Goal: Transaction & Acquisition: Download file/media

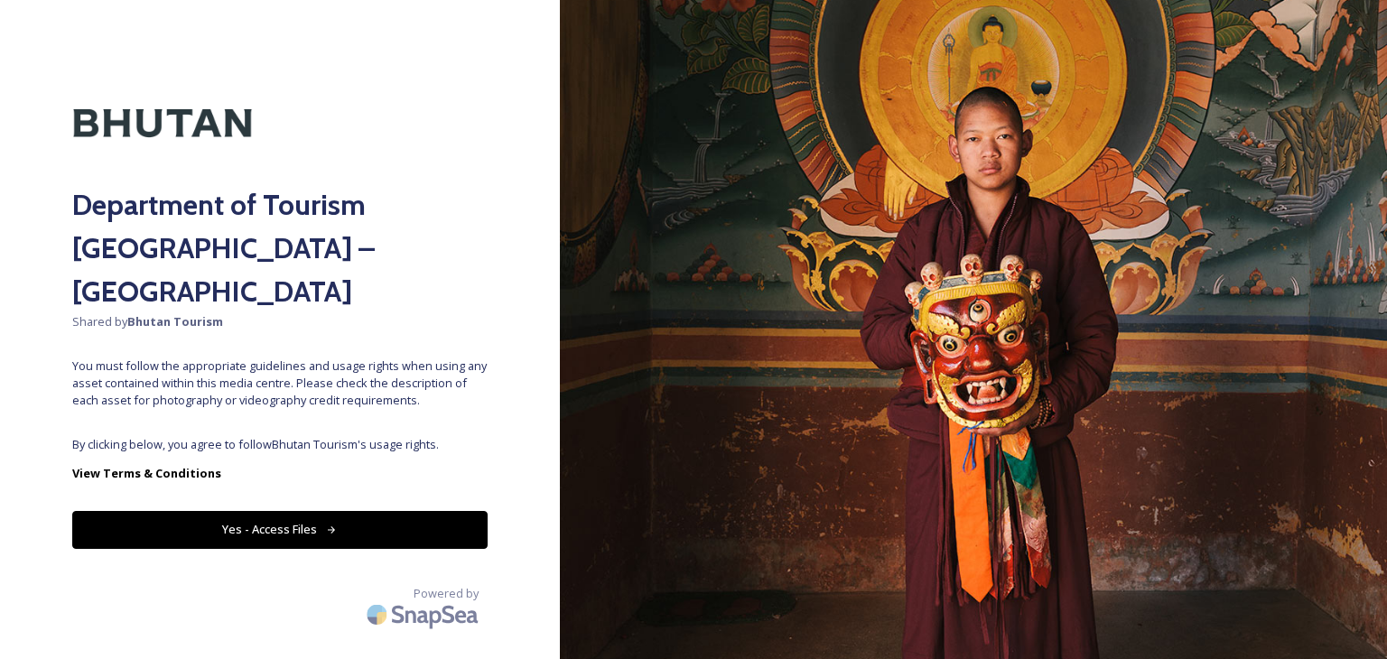
click at [413, 511] on button "Yes - Access Files" at bounding box center [279, 529] width 415 height 37
click at [411, 511] on button "Yes - Access Files" at bounding box center [279, 529] width 415 height 37
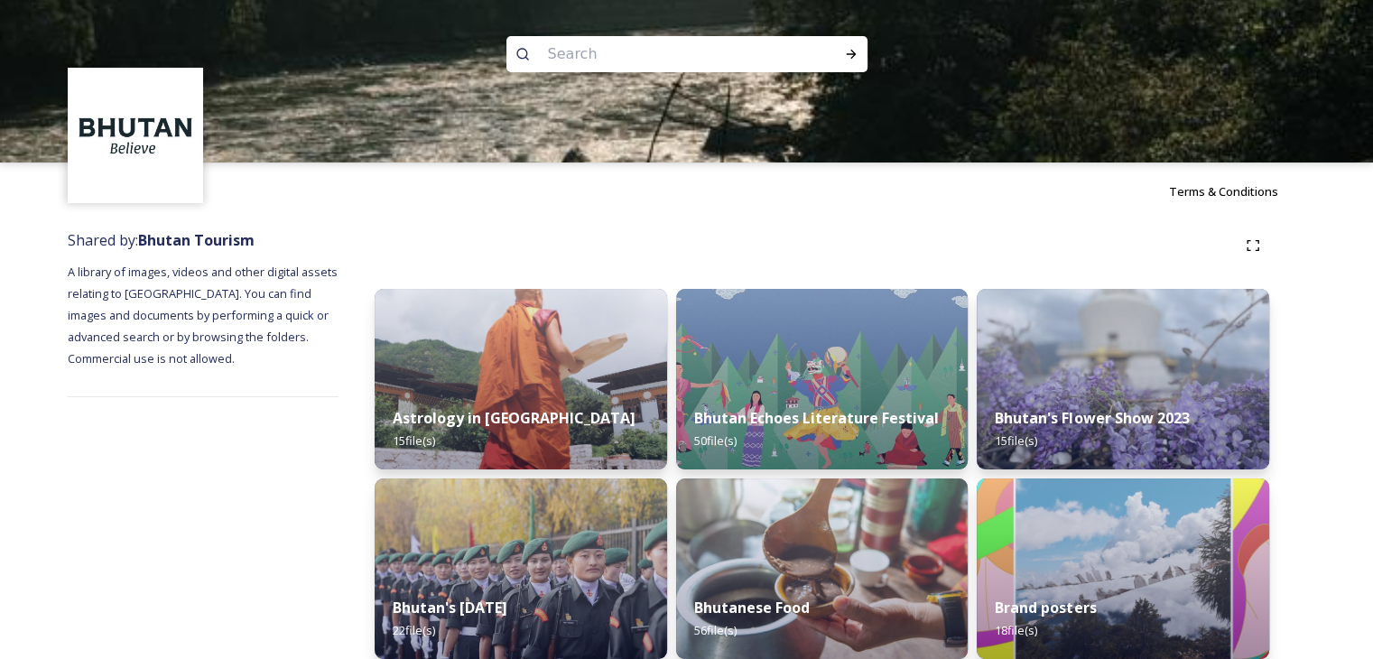
click at [643, 51] on input at bounding box center [662, 54] width 247 height 40
type input "trashigang"
click at [847, 57] on icon at bounding box center [851, 54] width 14 height 14
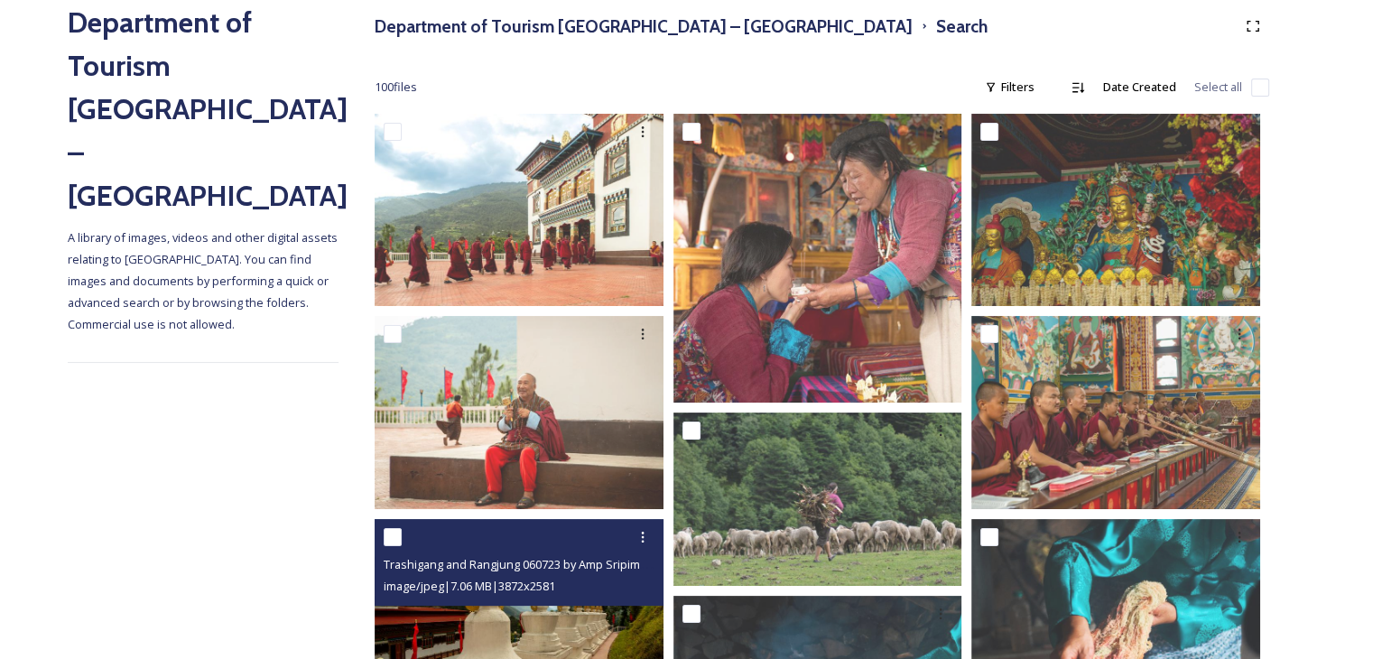
scroll to position [181, 0]
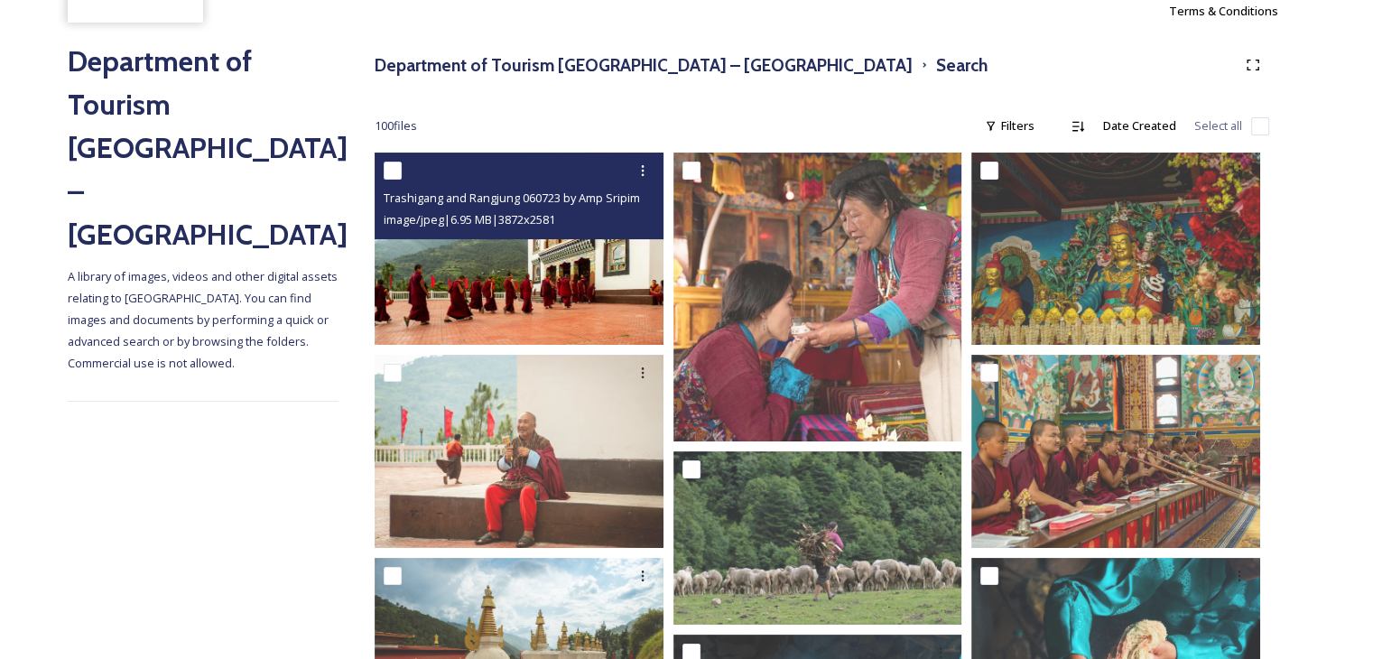
click at [525, 297] on img at bounding box center [519, 249] width 289 height 192
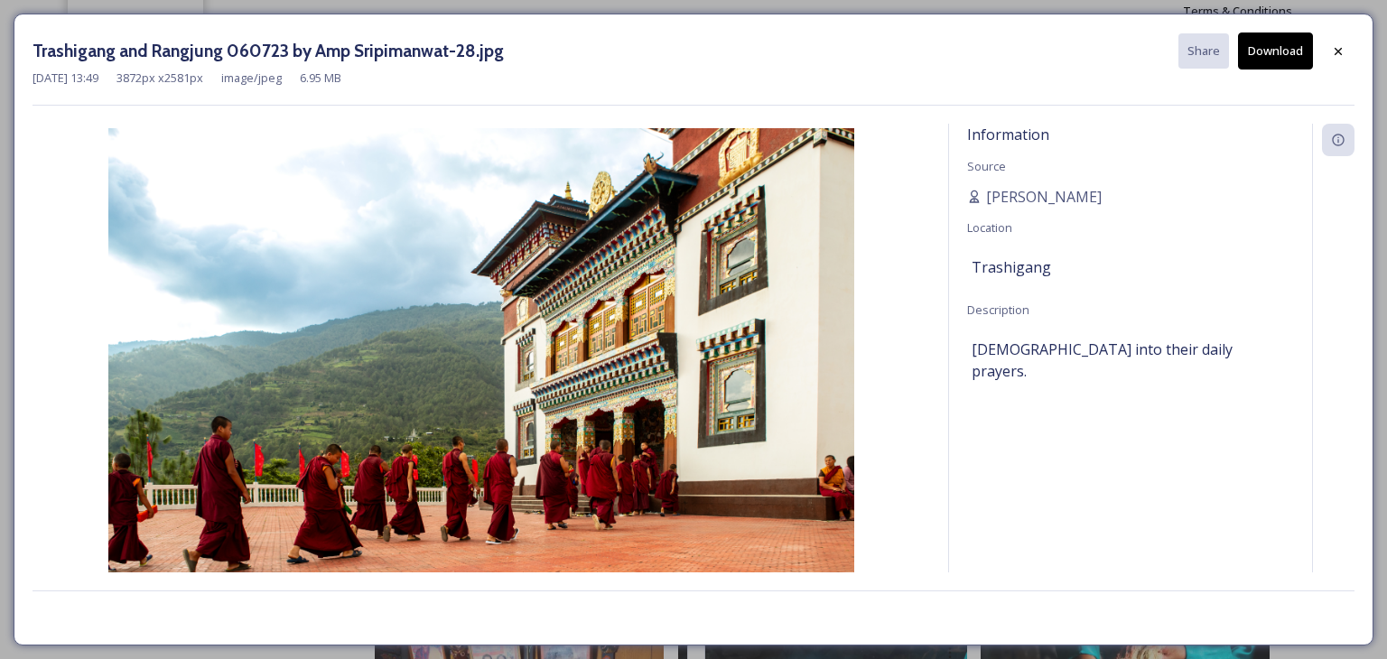
click at [1267, 68] on button "Download" at bounding box center [1275, 50] width 75 height 37
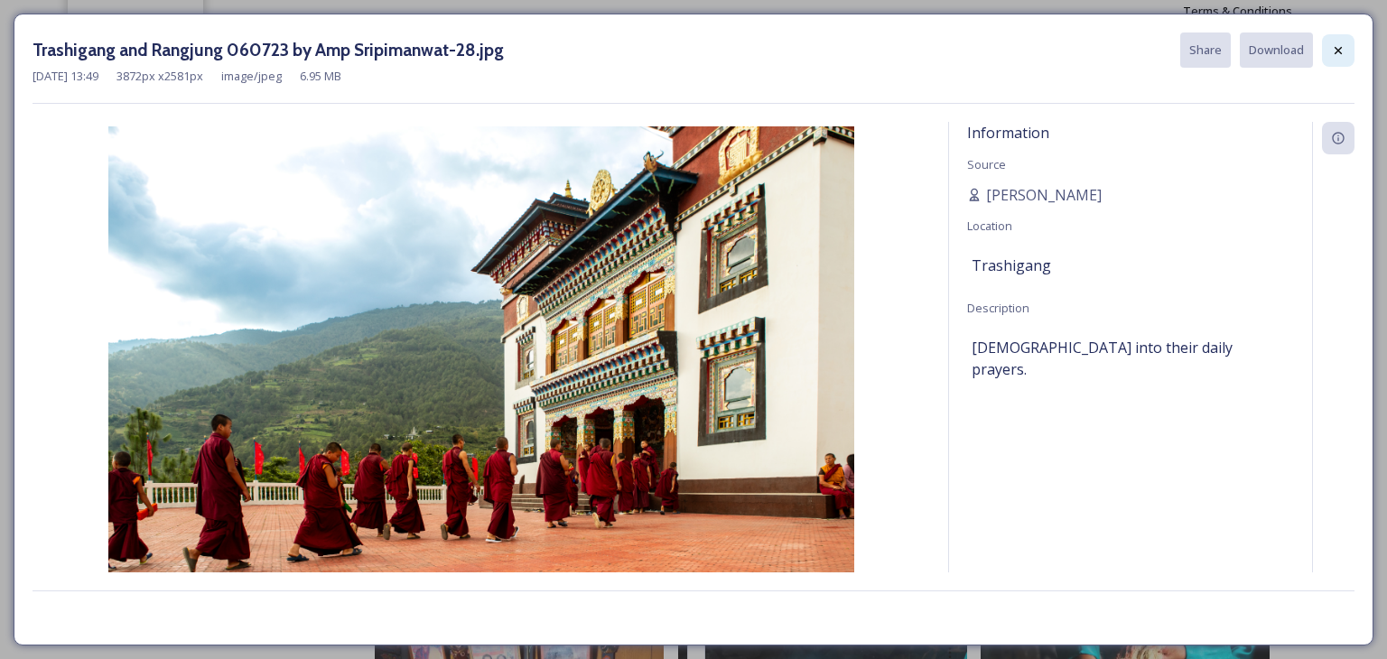
click at [1343, 55] on icon at bounding box center [1338, 50] width 14 height 14
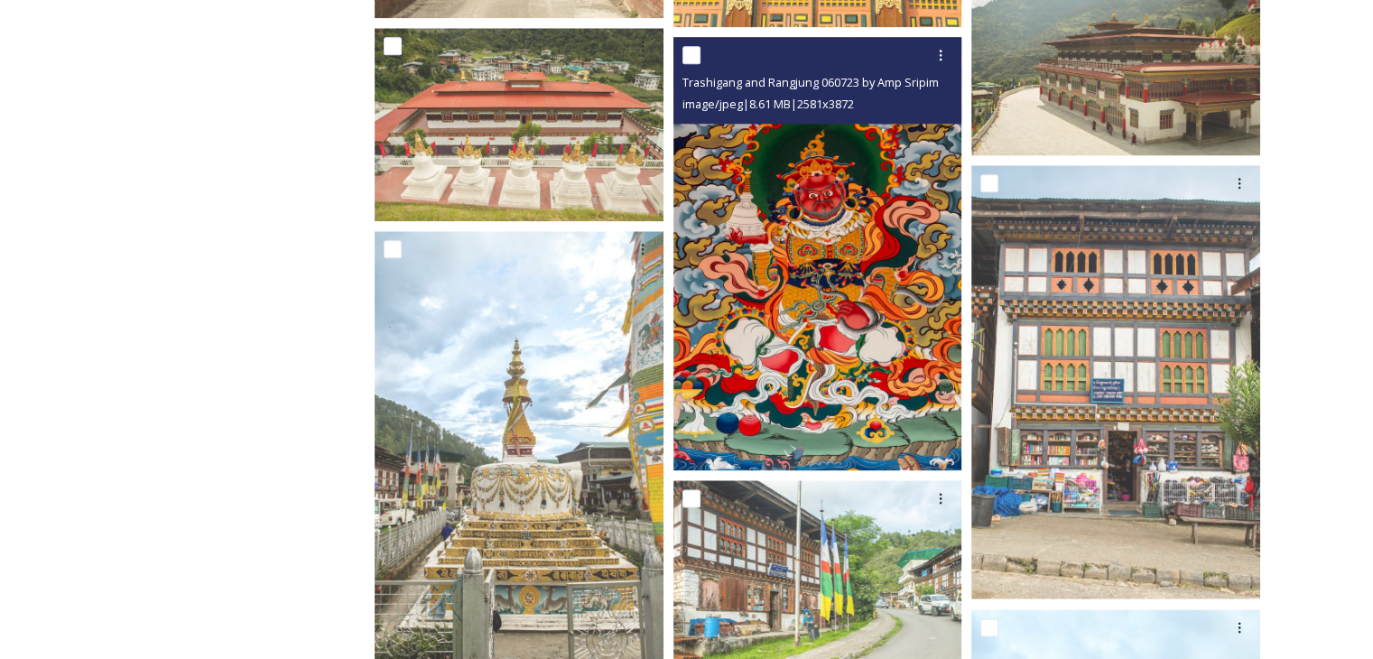
scroll to position [2528, 0]
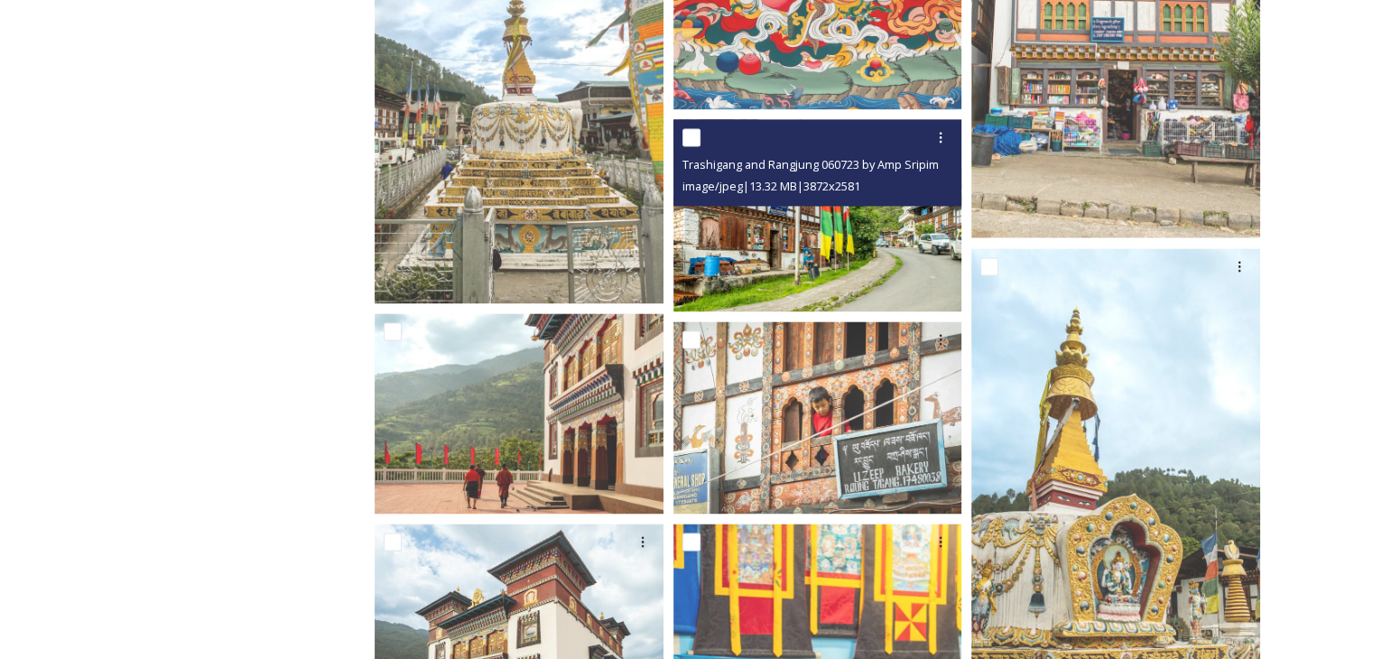
click at [819, 274] on img at bounding box center [817, 214] width 289 height 192
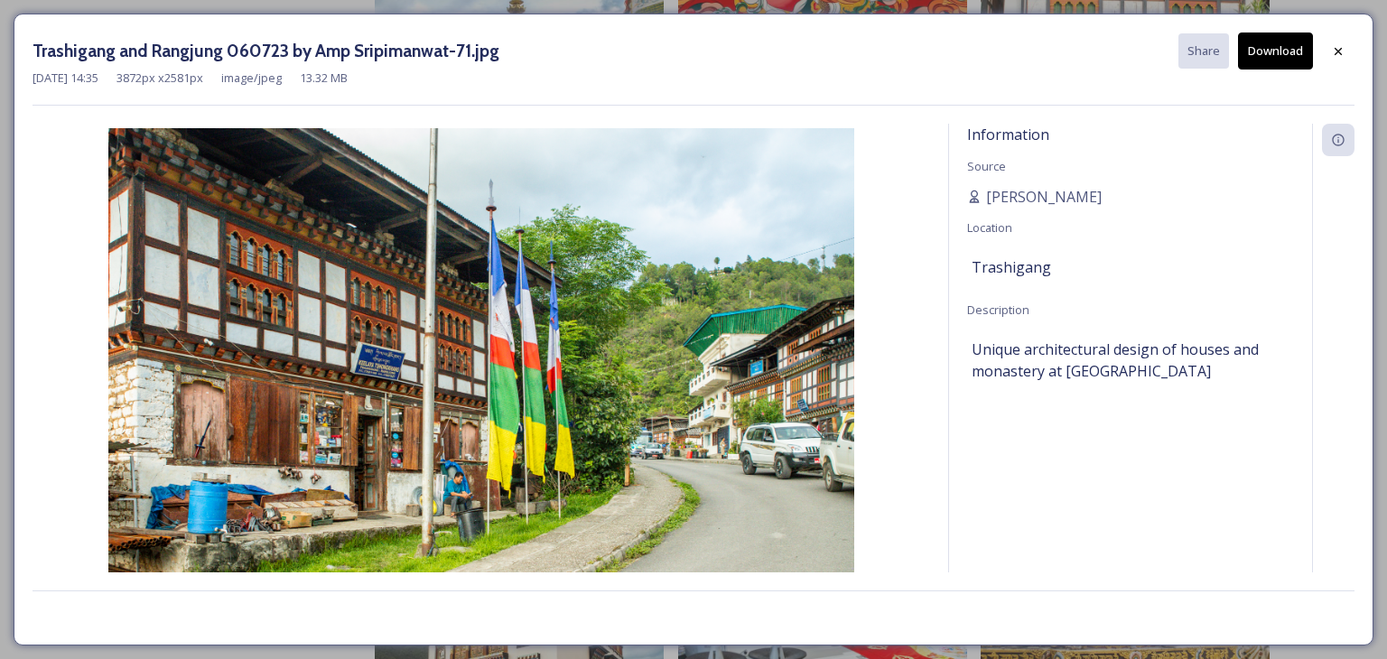
click at [1278, 62] on button "Download" at bounding box center [1275, 50] width 75 height 37
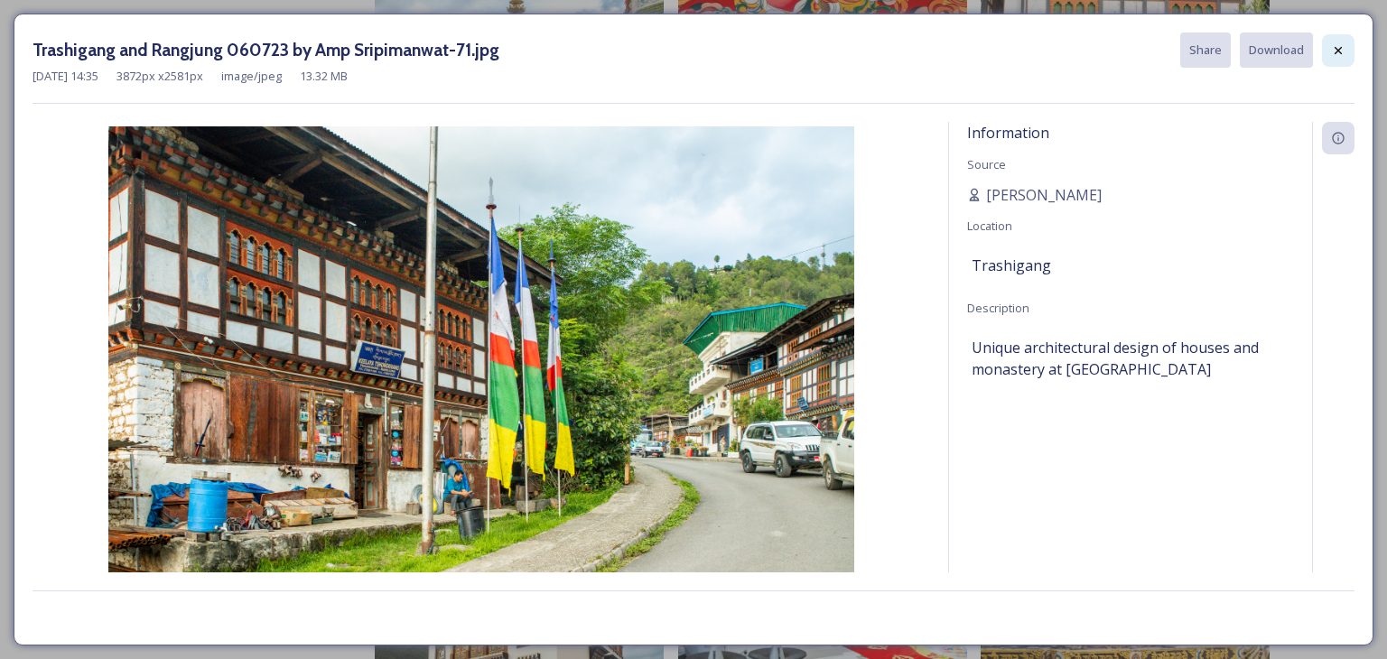
click at [1325, 58] on div at bounding box center [1338, 50] width 32 height 32
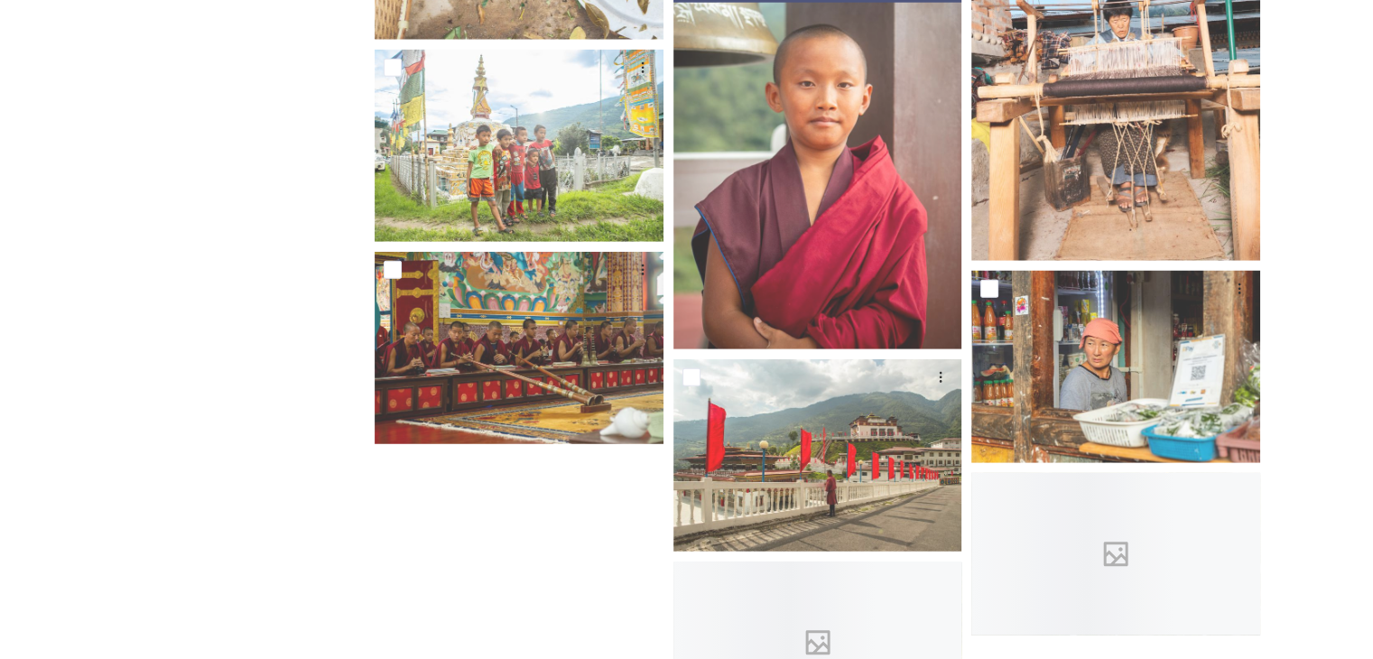
scroll to position [5055, 0]
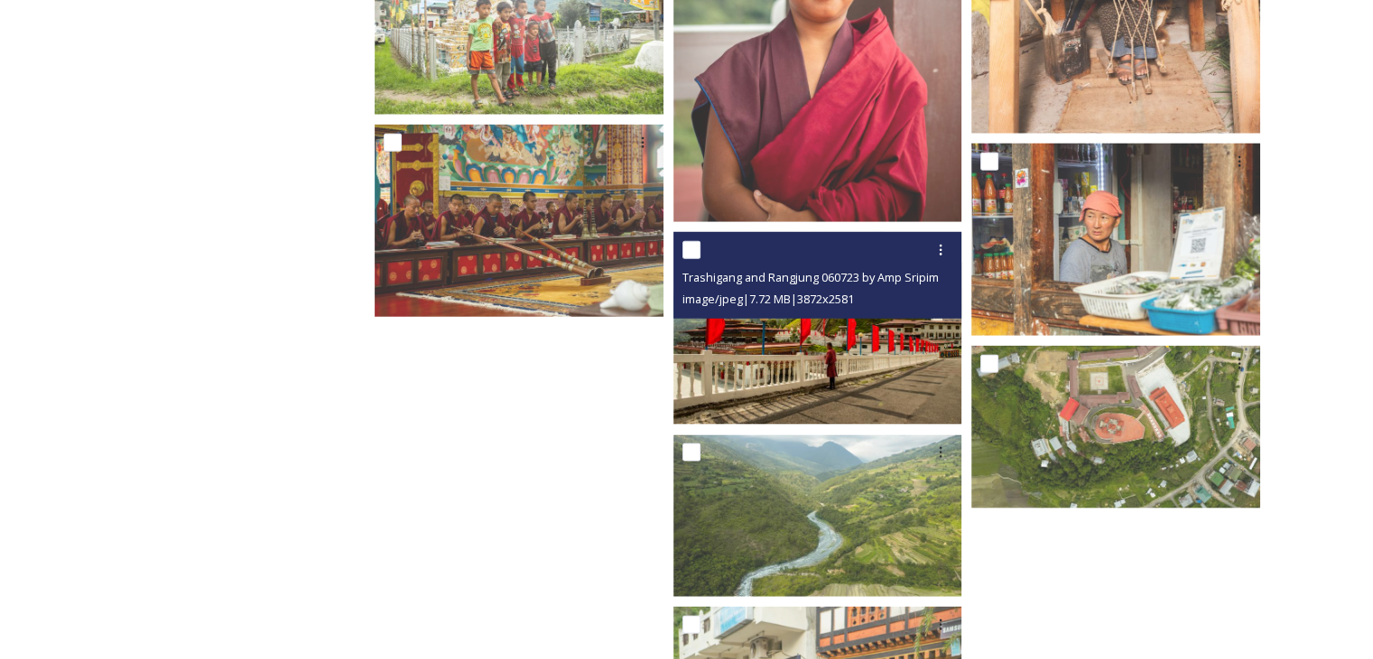
click at [803, 377] on img at bounding box center [817, 328] width 289 height 192
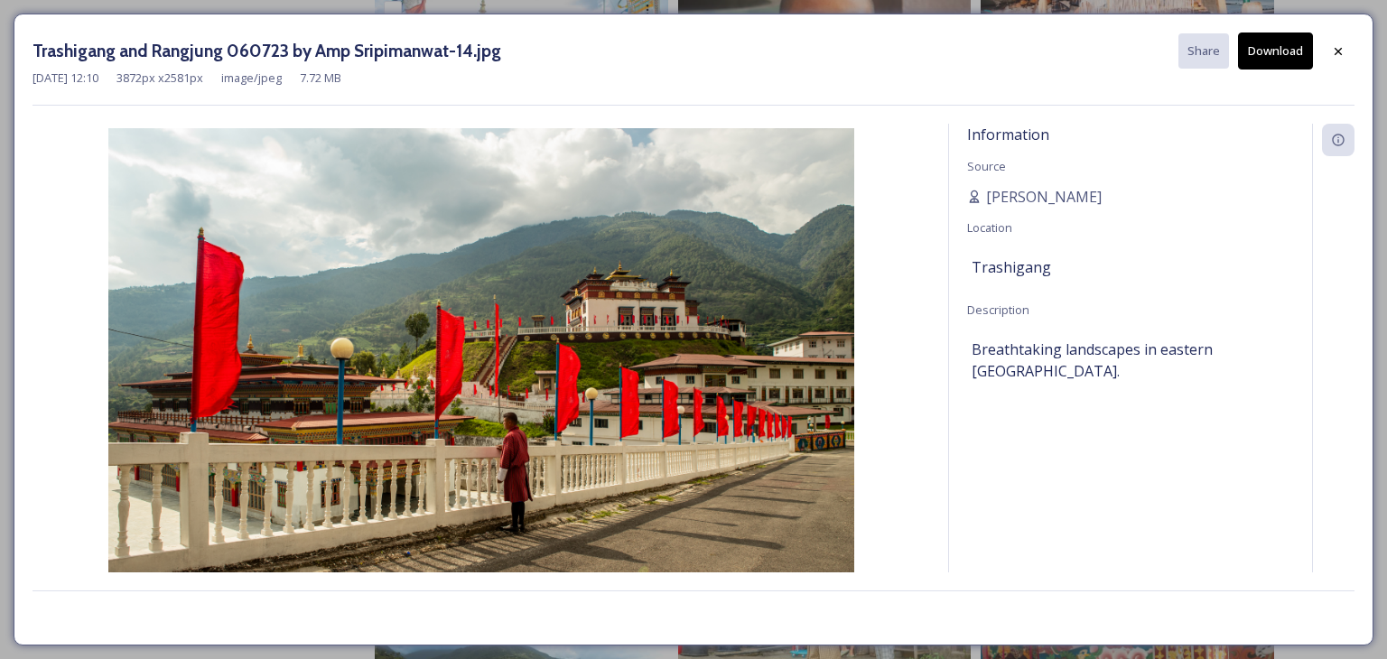
click at [1272, 60] on button "Download" at bounding box center [1275, 50] width 75 height 37
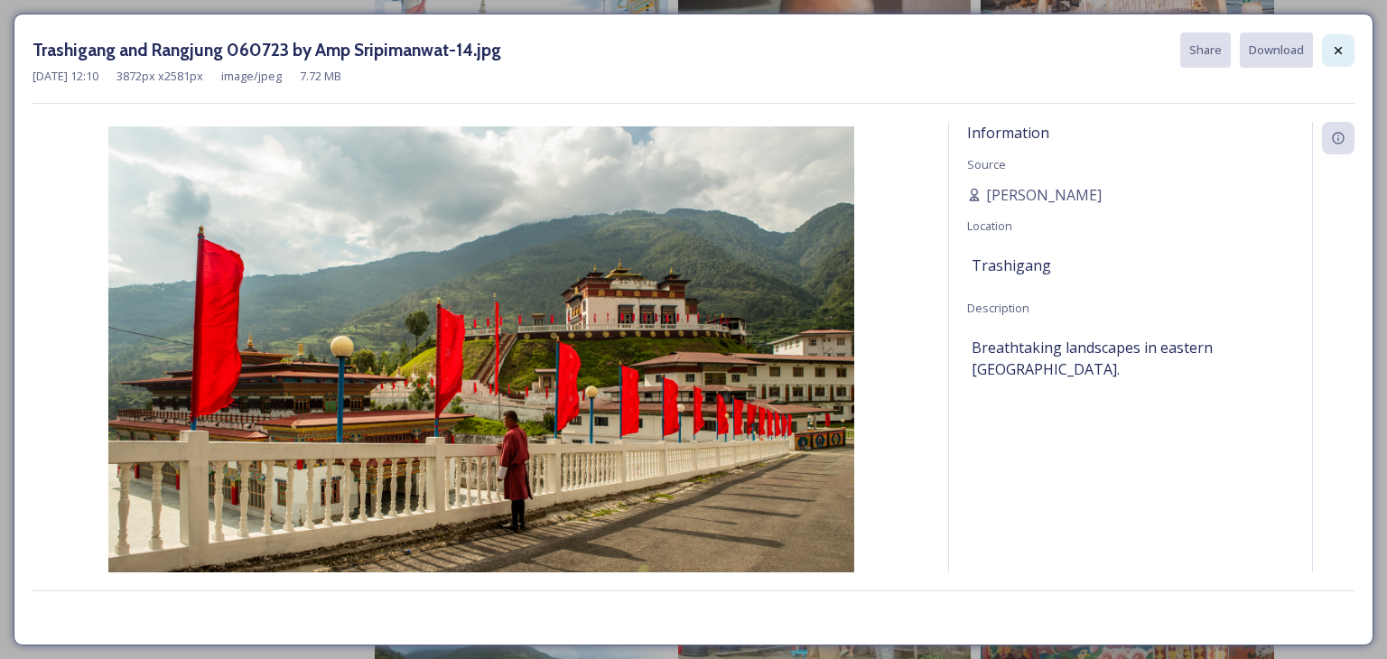
click at [1338, 55] on icon at bounding box center [1338, 50] width 14 height 14
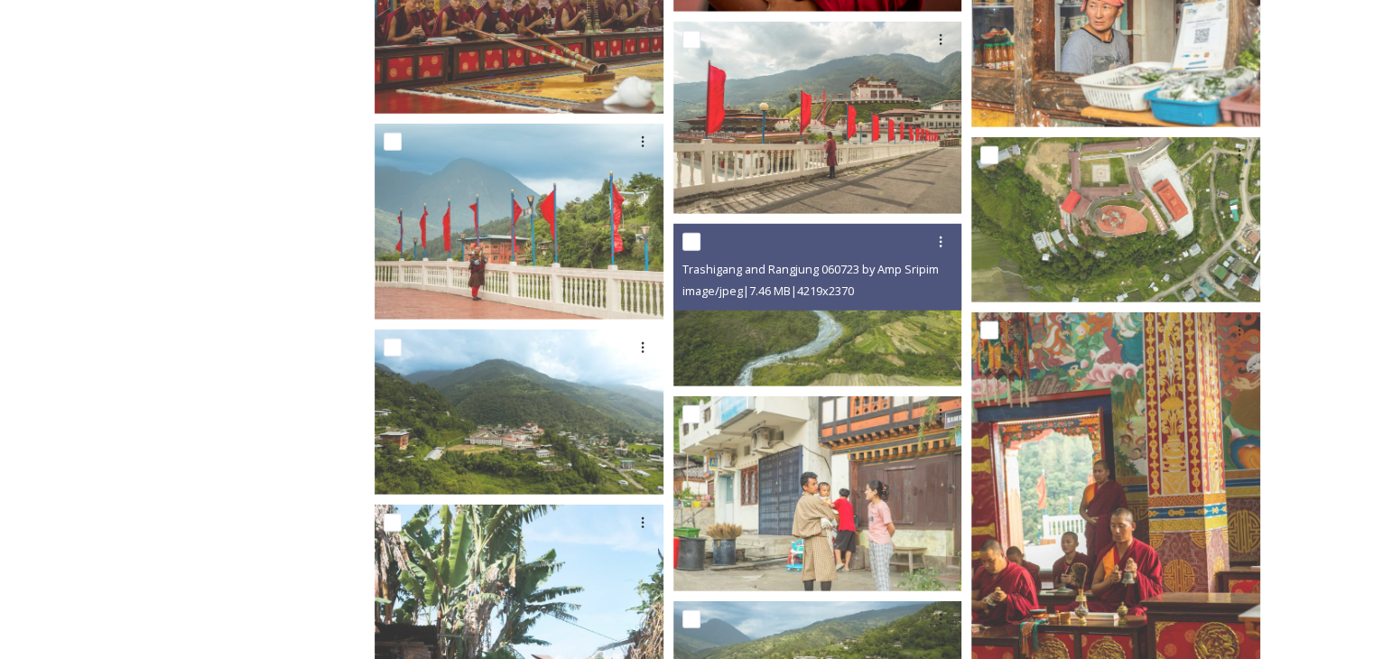
scroll to position [5416, 0]
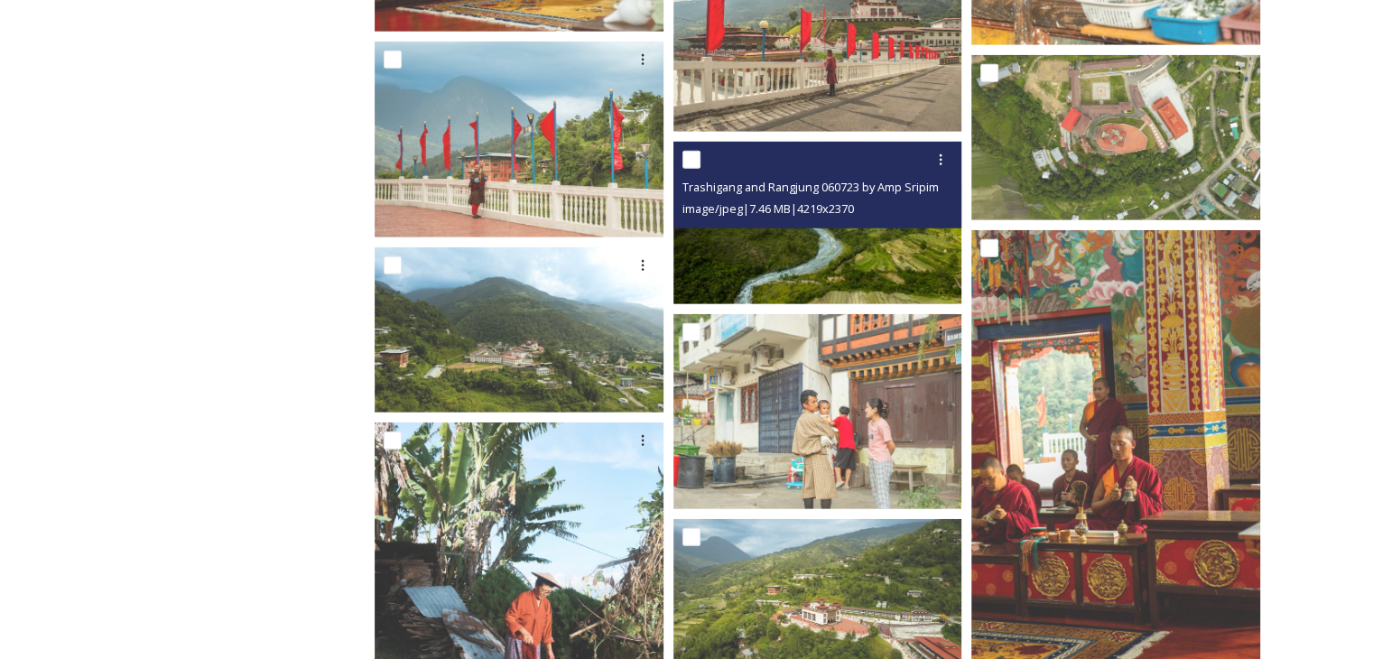
click at [824, 272] on img at bounding box center [817, 223] width 289 height 162
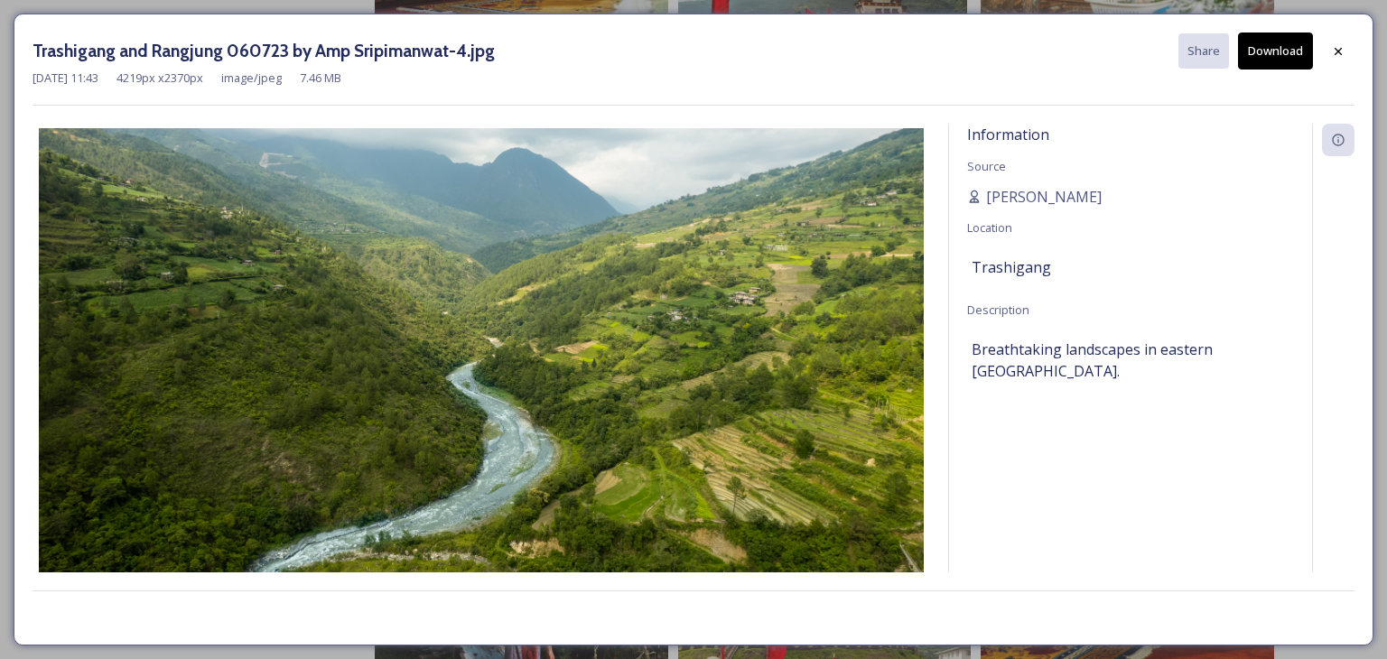
click at [1272, 57] on button "Download" at bounding box center [1275, 50] width 75 height 37
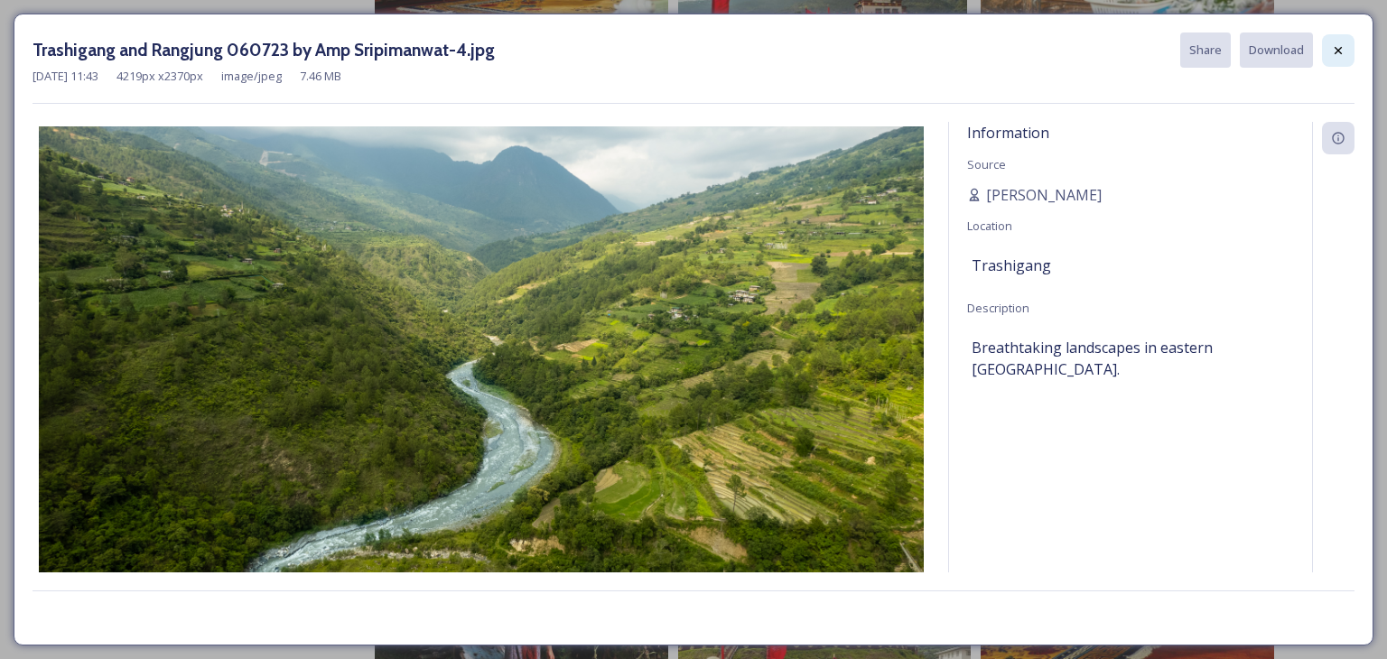
click at [1328, 49] on div at bounding box center [1338, 50] width 32 height 32
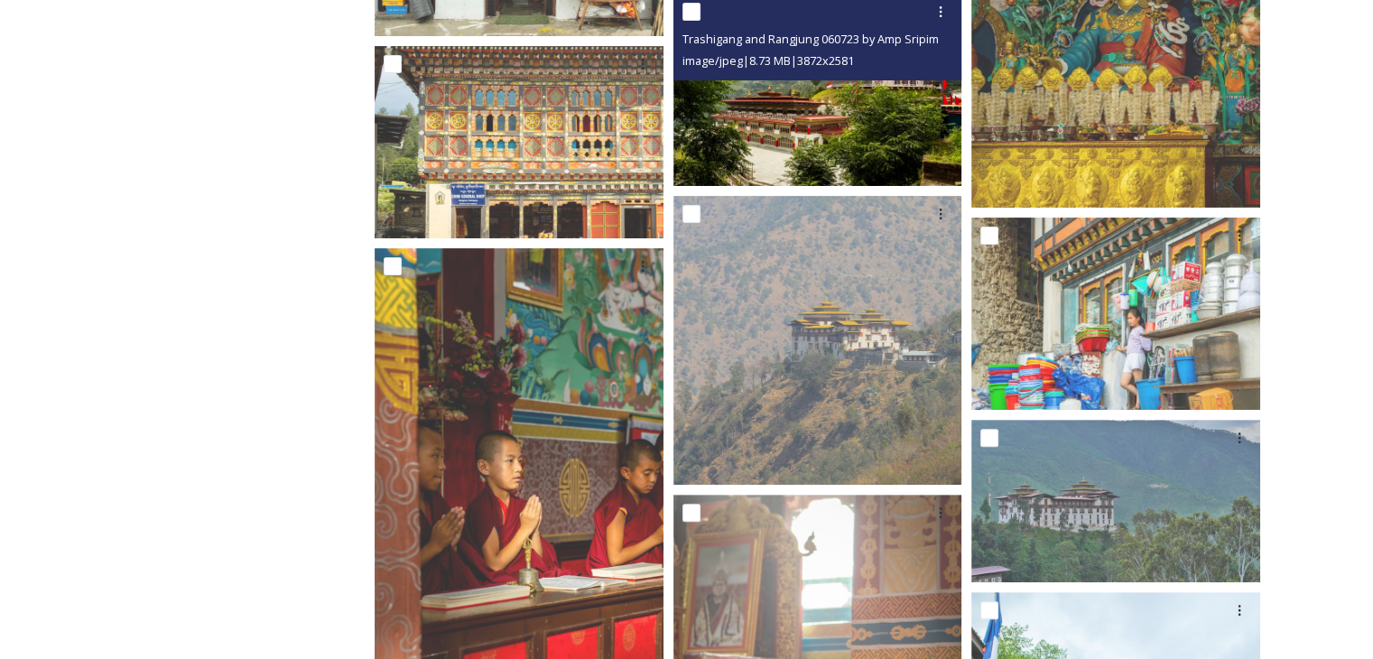
scroll to position [7222, 0]
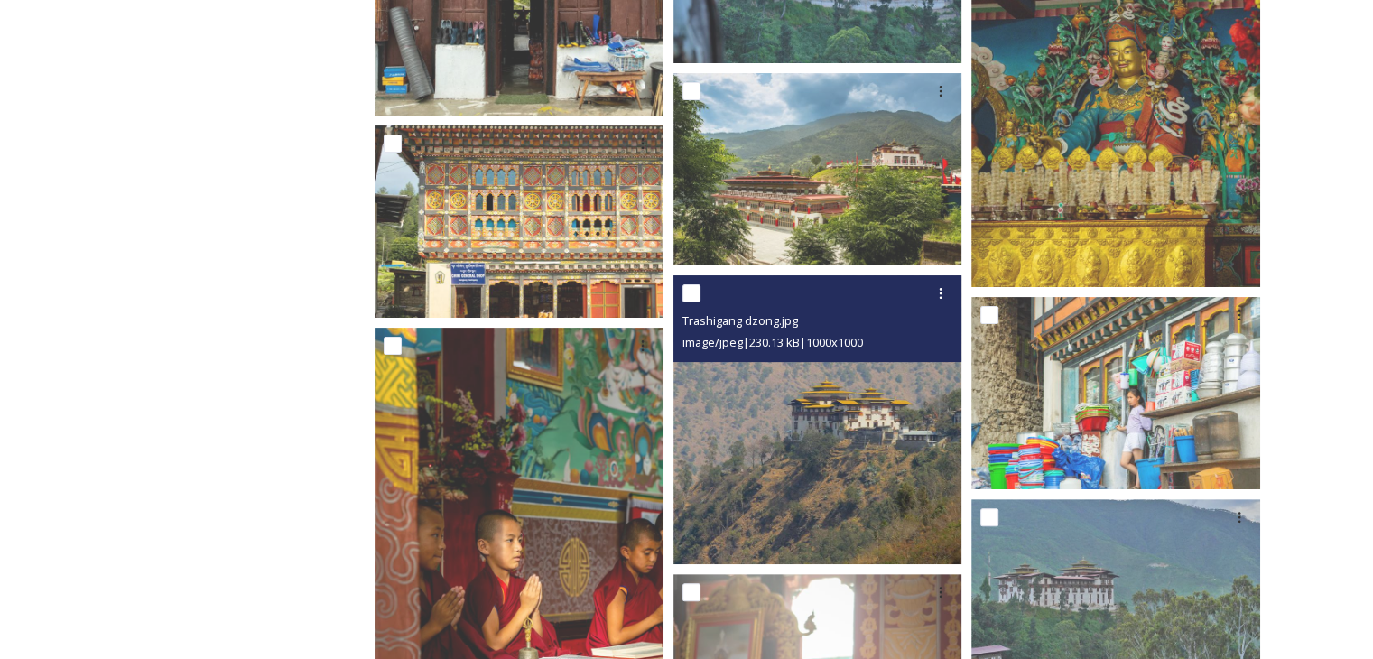
click at [820, 384] on img at bounding box center [817, 419] width 289 height 289
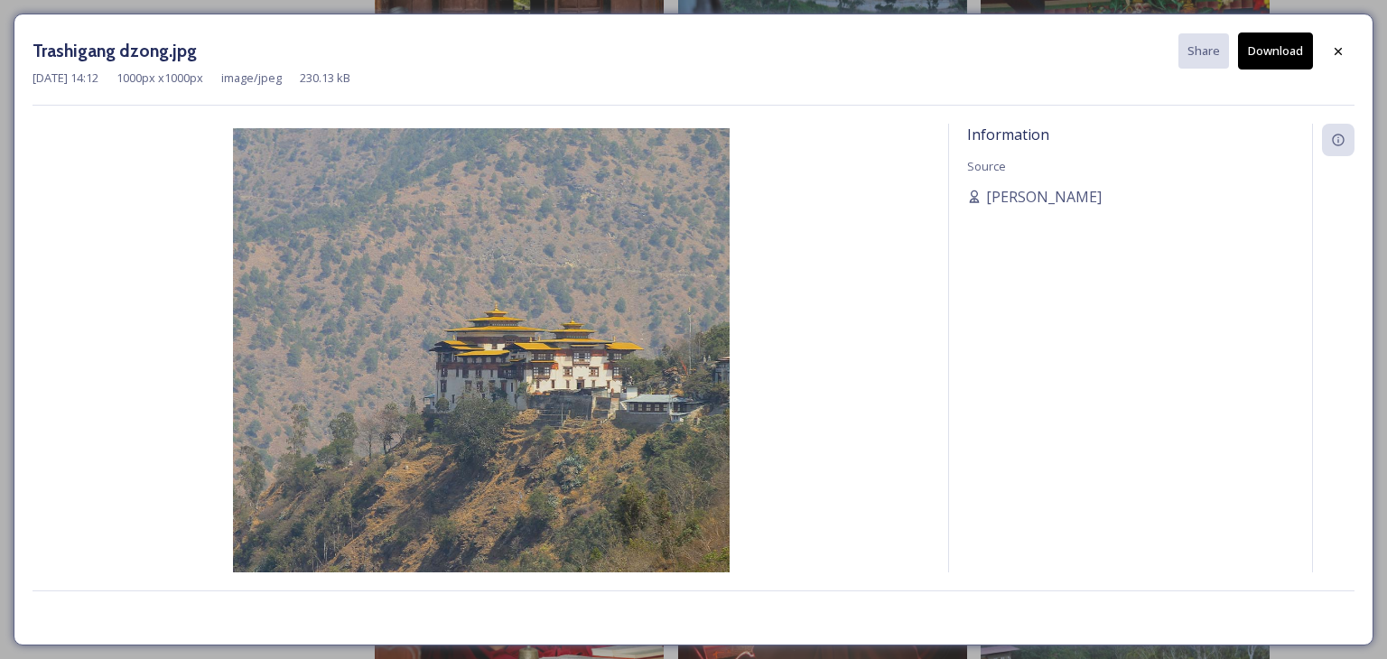
click at [1275, 57] on button "Download" at bounding box center [1275, 50] width 75 height 37
drag, startPoint x: 1332, startPoint y: 56, endPoint x: 1235, endPoint y: 120, distance: 116.7
click at [1332, 56] on icon at bounding box center [1338, 51] width 14 height 14
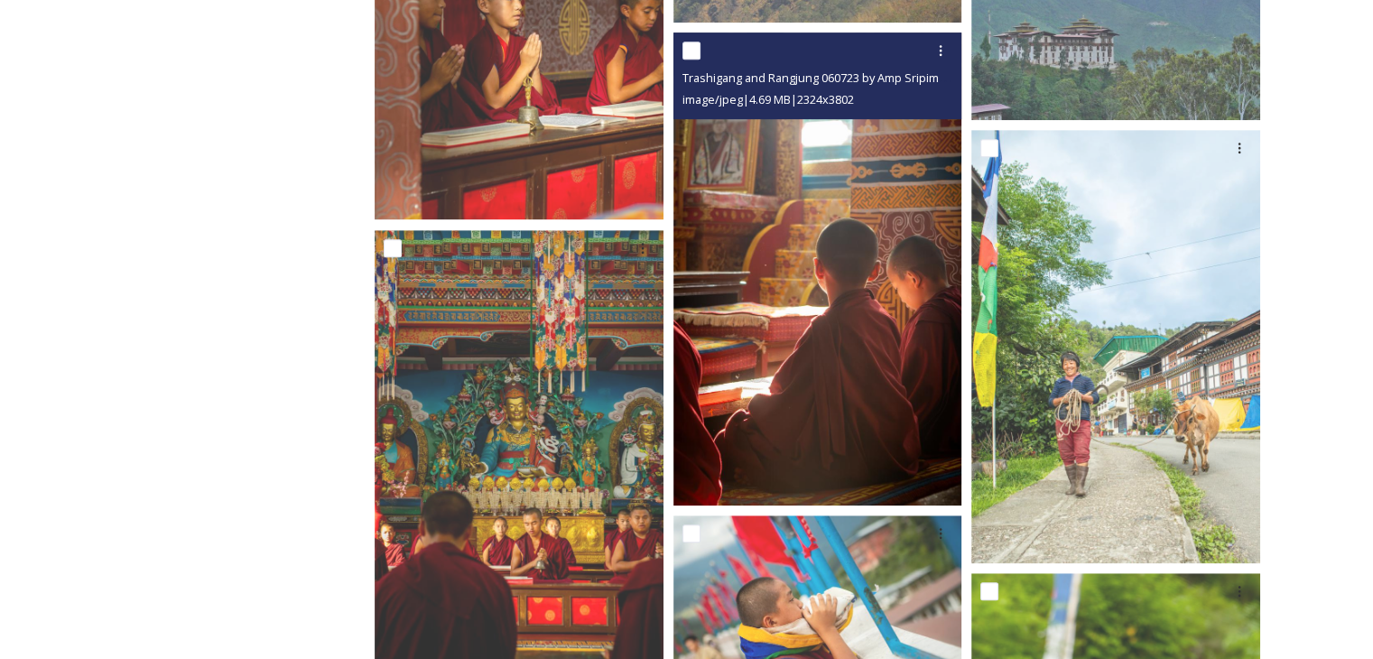
scroll to position [7583, 0]
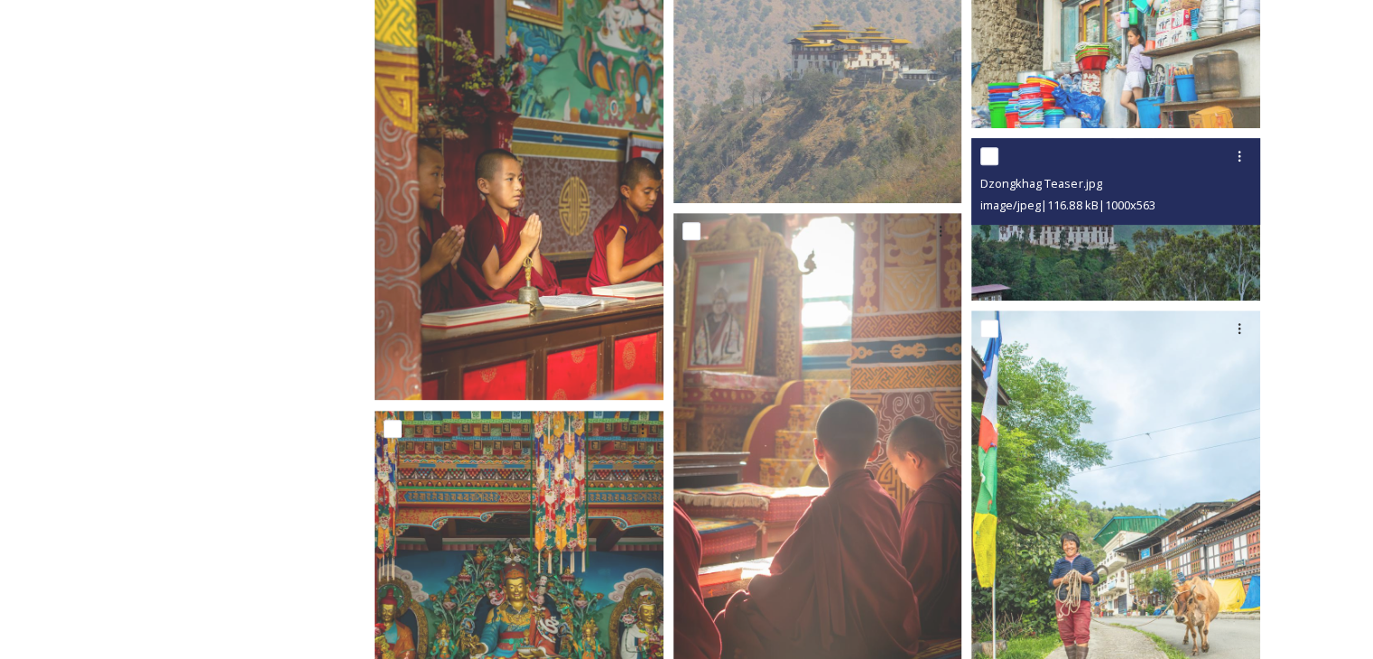
click at [1052, 268] on img at bounding box center [1115, 219] width 289 height 162
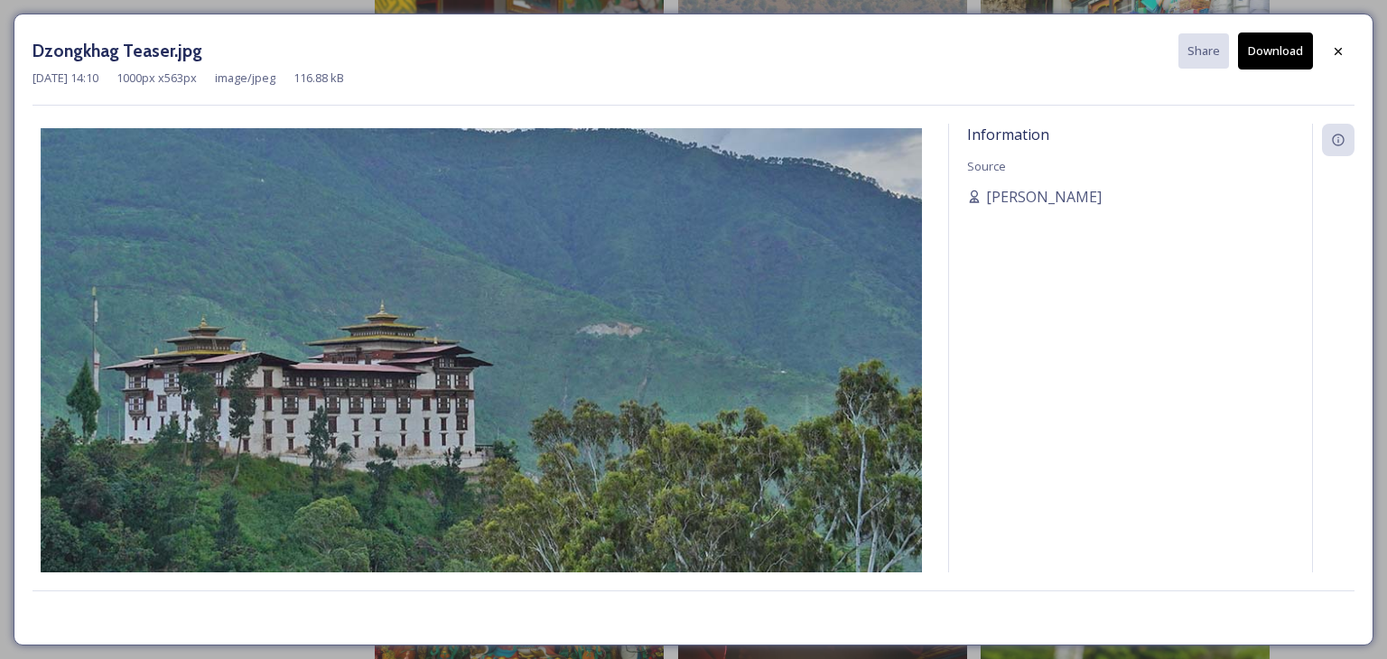
click at [1274, 62] on button "Download" at bounding box center [1275, 50] width 75 height 37
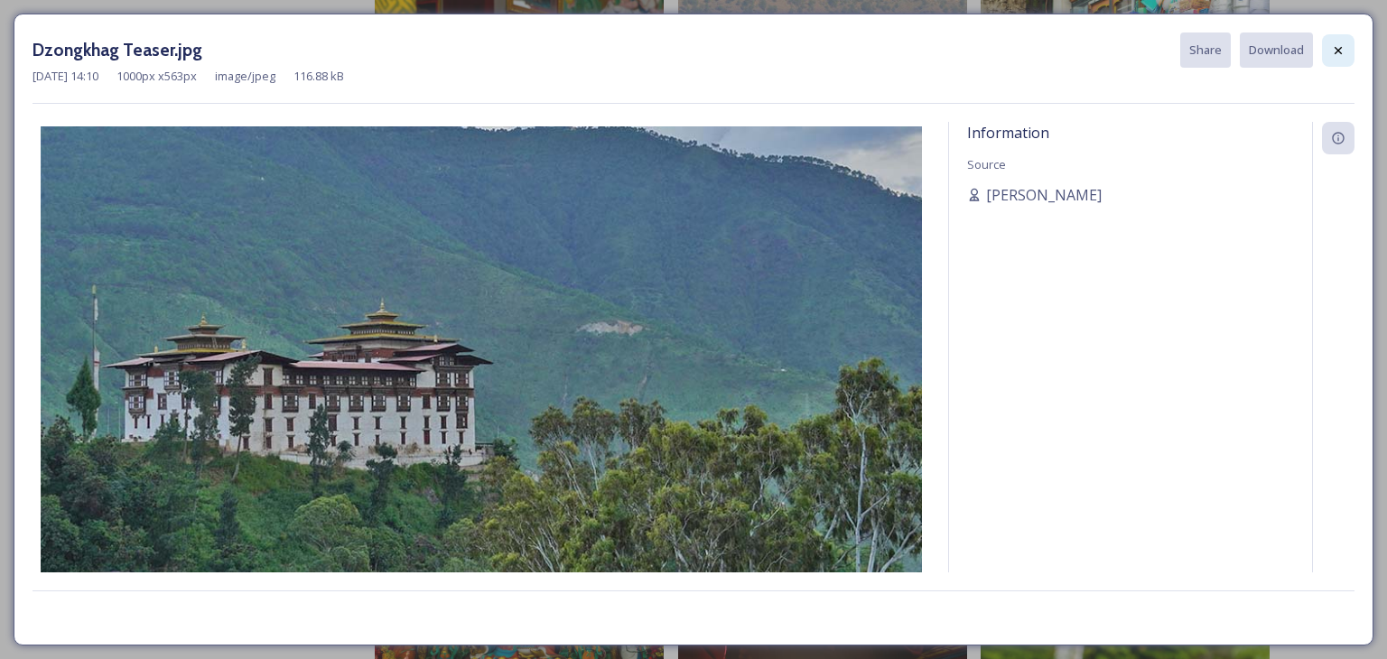
click at [1343, 63] on div at bounding box center [1338, 50] width 32 height 32
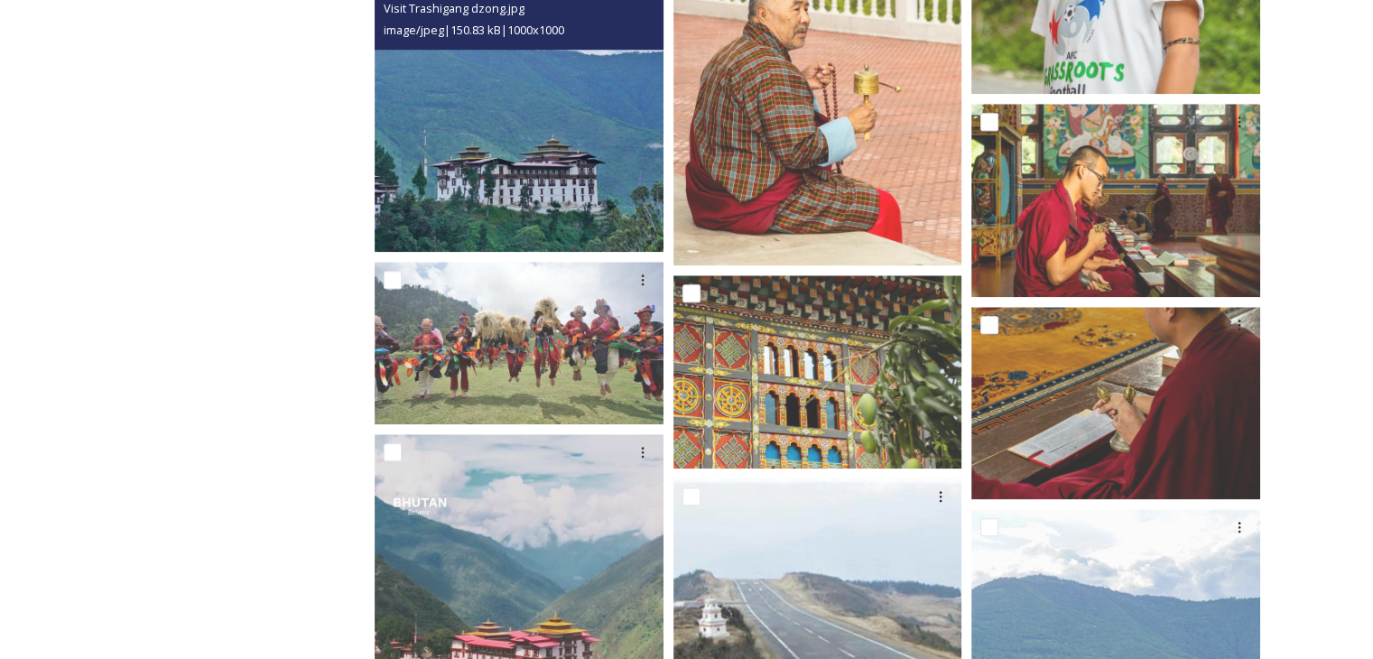
scroll to position [9027, 0]
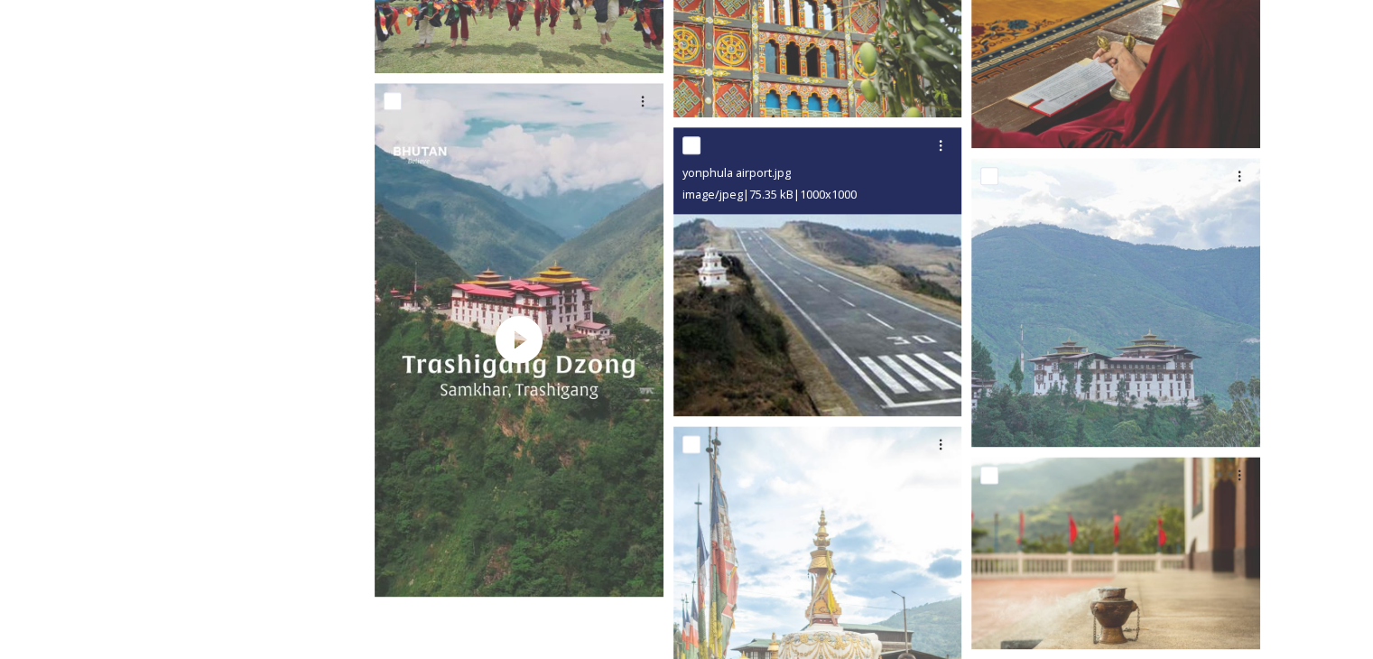
click at [803, 356] on img at bounding box center [817, 271] width 289 height 289
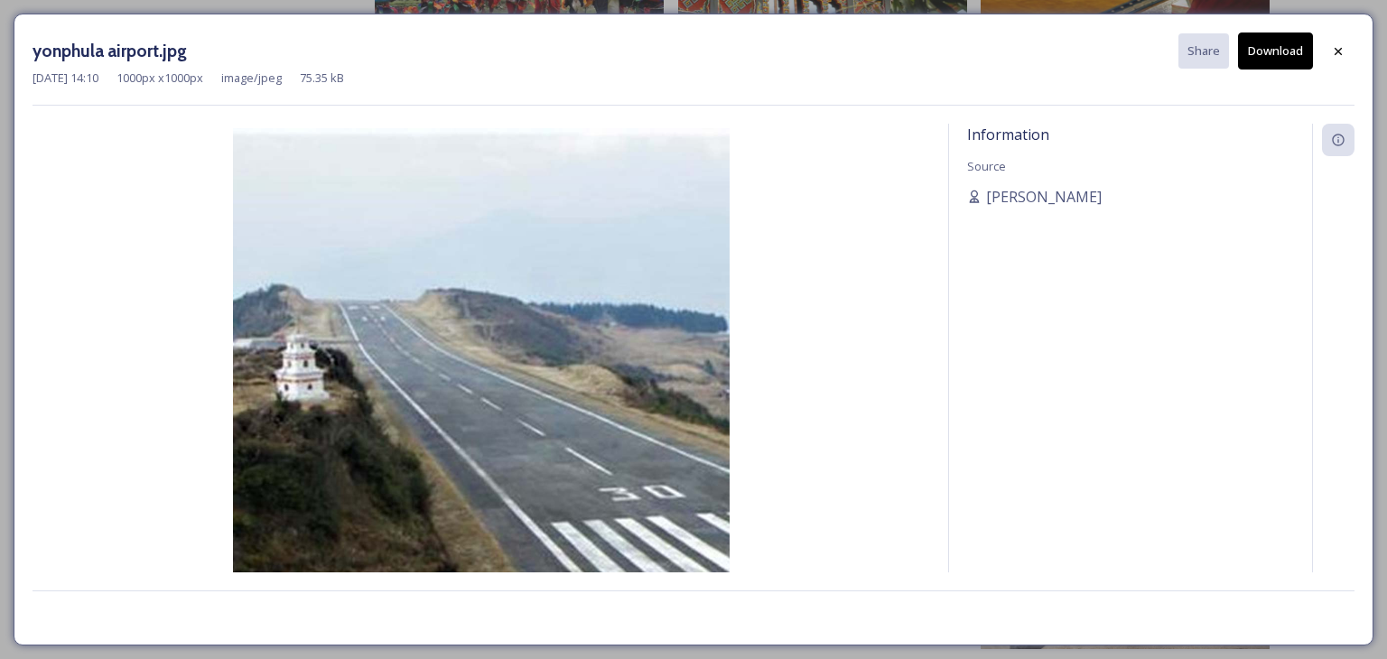
click at [554, 269] on img at bounding box center [480, 376] width 897 height 496
click at [1325, 59] on div at bounding box center [1338, 51] width 32 height 32
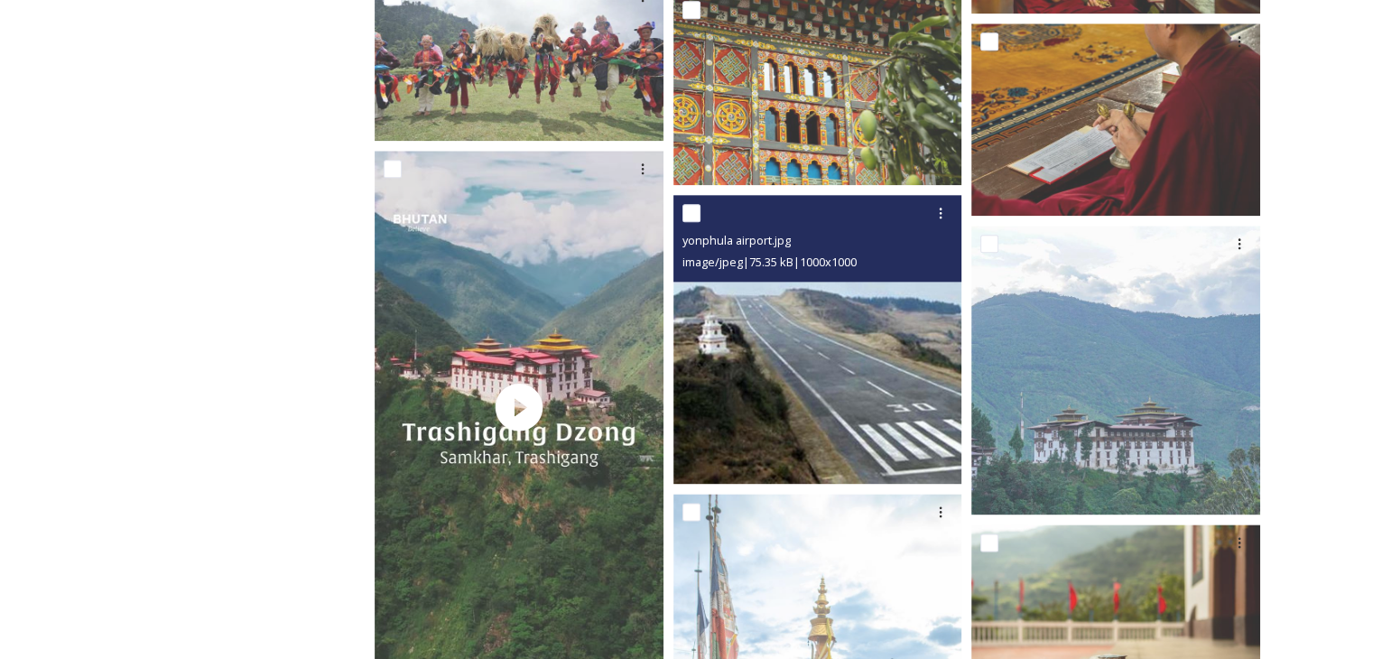
scroll to position [8906, 0]
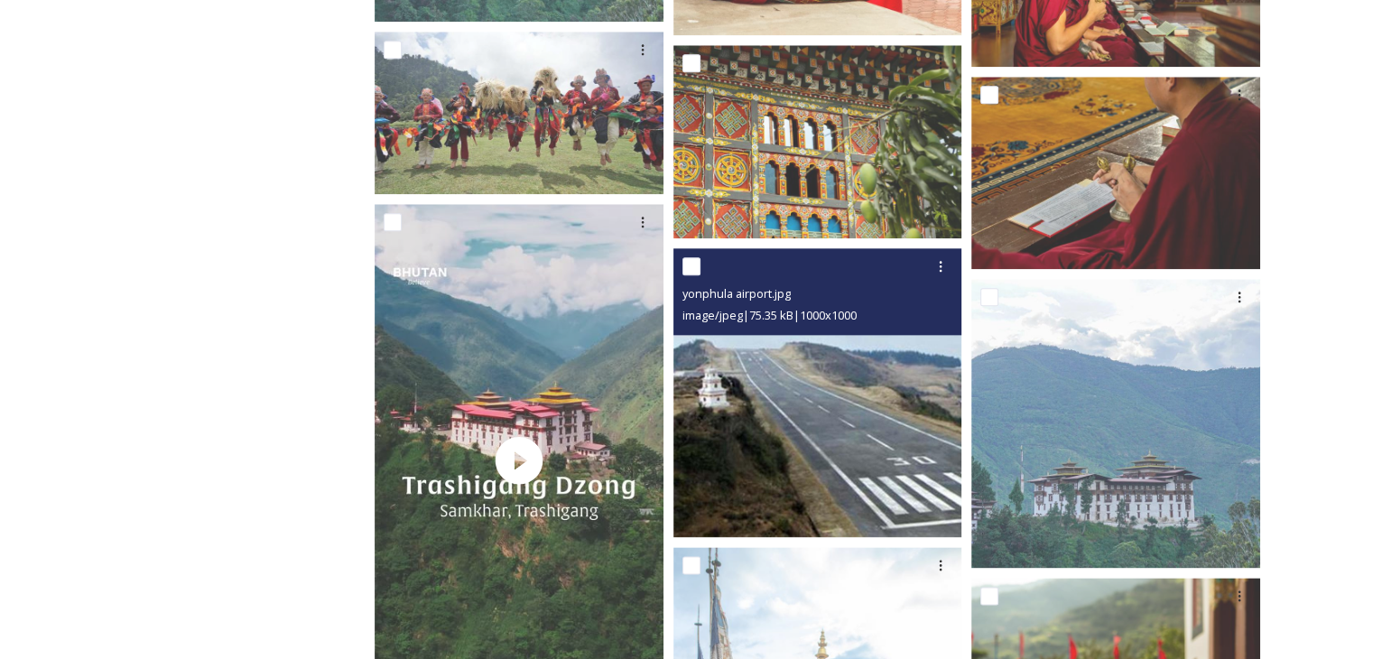
click at [787, 452] on img at bounding box center [817, 392] width 289 height 289
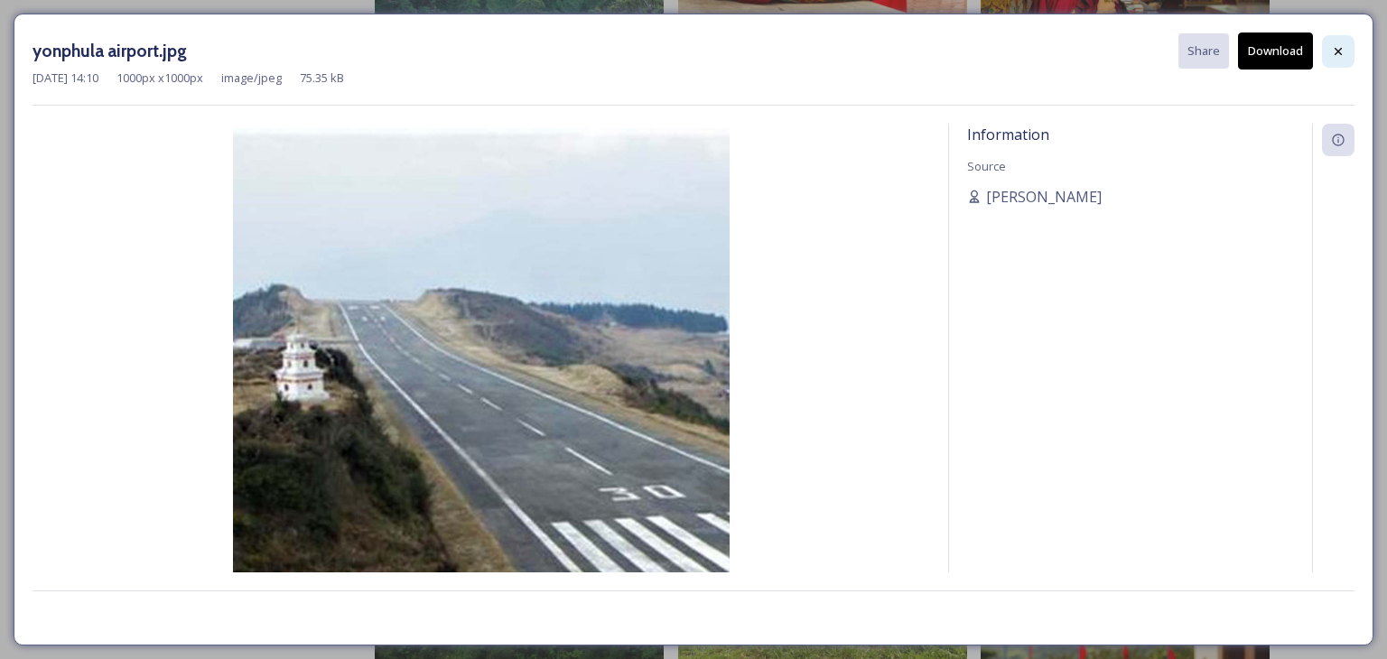
click at [1342, 54] on icon at bounding box center [1338, 51] width 14 height 14
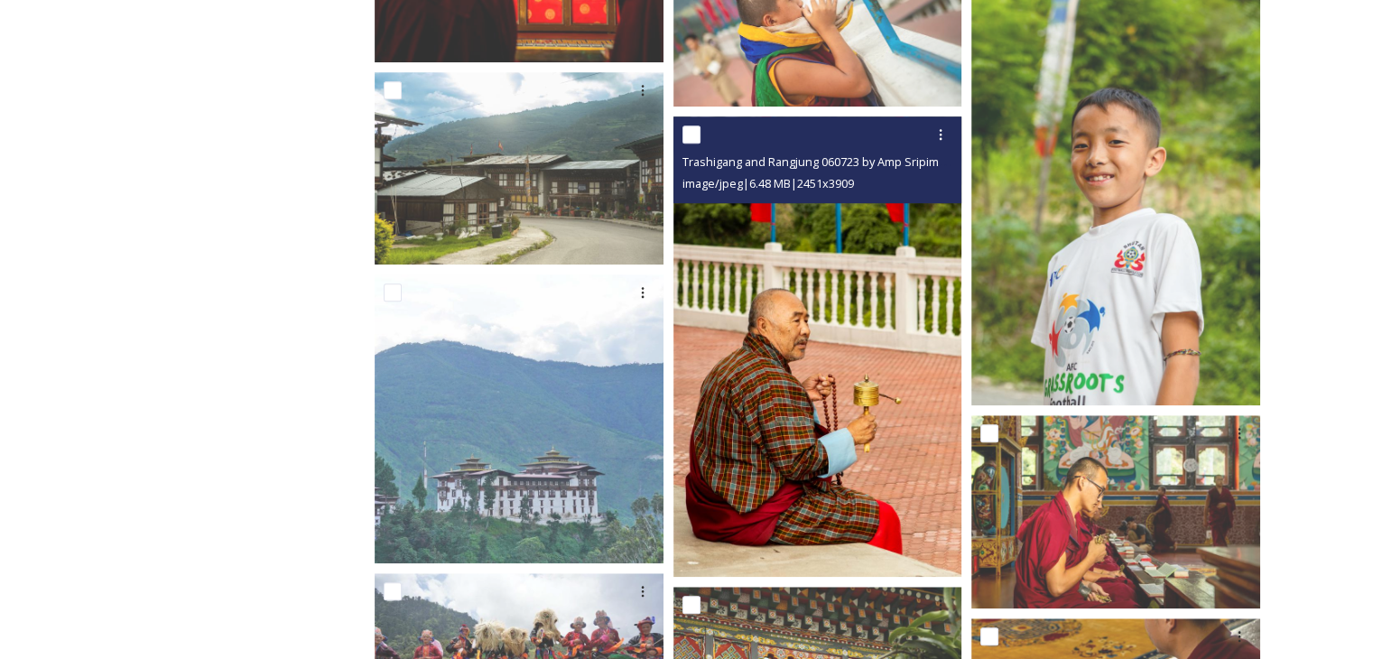
scroll to position [8726, 0]
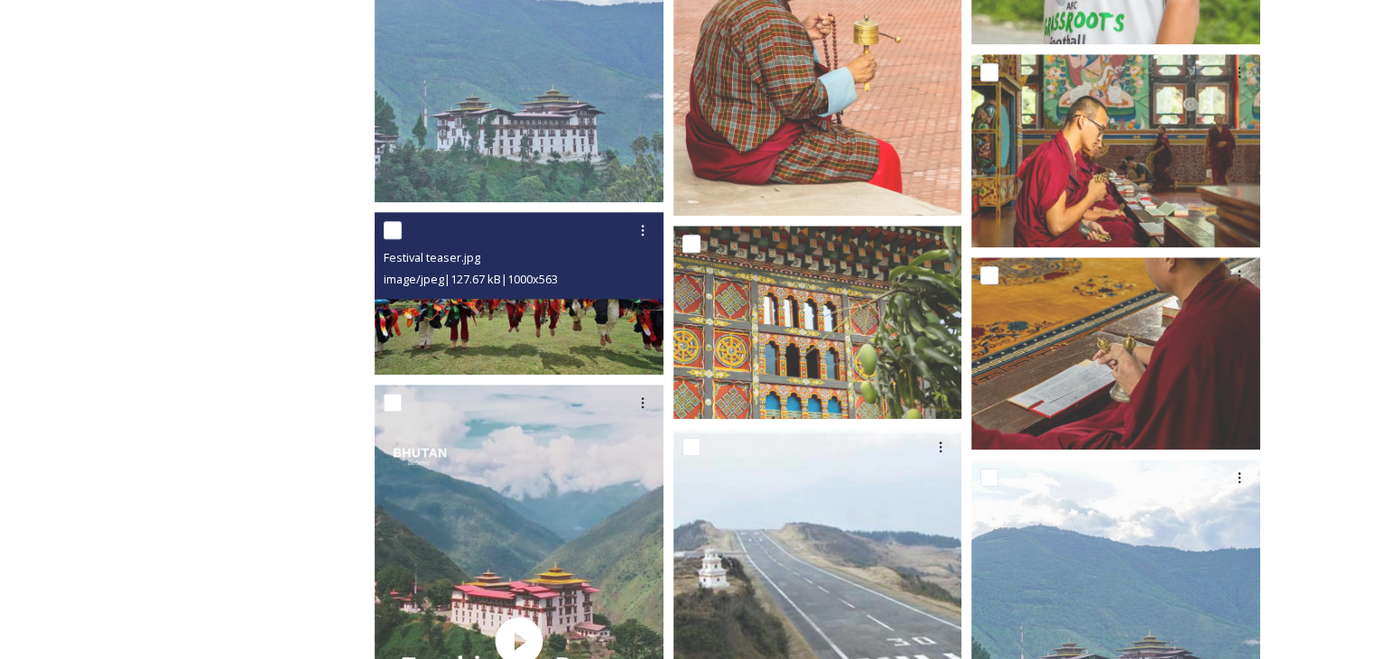
click at [567, 341] on img at bounding box center [519, 293] width 289 height 162
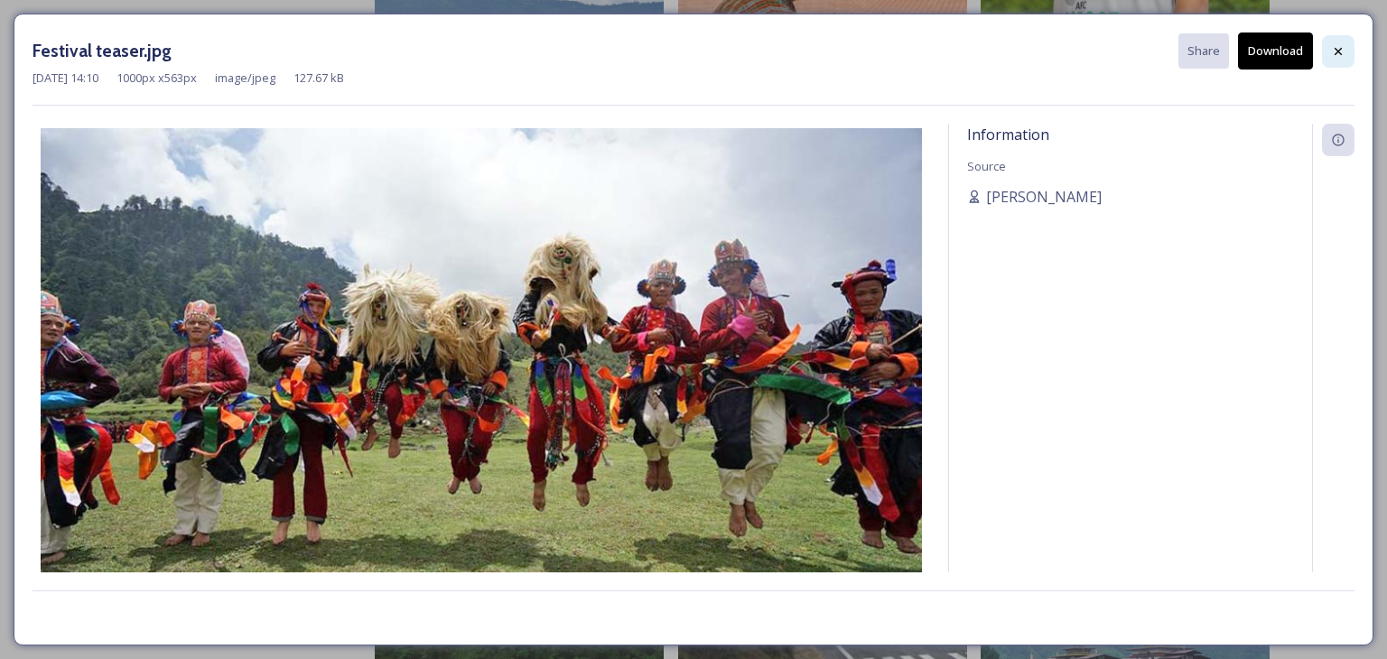
click at [1343, 62] on div at bounding box center [1338, 51] width 32 height 32
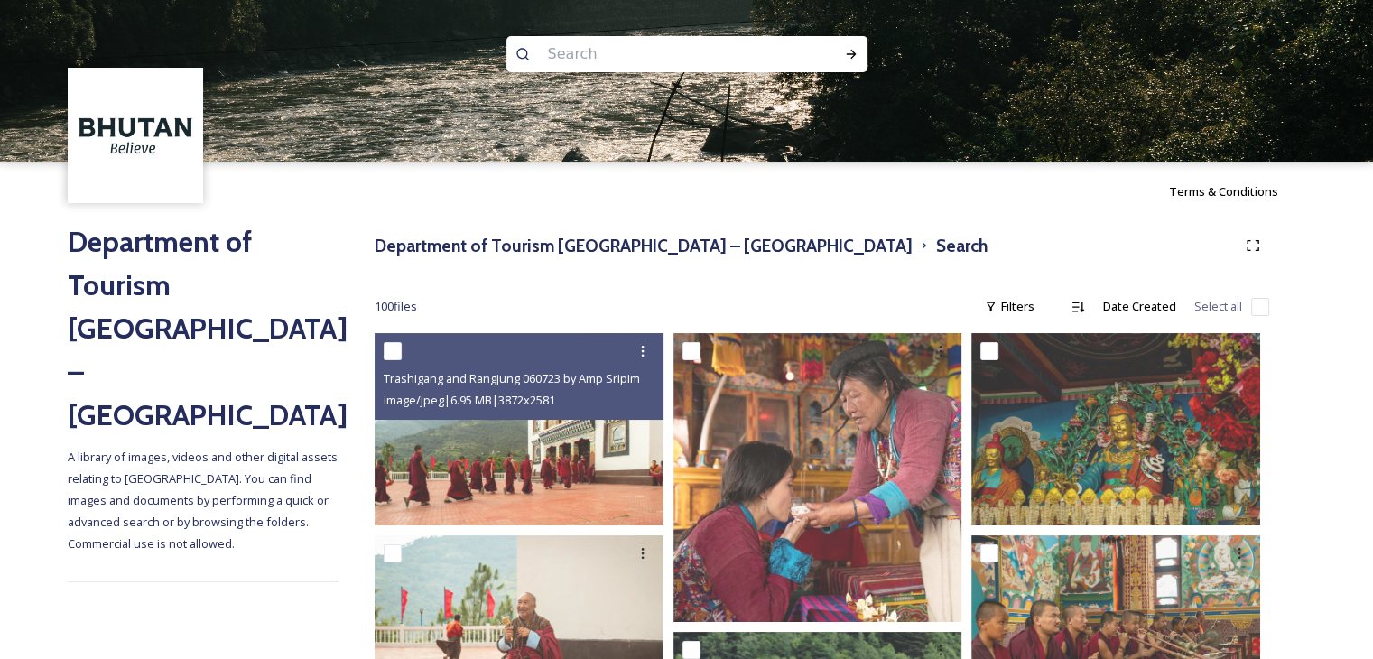
click at [649, 62] on input at bounding box center [662, 54] width 247 height 40
type input "[PERSON_NAME]"
click at [845, 52] on icon at bounding box center [851, 54] width 14 height 14
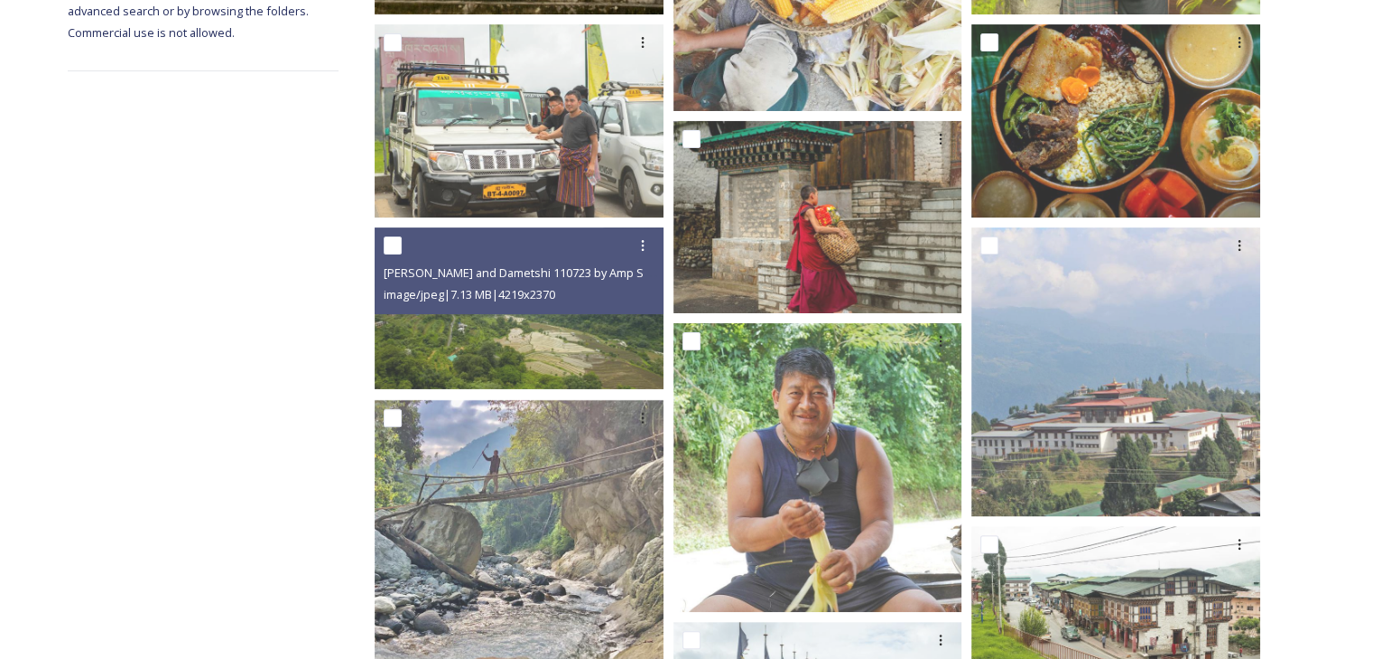
scroll to position [542, 0]
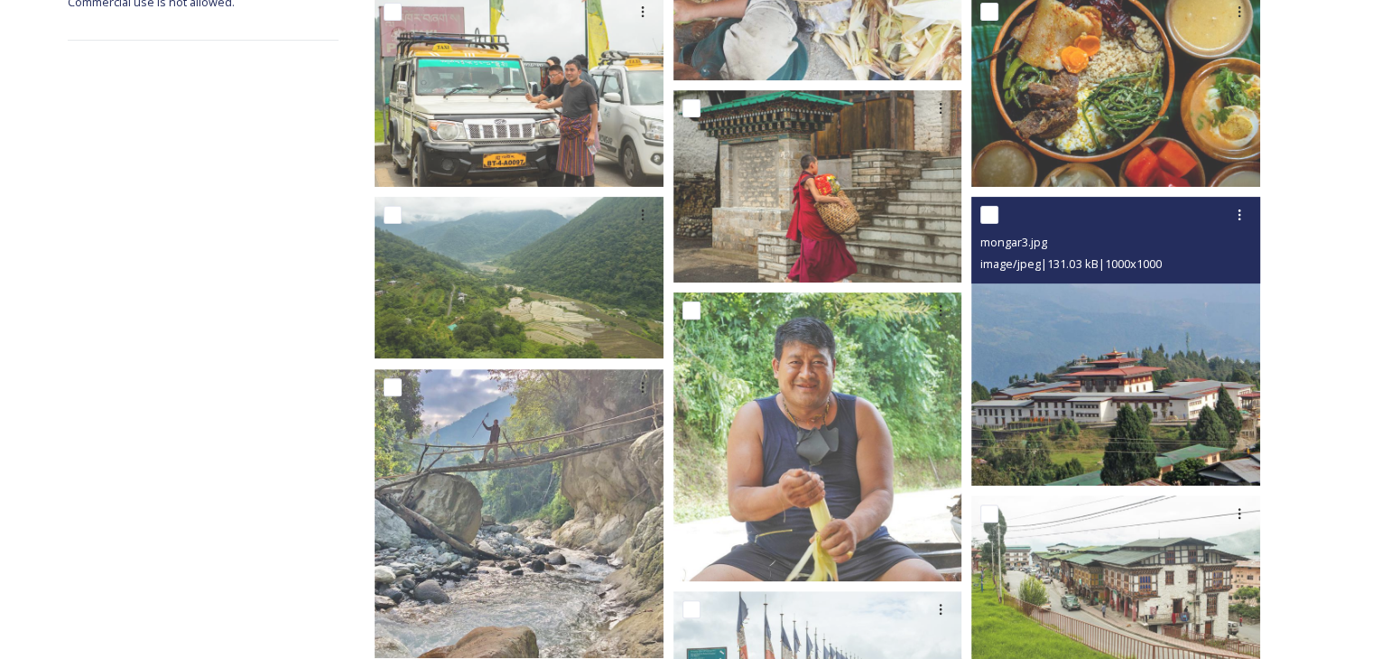
click at [1054, 398] on img at bounding box center [1115, 341] width 289 height 289
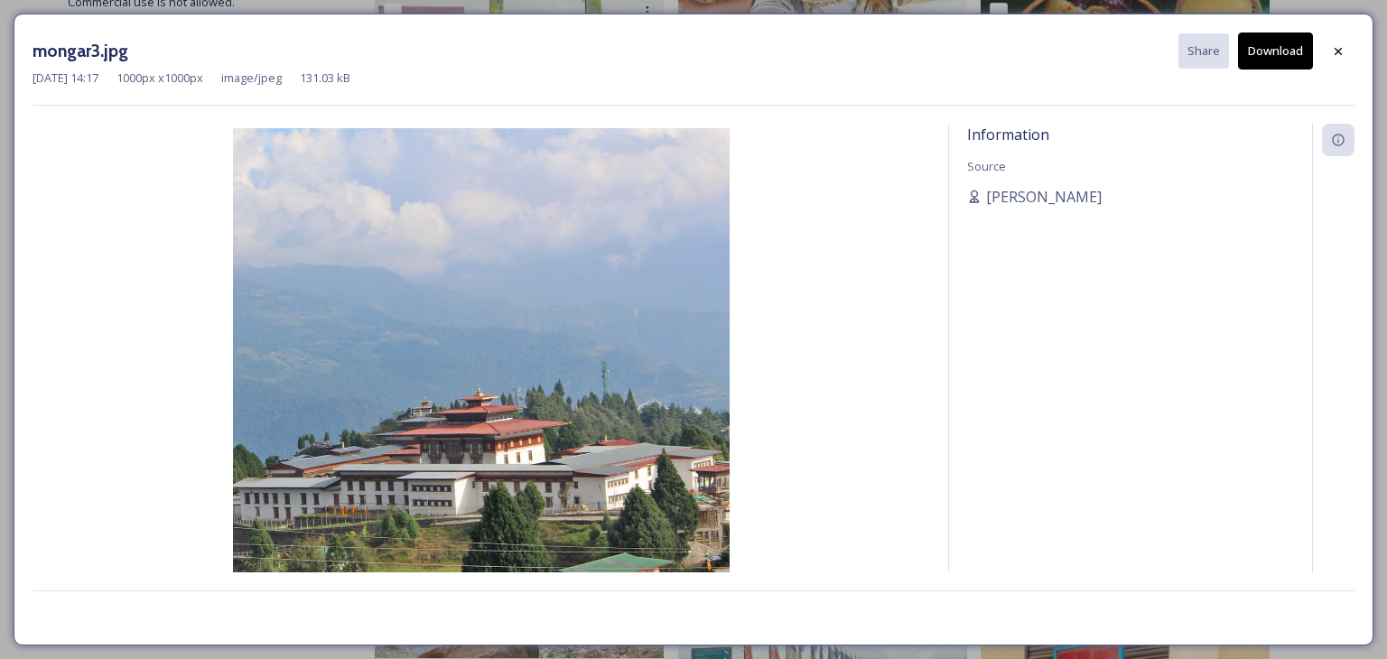
click at [1275, 59] on button "Download" at bounding box center [1275, 50] width 75 height 37
drag, startPoint x: 1337, startPoint y: 60, endPoint x: 1282, endPoint y: 70, distance: 55.8
click at [1336, 60] on div at bounding box center [1338, 51] width 32 height 32
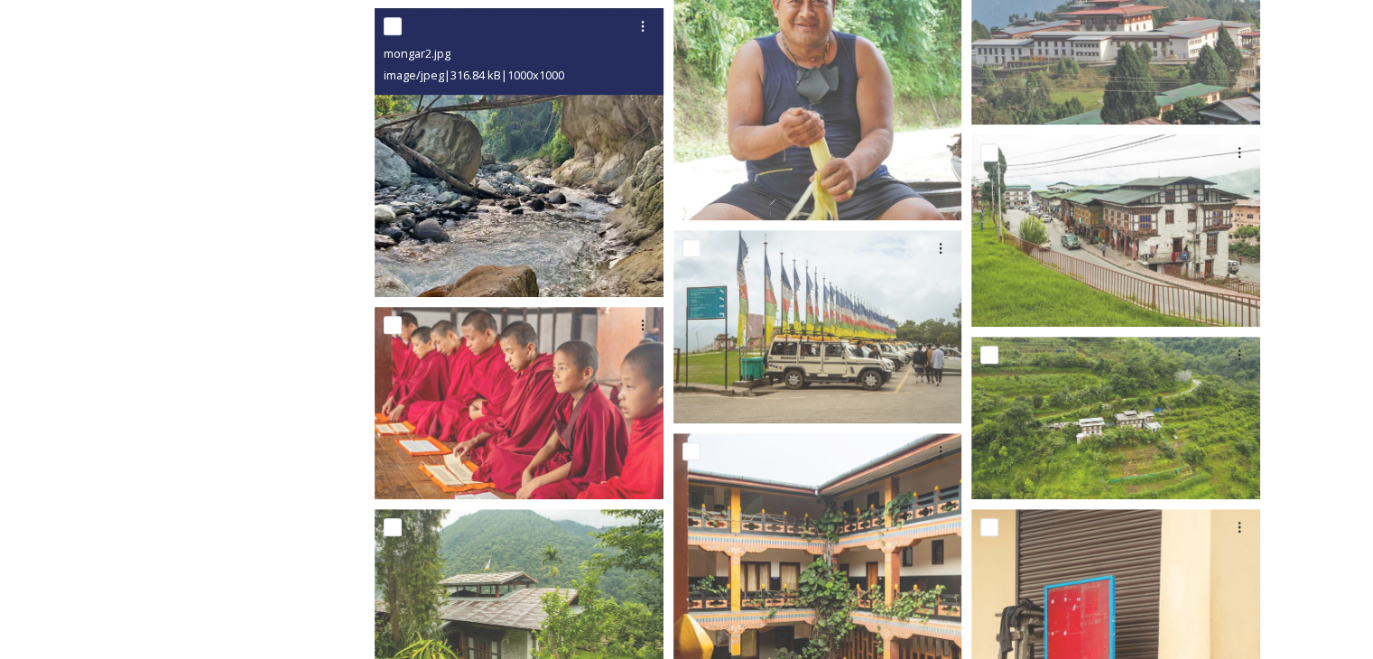
scroll to position [1264, 0]
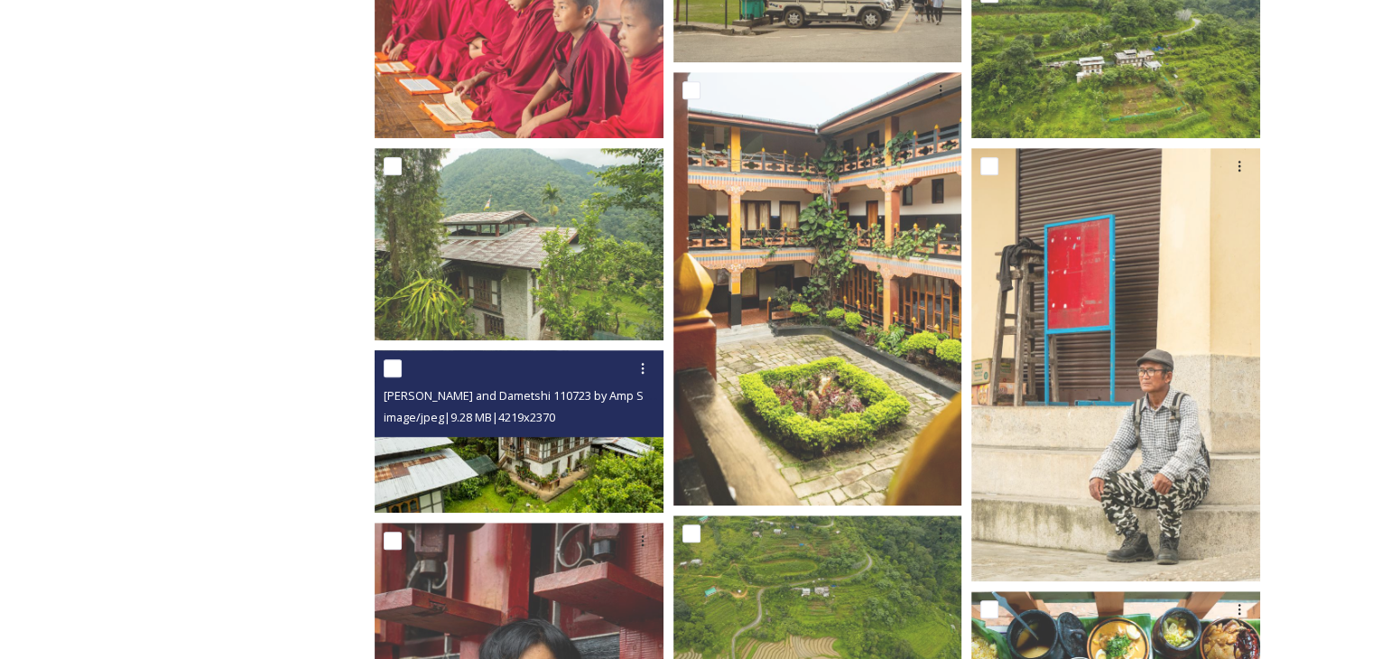
click at [553, 467] on img at bounding box center [519, 431] width 289 height 162
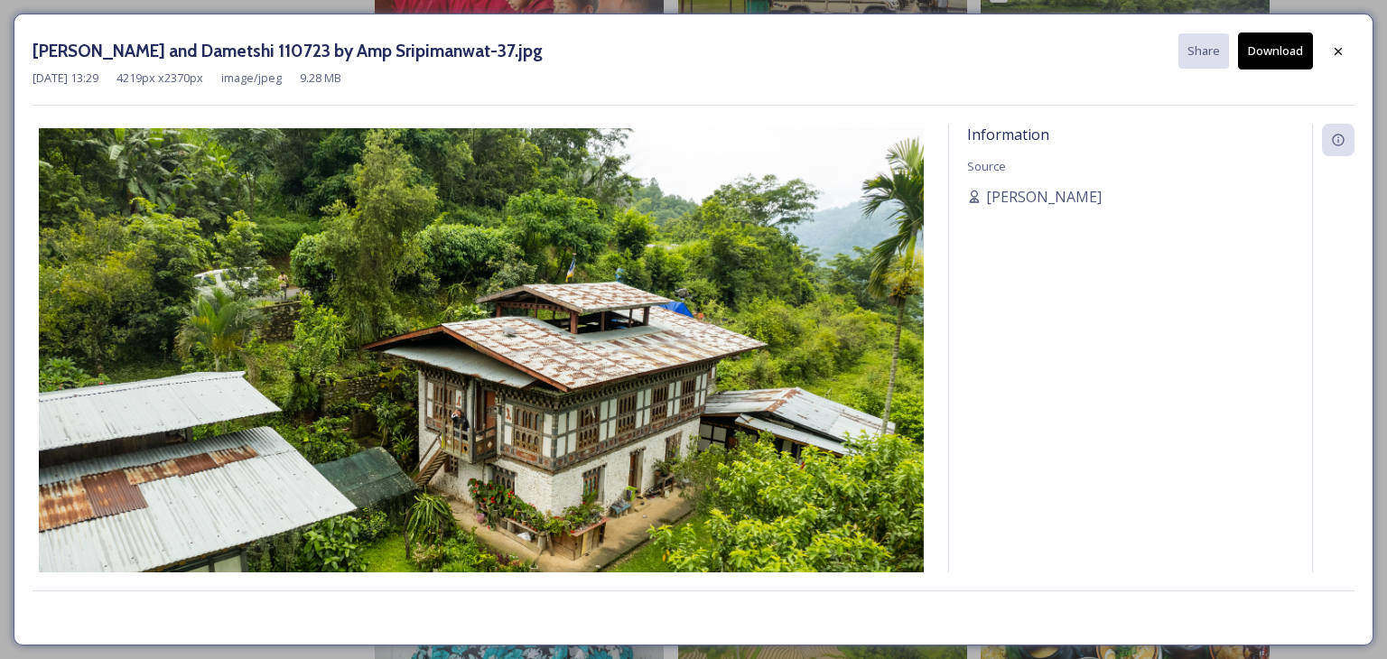
click at [1270, 59] on button "Download" at bounding box center [1275, 50] width 75 height 37
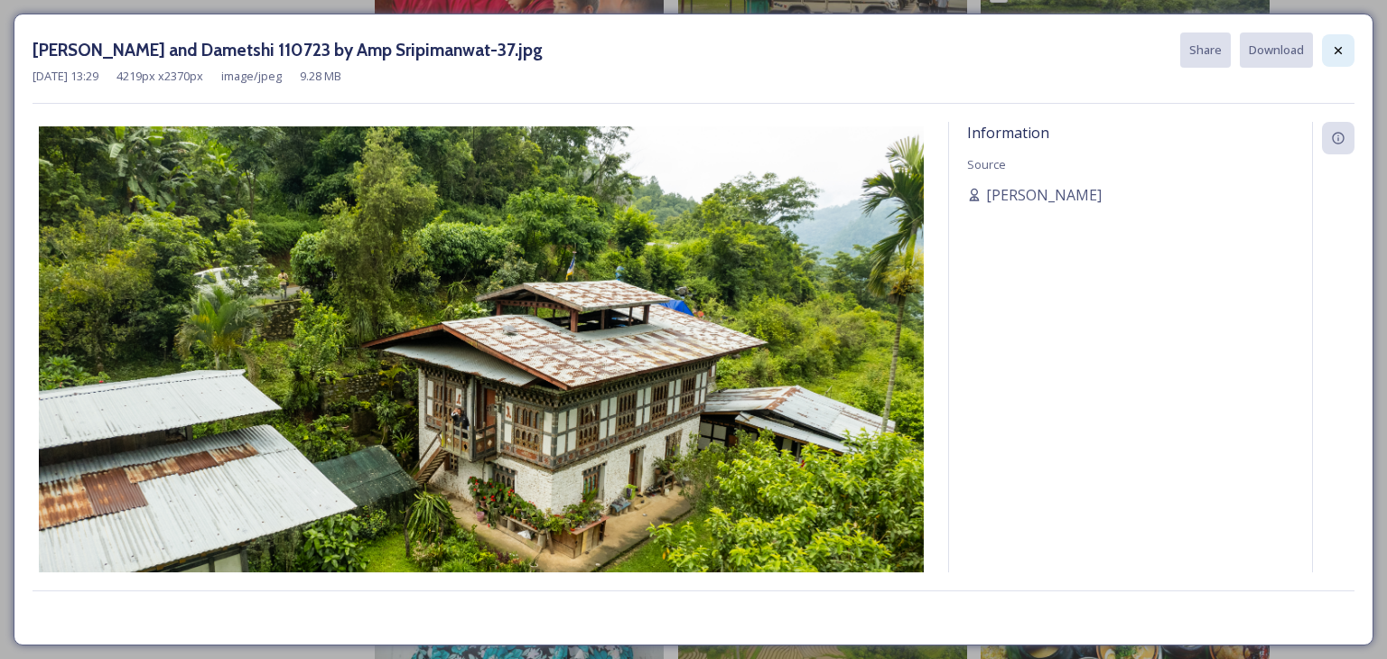
click at [1343, 53] on icon at bounding box center [1338, 50] width 14 height 14
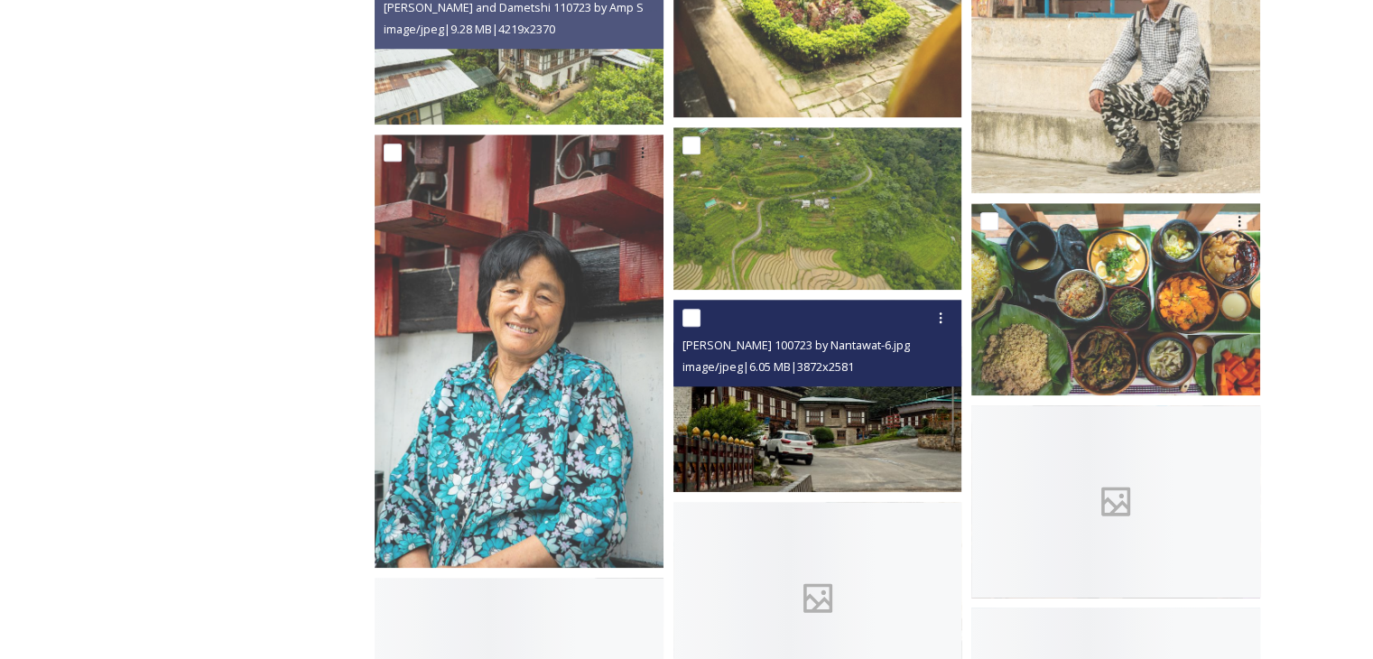
scroll to position [1805, 0]
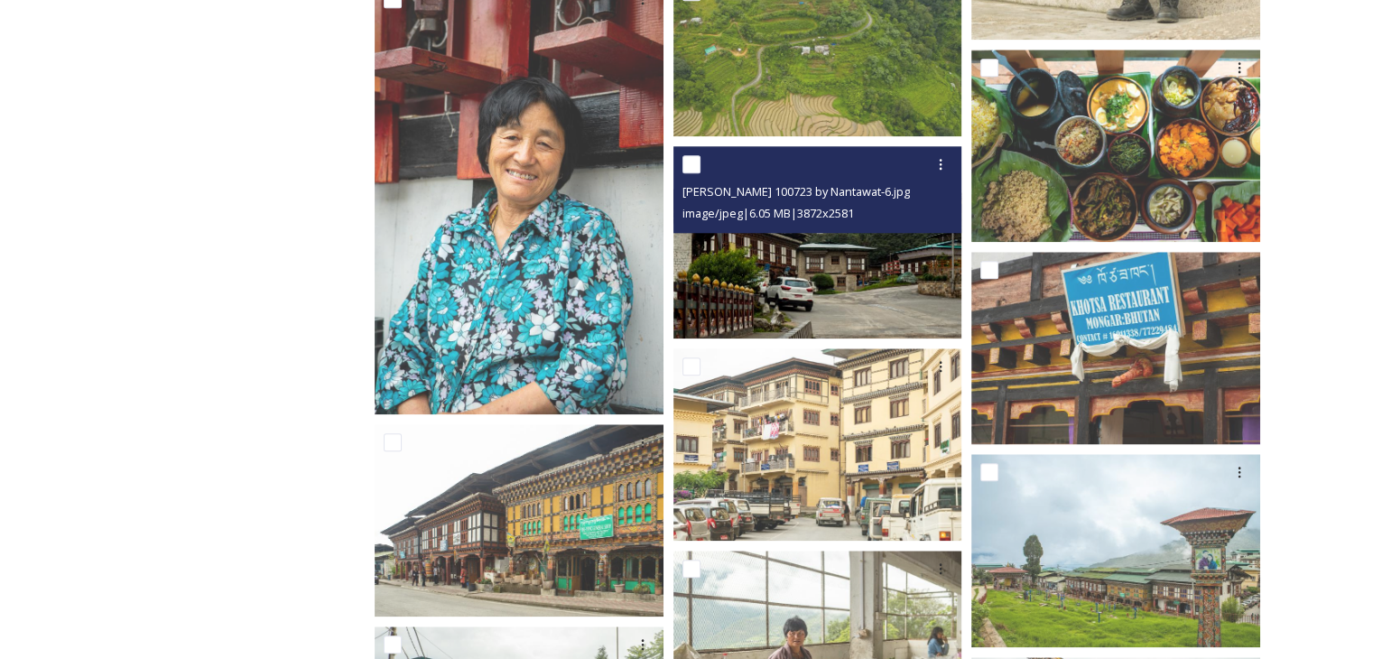
click at [820, 285] on img at bounding box center [817, 241] width 289 height 192
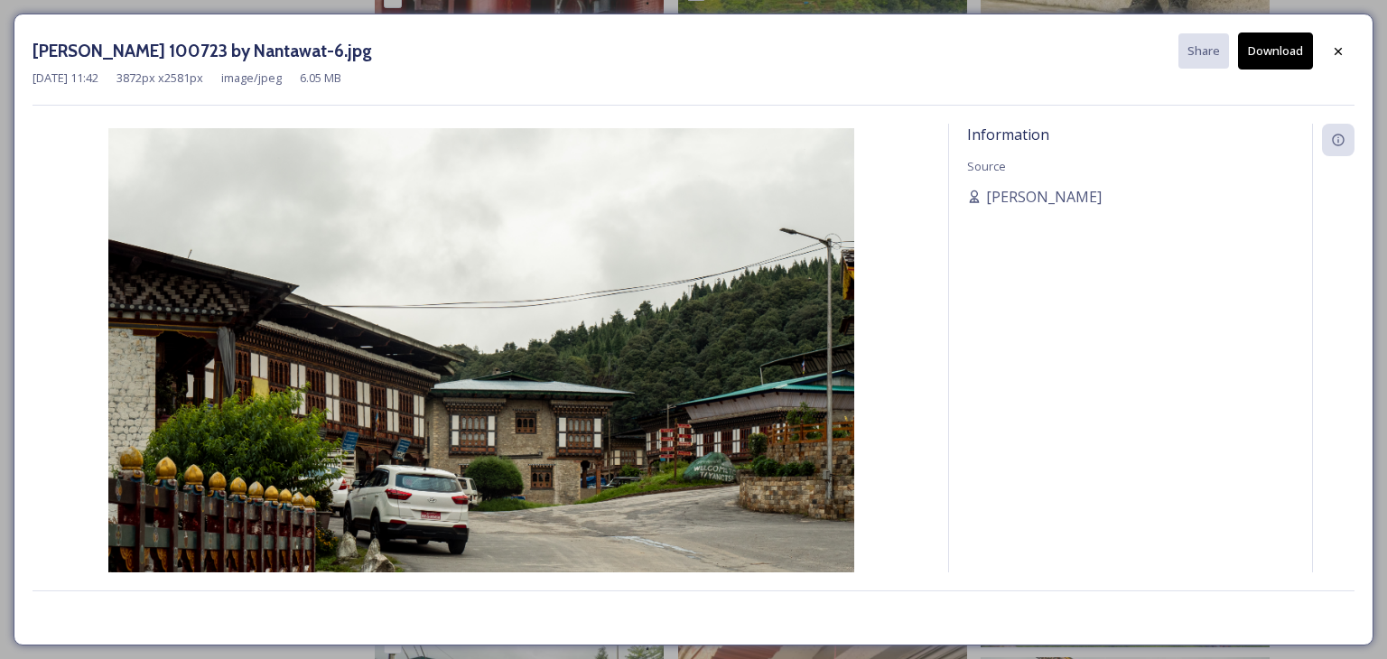
click at [1267, 62] on button "Download" at bounding box center [1275, 50] width 75 height 37
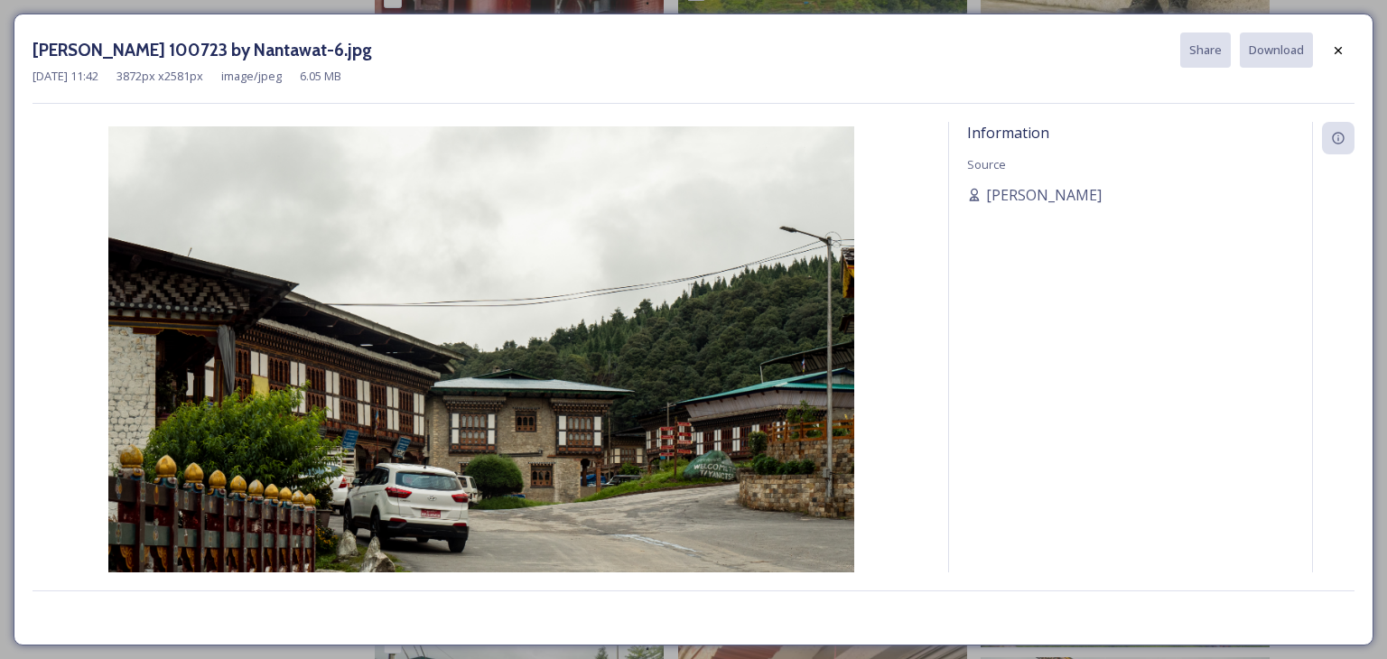
click at [1331, 60] on div at bounding box center [1338, 50] width 32 height 32
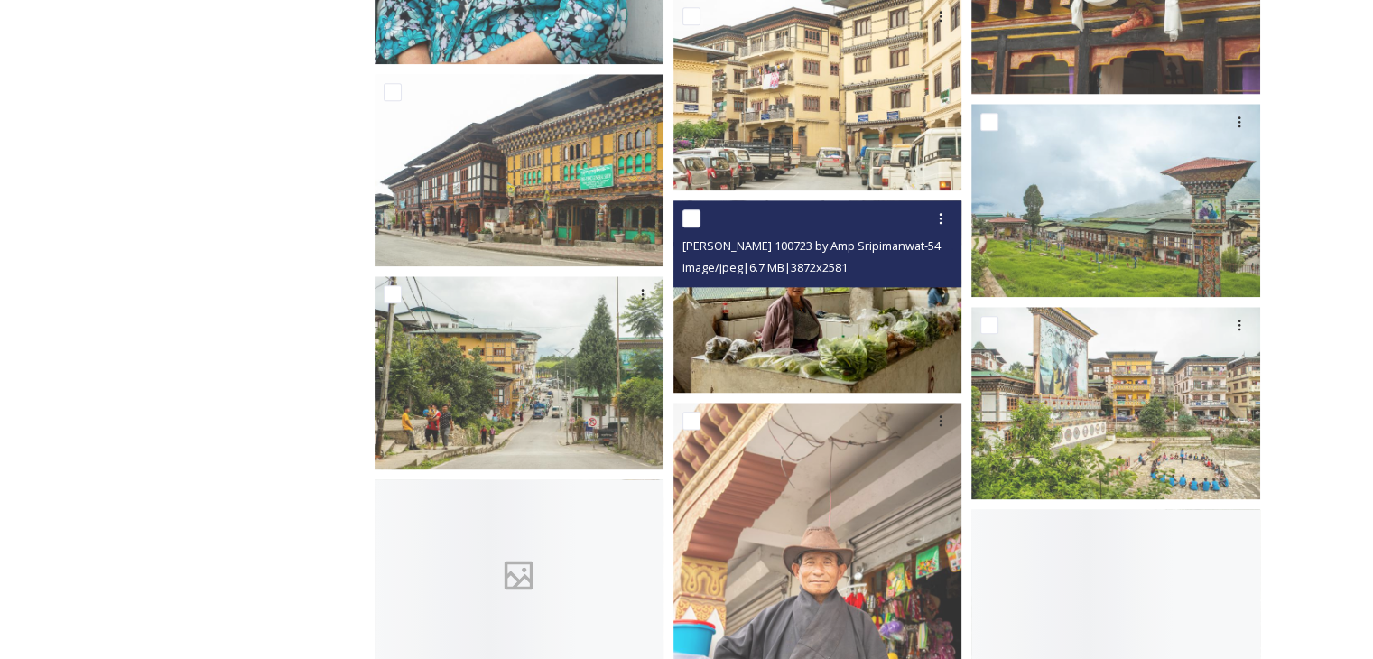
scroll to position [2167, 0]
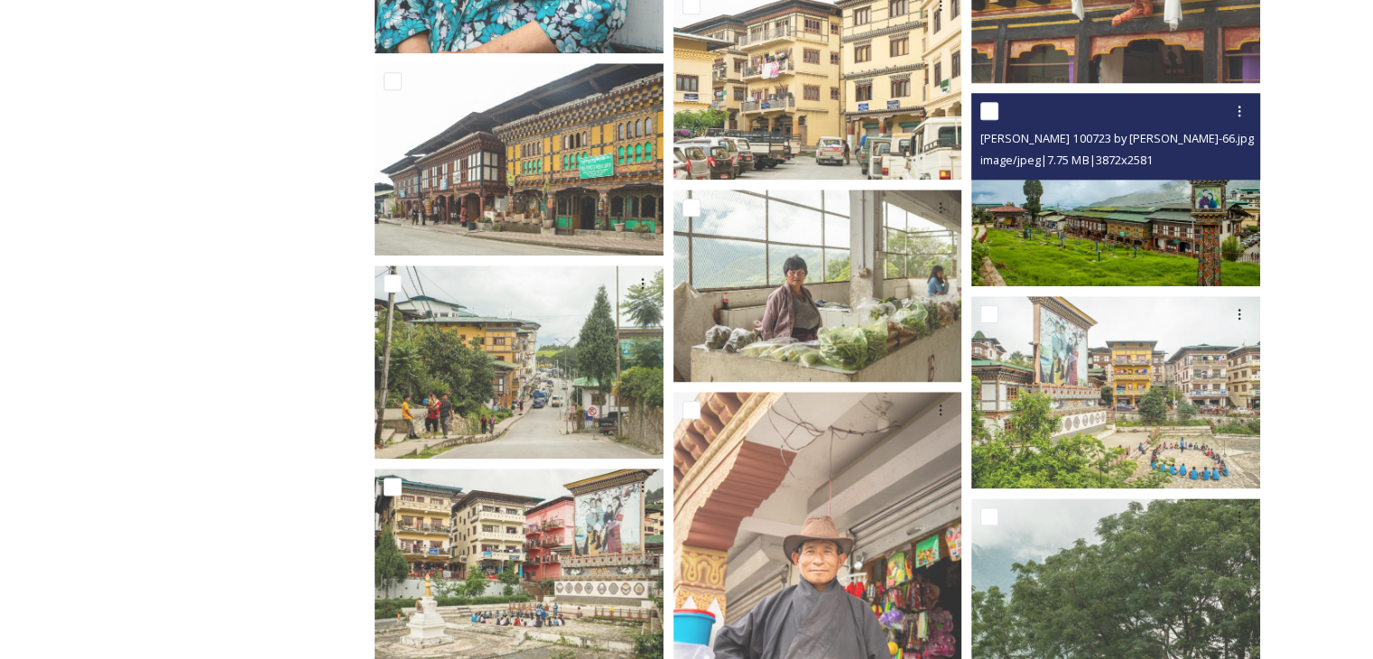
click at [1133, 218] on img at bounding box center [1115, 189] width 289 height 192
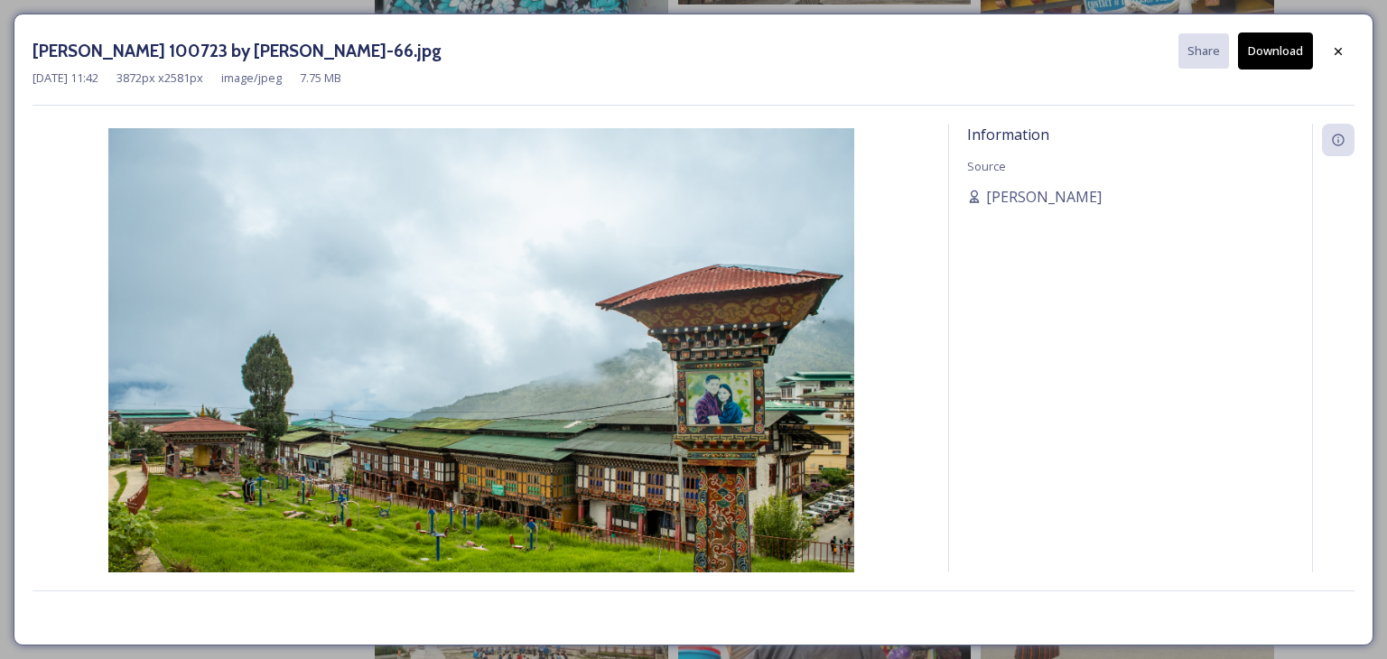
click at [1277, 55] on button "Download" at bounding box center [1275, 50] width 75 height 37
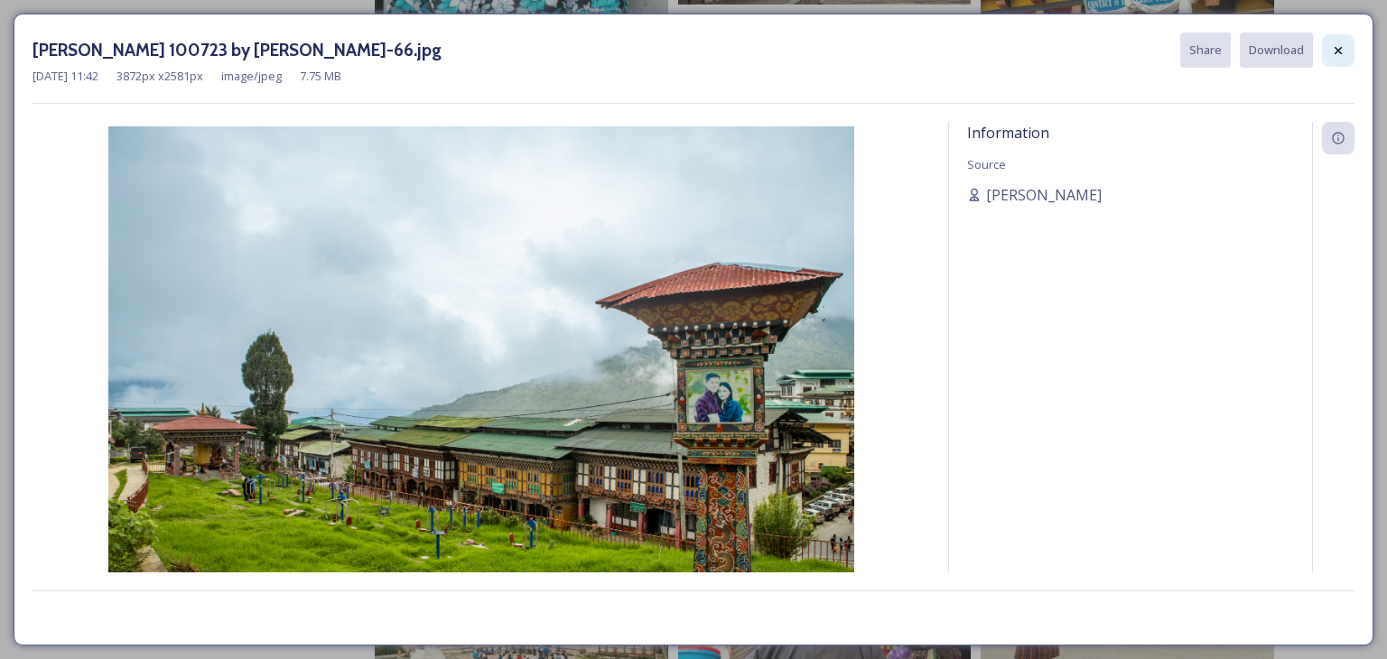
click at [1325, 53] on div at bounding box center [1338, 50] width 32 height 32
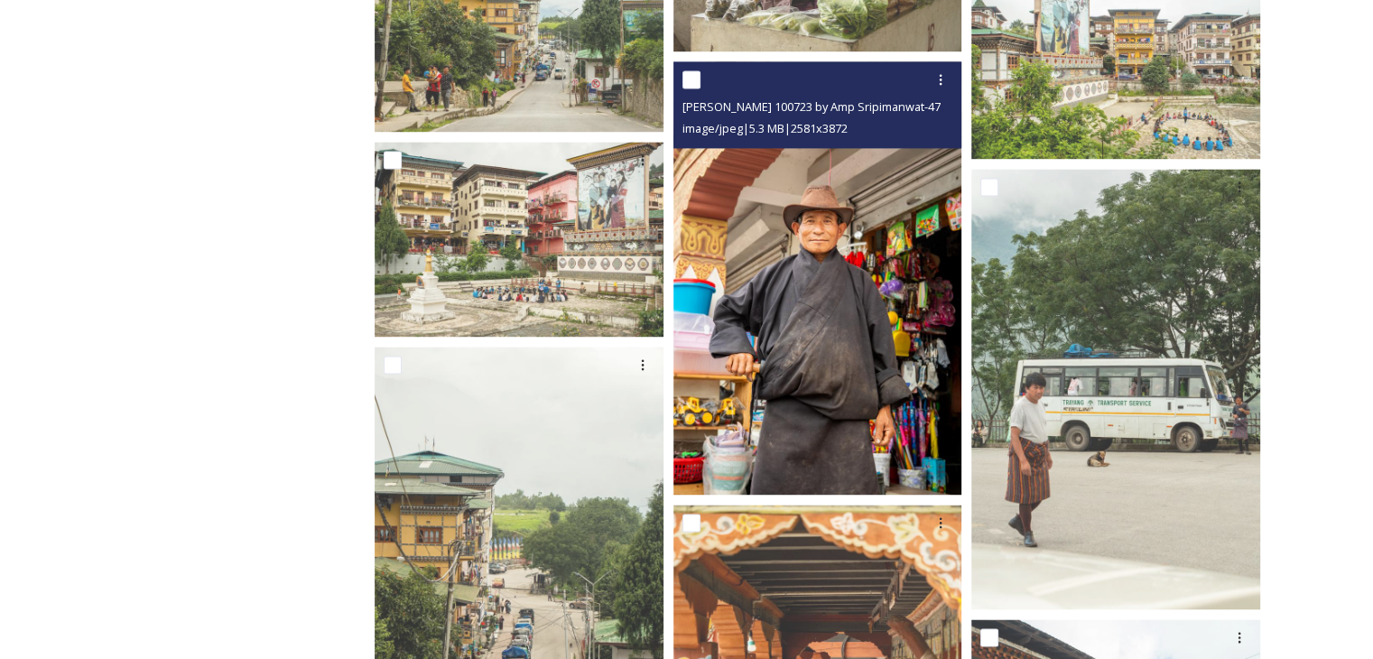
scroll to position [2889, 0]
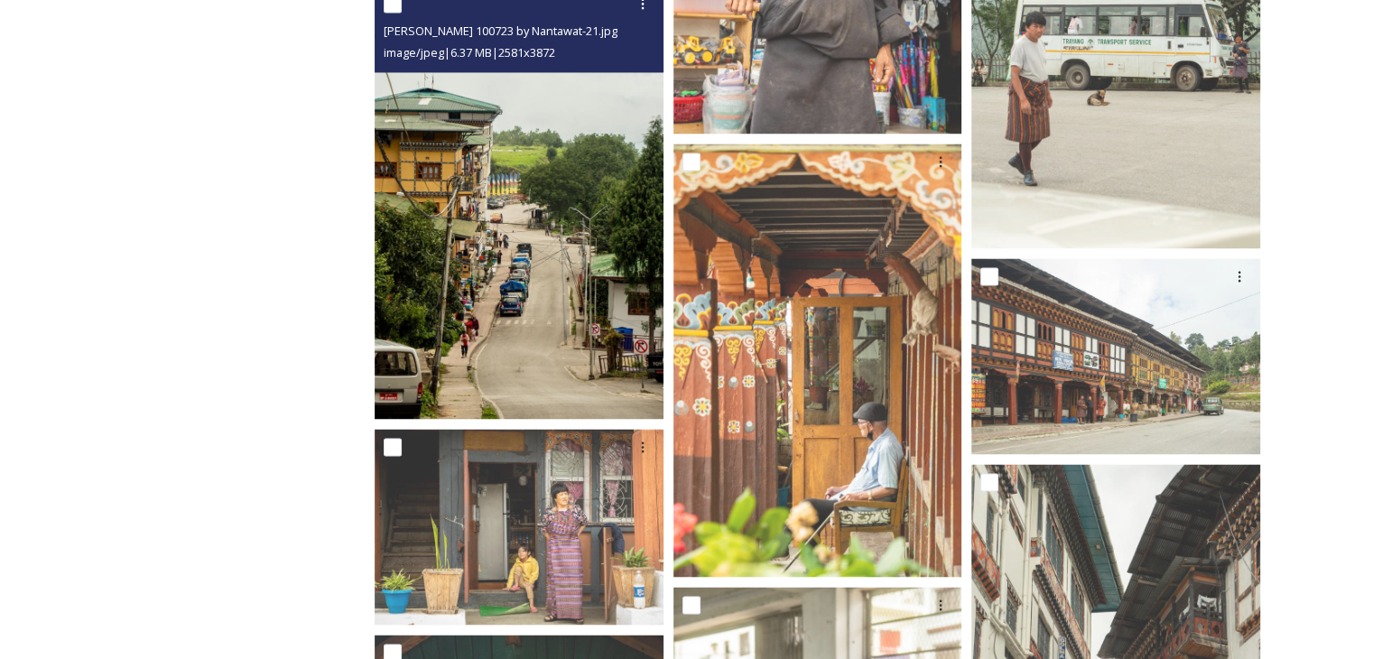
click at [513, 307] on img at bounding box center [519, 202] width 289 height 433
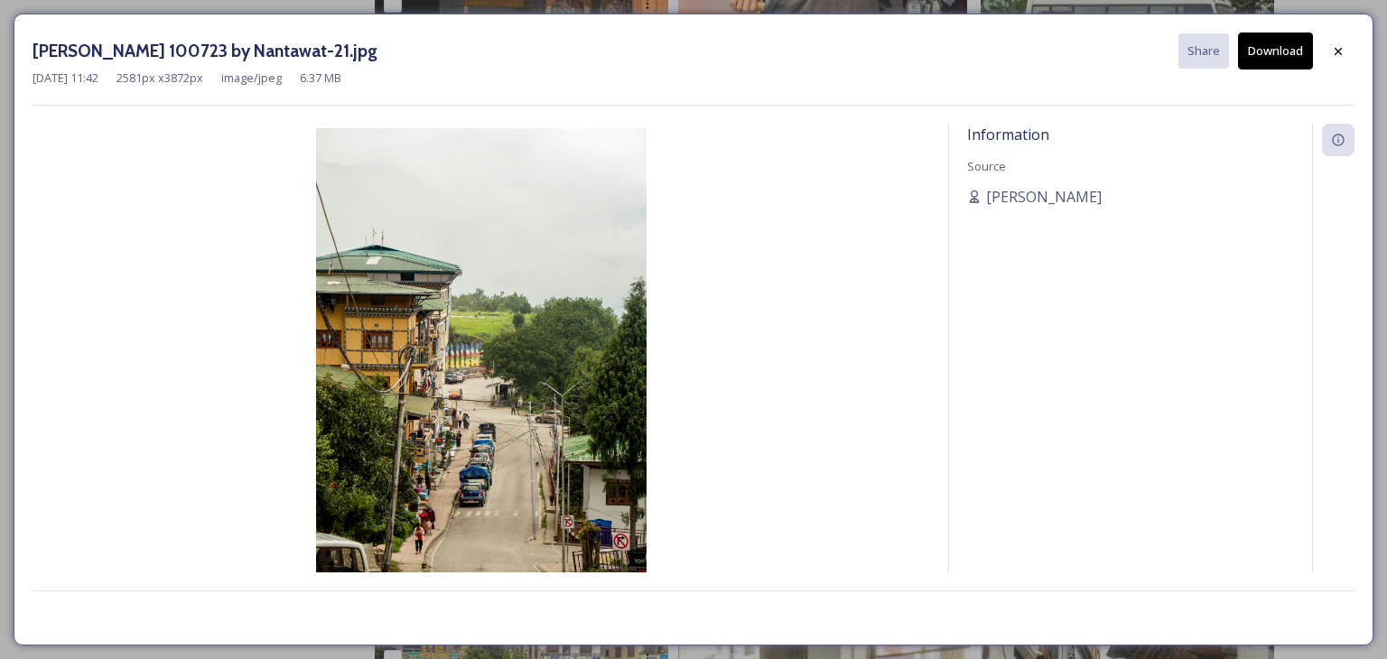
click at [1301, 50] on button "Download" at bounding box center [1275, 50] width 75 height 37
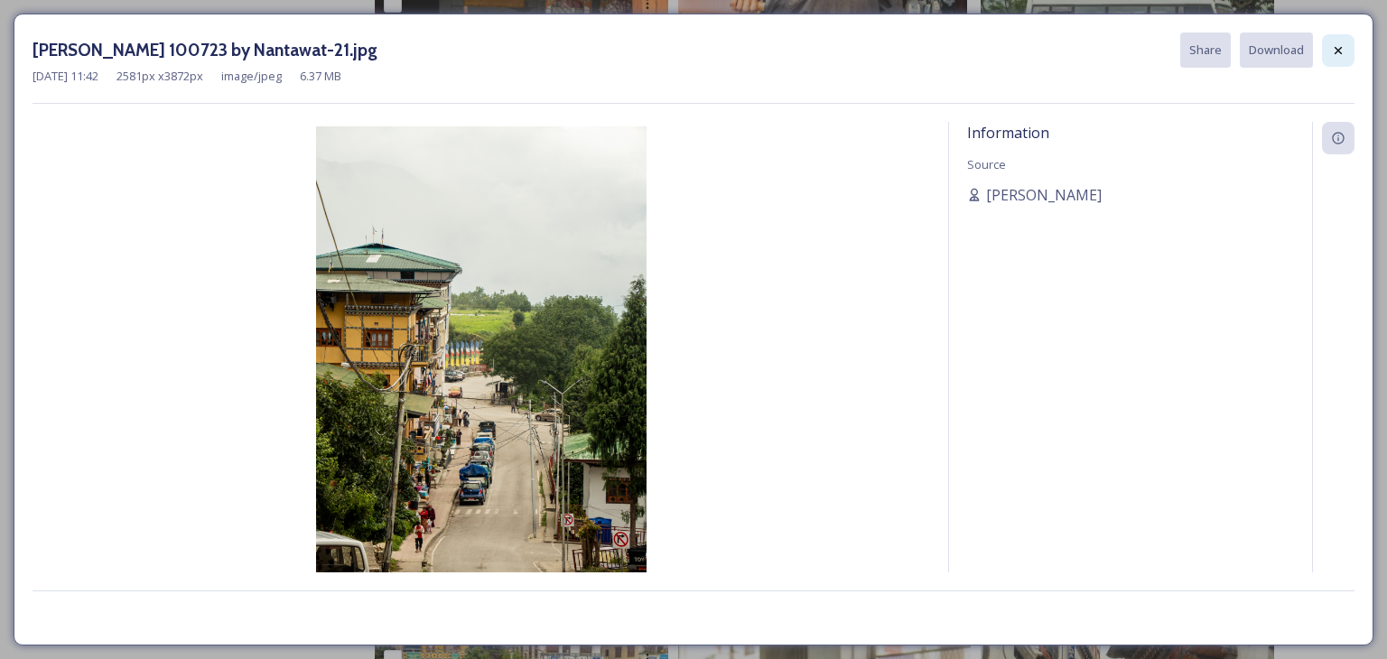
click at [1329, 52] on div at bounding box center [1338, 50] width 32 height 32
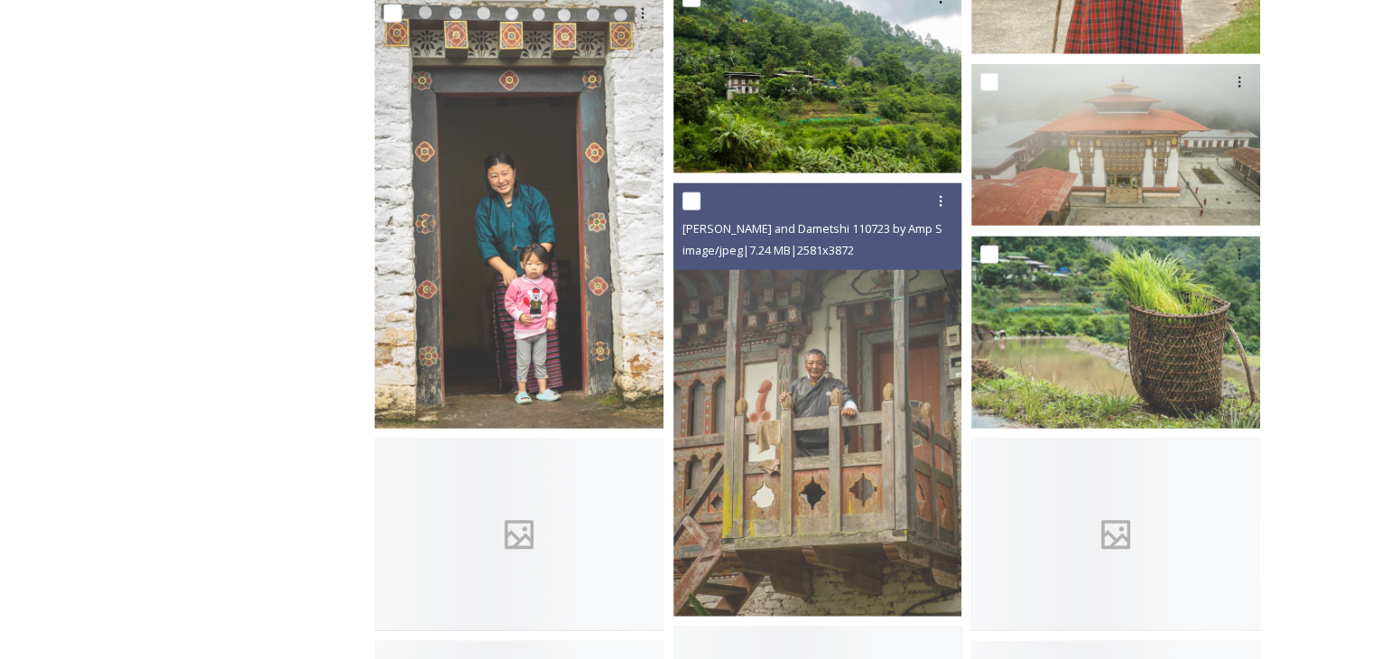
scroll to position [4694, 0]
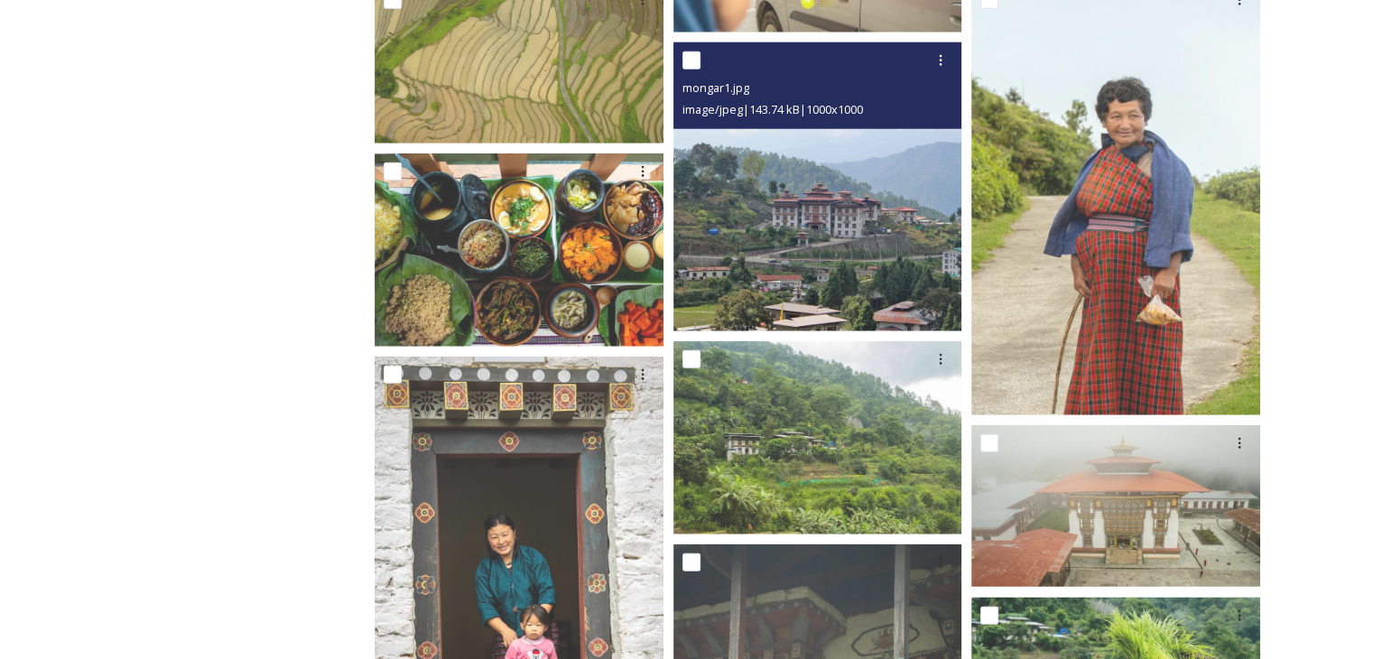
click at [807, 214] on img at bounding box center [817, 186] width 289 height 289
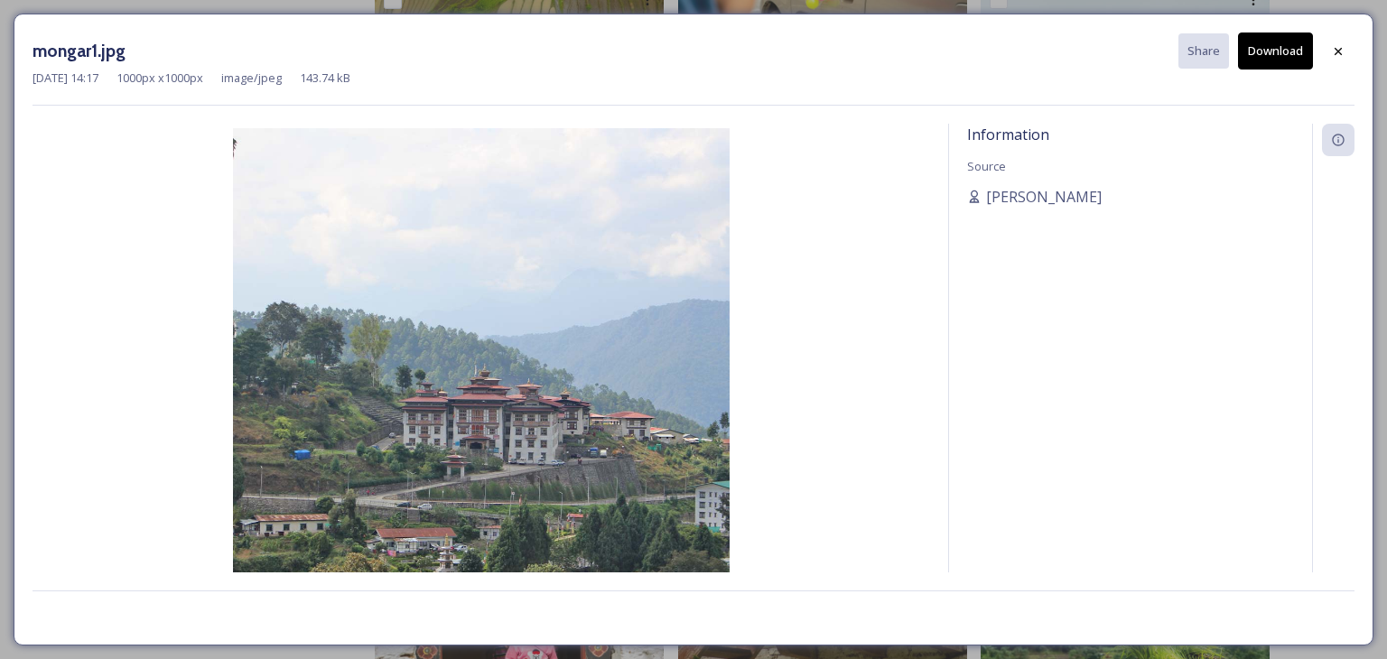
click at [1270, 70] on div "[DATE] 14:17 1000 px x 1000 px image/jpeg 143.74 kB" at bounding box center [693, 78] width 1322 height 17
click at [1274, 51] on button "Download" at bounding box center [1275, 50] width 75 height 37
click at [1329, 51] on div at bounding box center [1338, 50] width 32 height 32
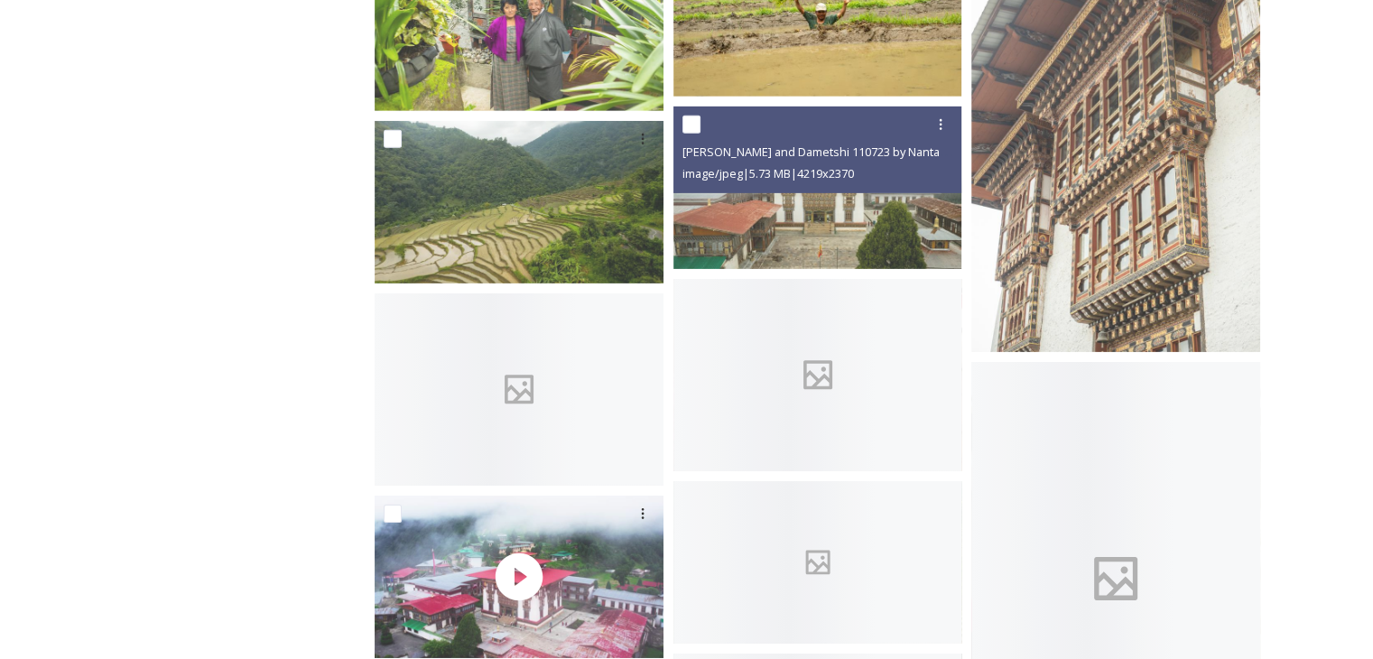
scroll to position [5416, 0]
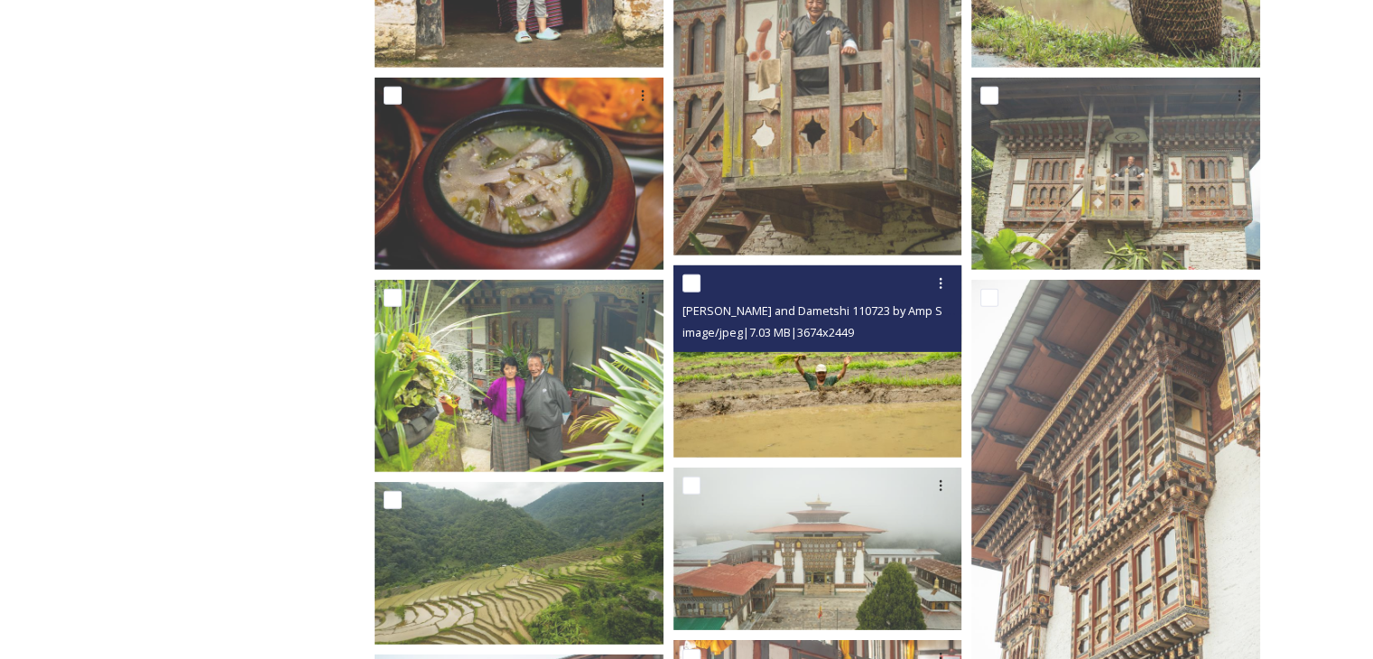
click at [831, 377] on img at bounding box center [817, 361] width 289 height 192
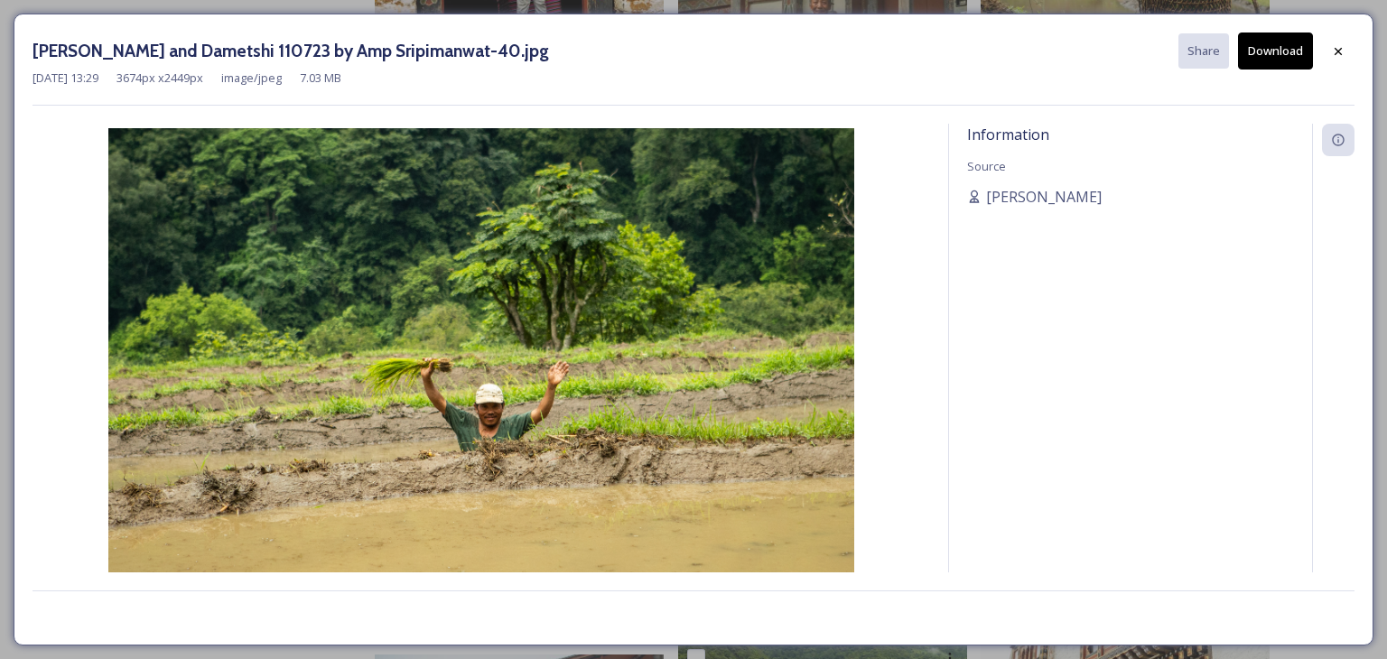
click at [1276, 60] on button "Download" at bounding box center [1275, 50] width 75 height 37
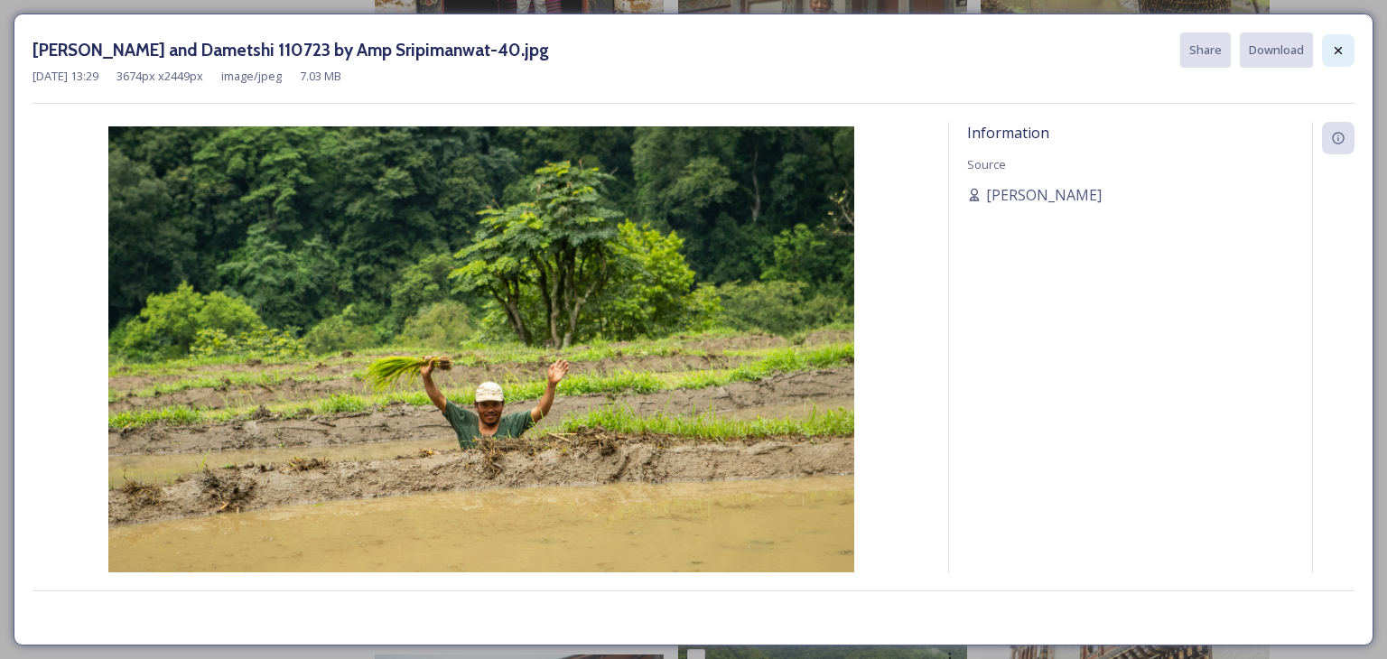
click at [1340, 58] on div at bounding box center [1338, 50] width 32 height 32
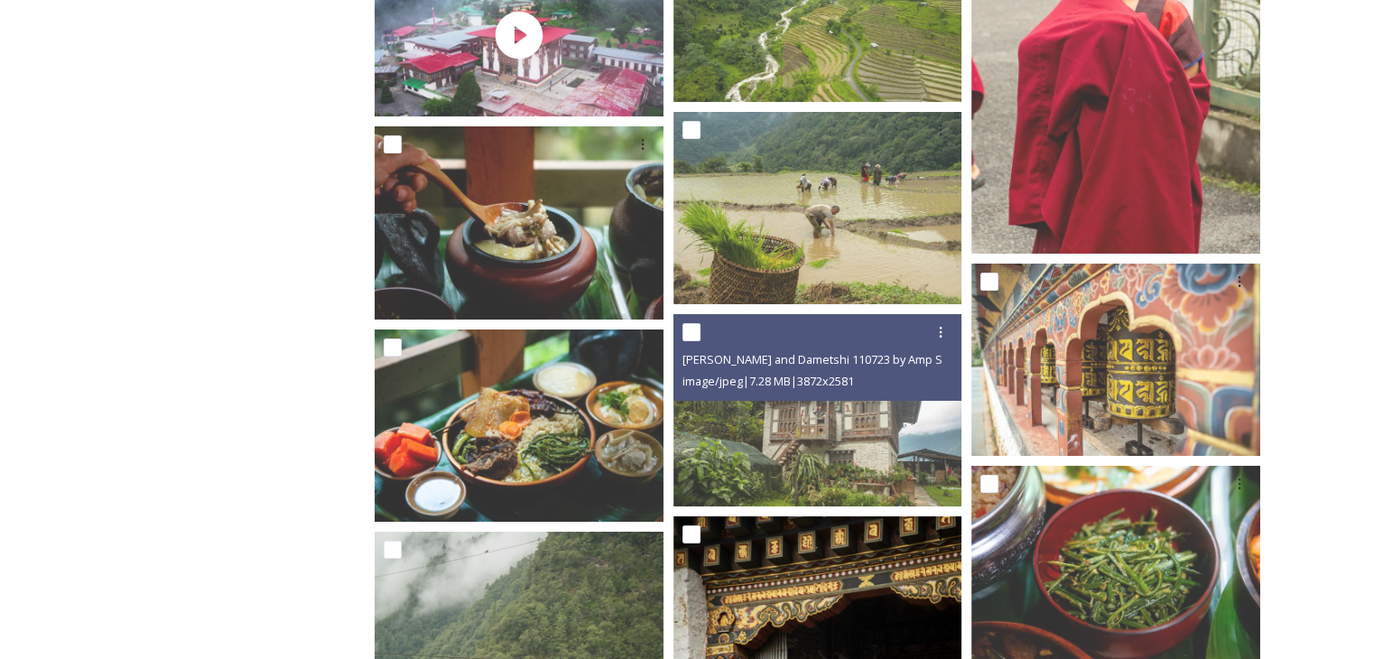
scroll to position [6500, 0]
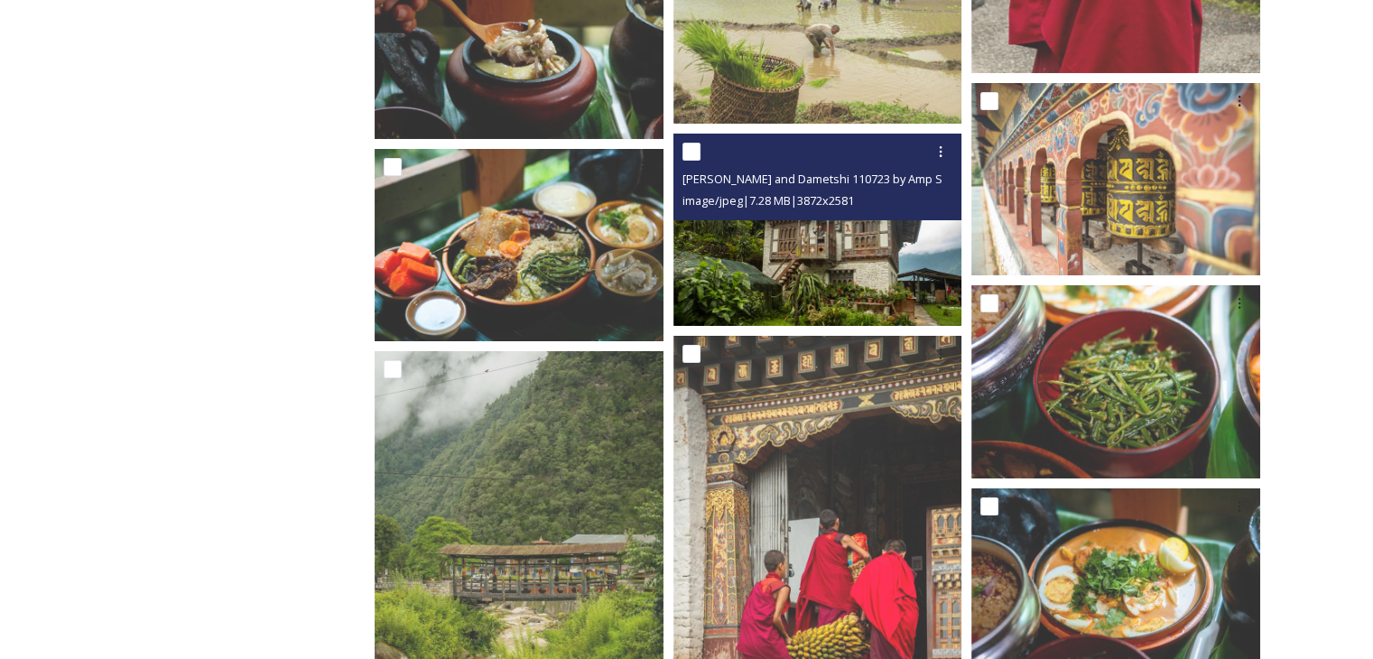
click at [831, 284] on img at bounding box center [817, 230] width 289 height 192
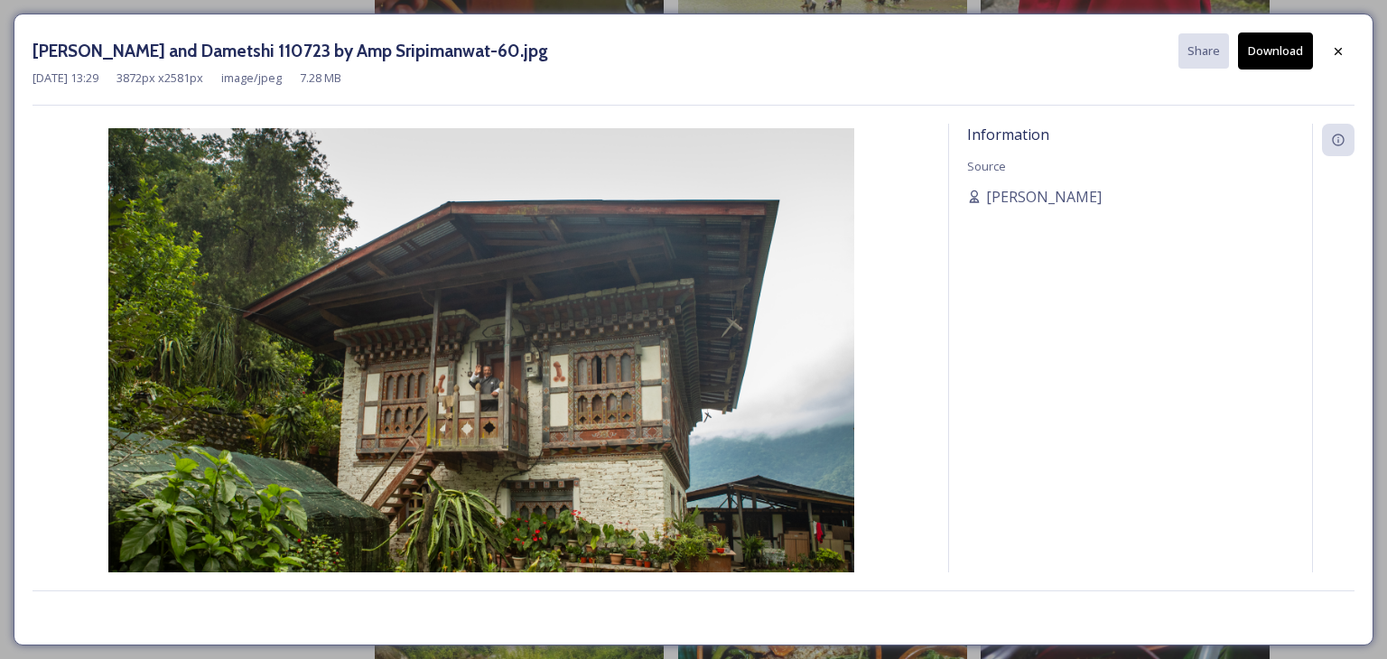
click at [1278, 59] on button "Download" at bounding box center [1275, 50] width 75 height 37
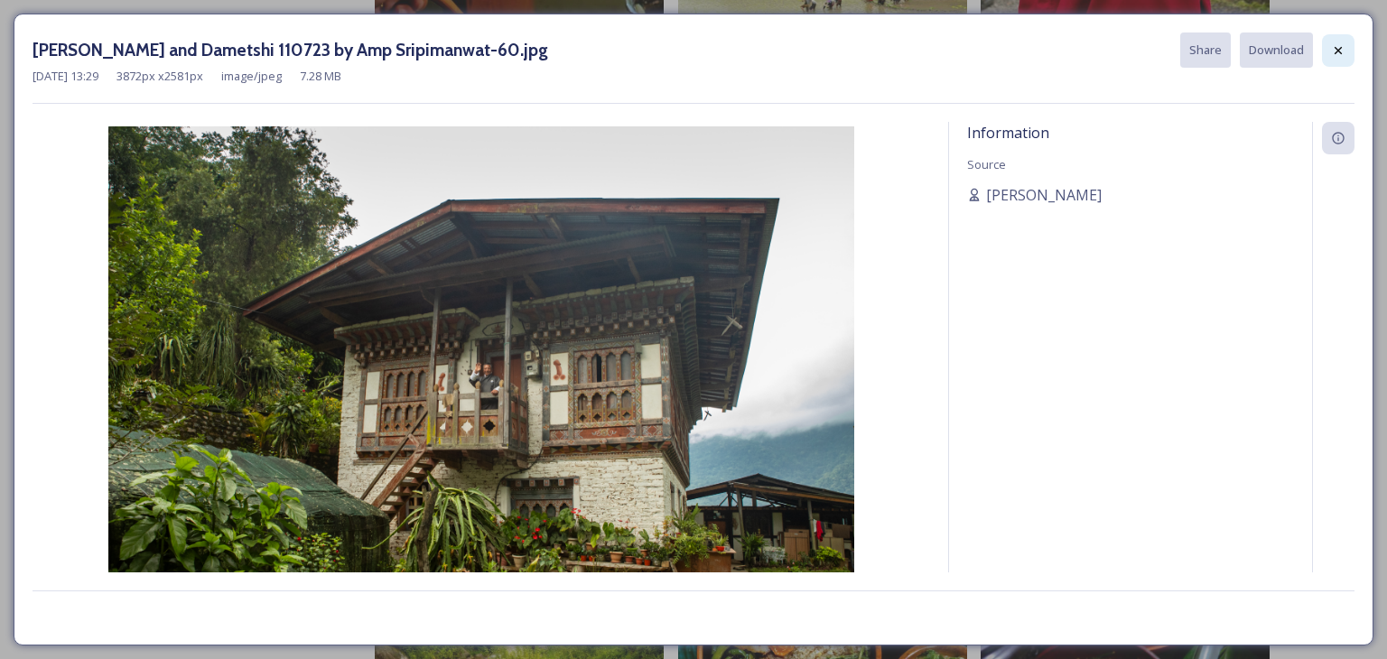
drag, startPoint x: 1342, startPoint y: 51, endPoint x: 1174, endPoint y: 114, distance: 179.9
click at [1341, 51] on icon at bounding box center [1338, 50] width 14 height 14
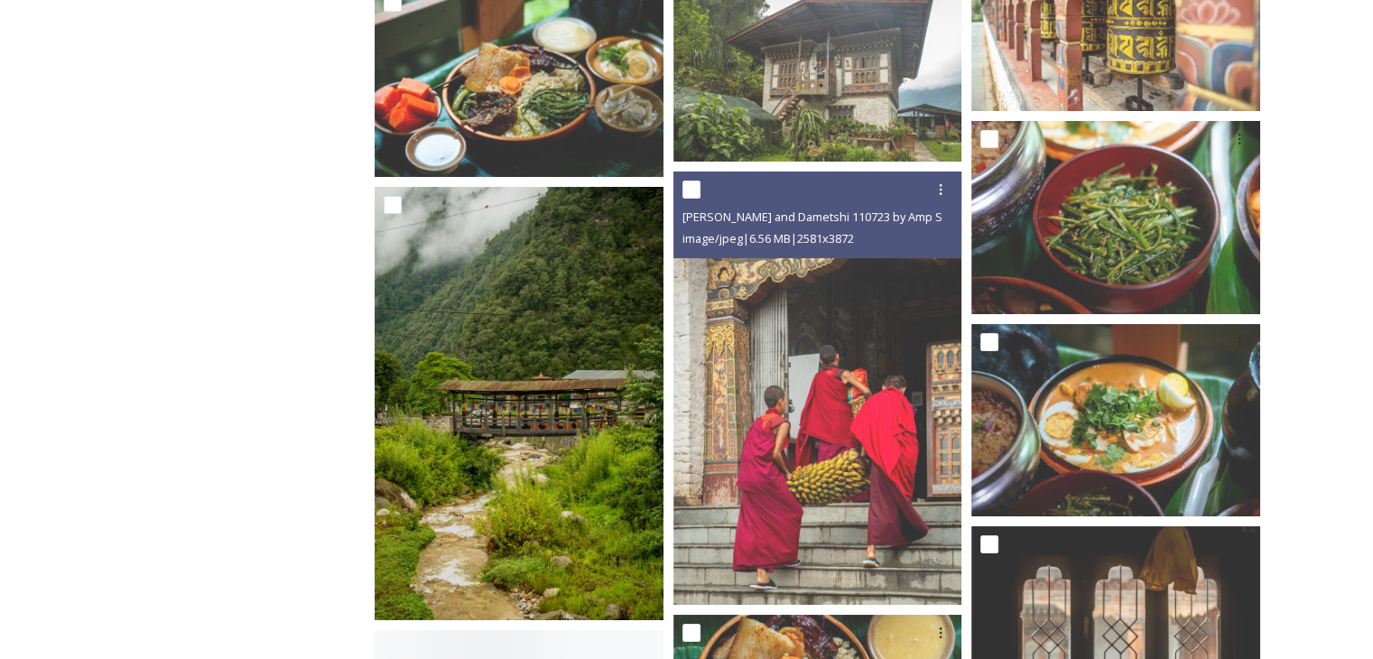
scroll to position [6861, 0]
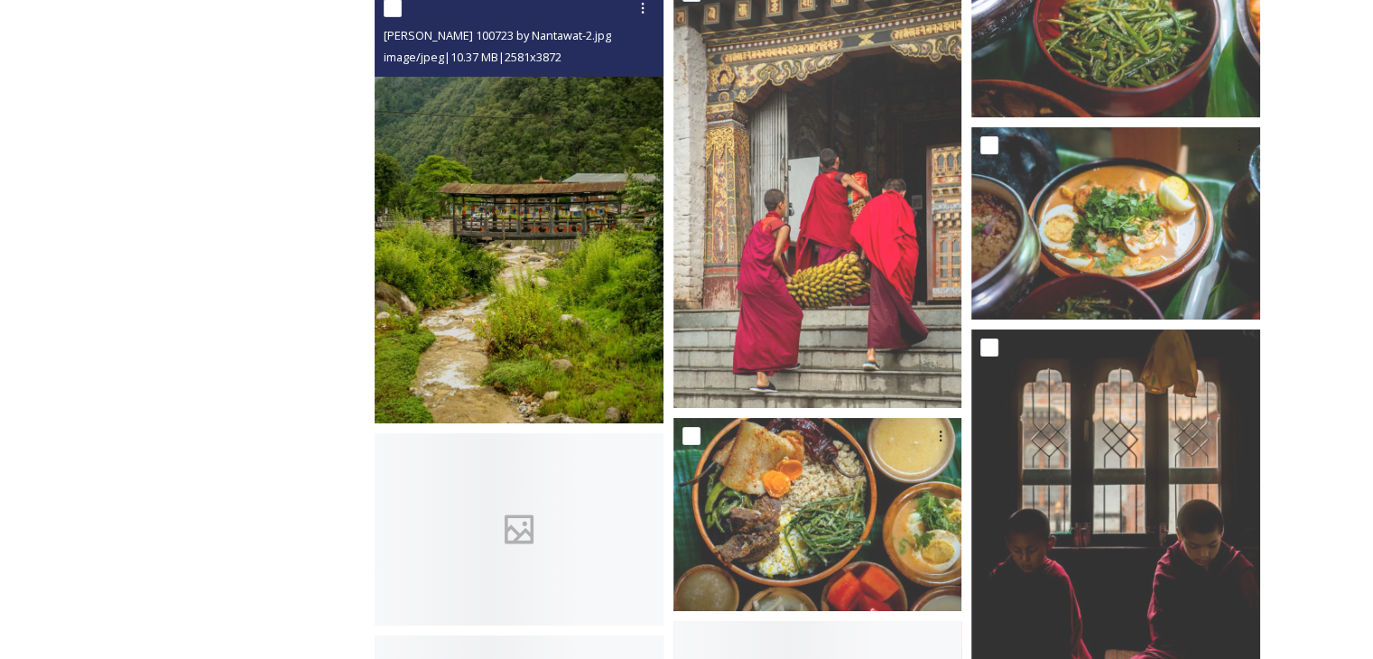
click at [459, 329] on img at bounding box center [519, 206] width 289 height 433
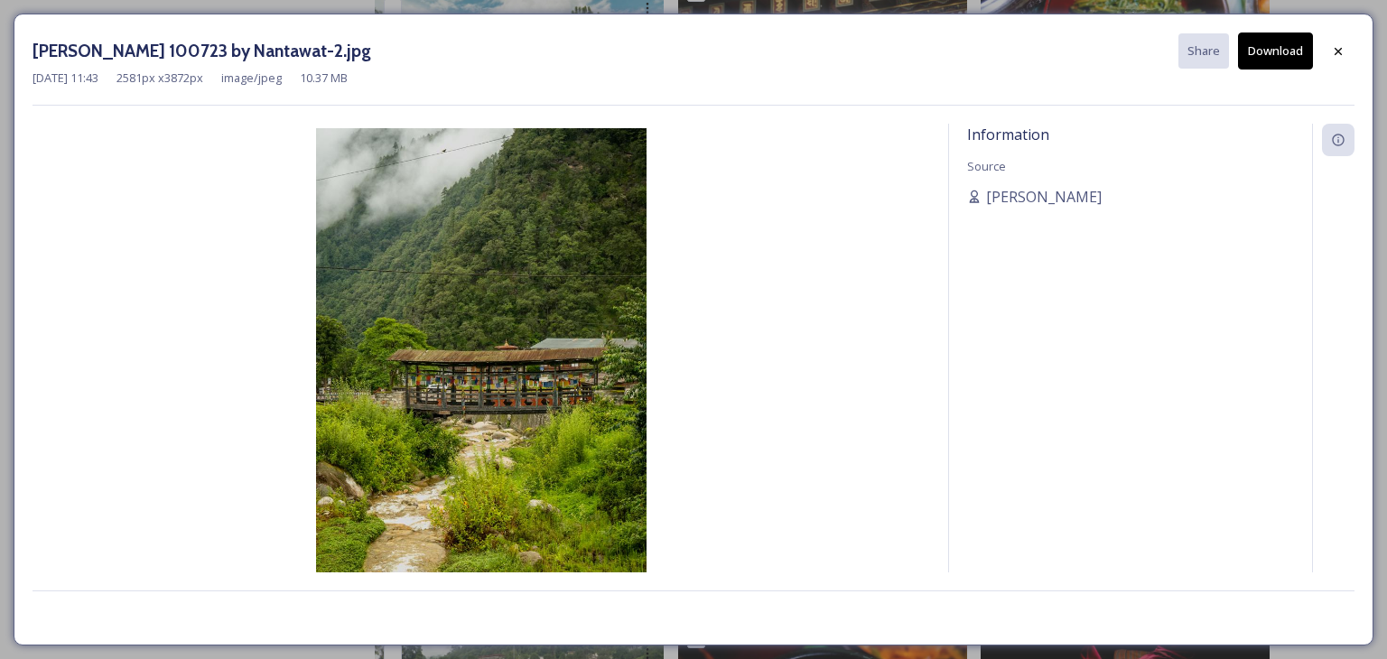
click at [1276, 54] on button "Download" at bounding box center [1275, 50] width 75 height 37
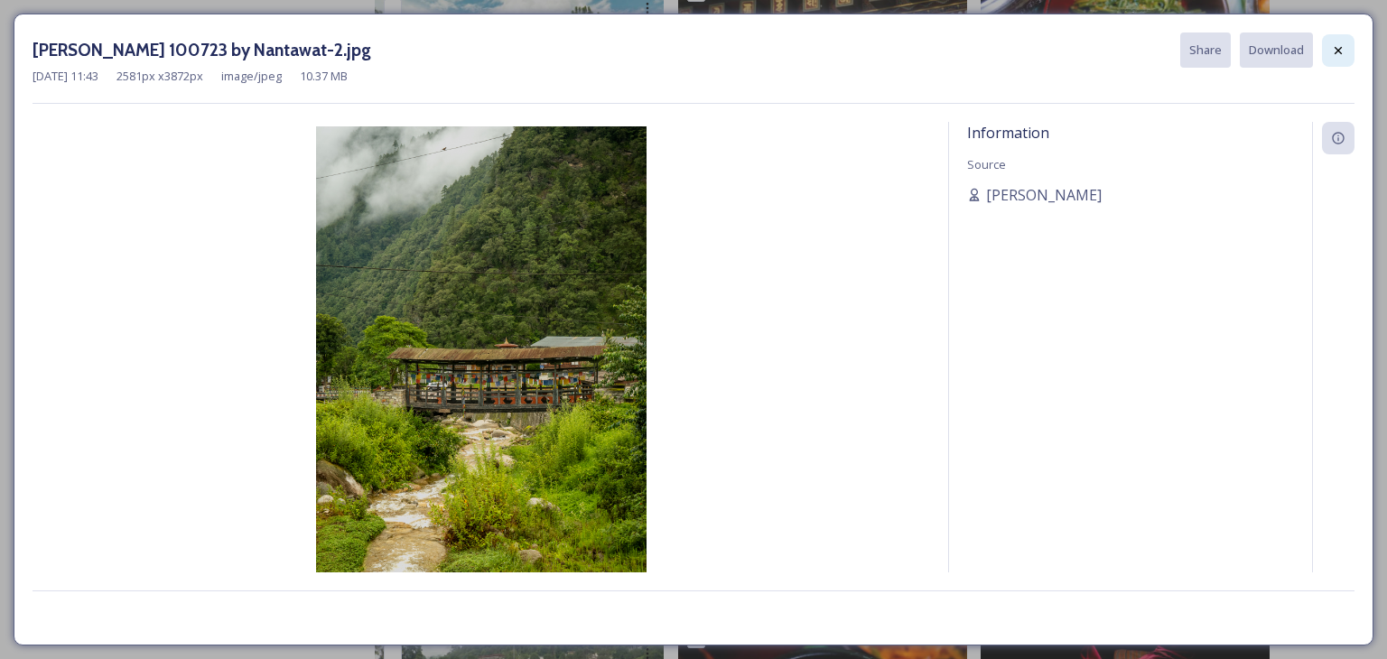
click at [1337, 52] on icon at bounding box center [1338, 50] width 14 height 14
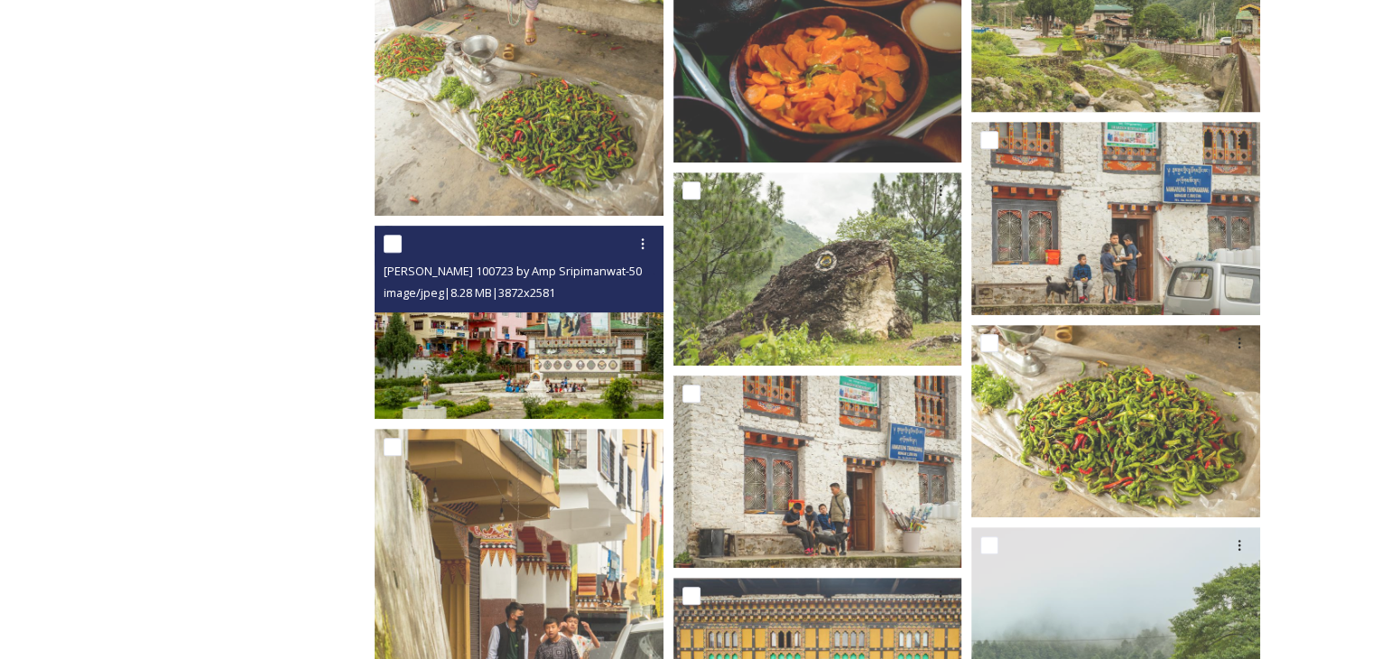
scroll to position [7763, 0]
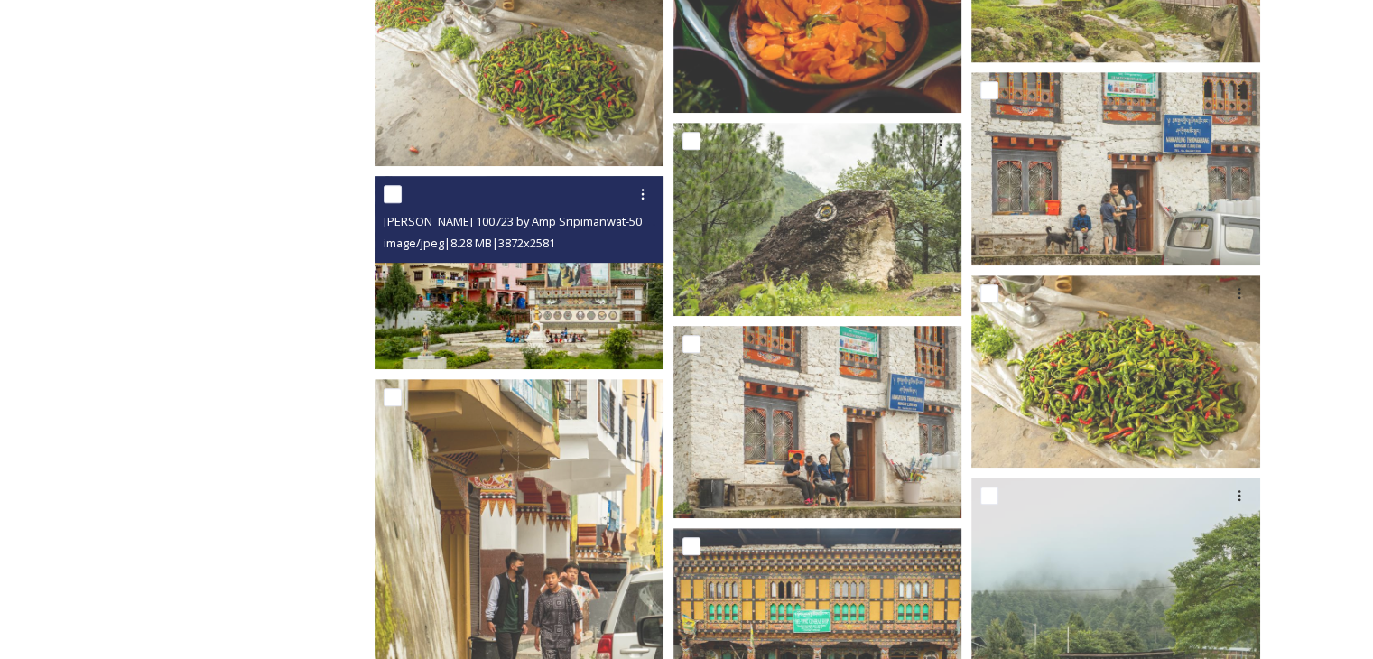
click at [498, 333] on img at bounding box center [519, 272] width 289 height 192
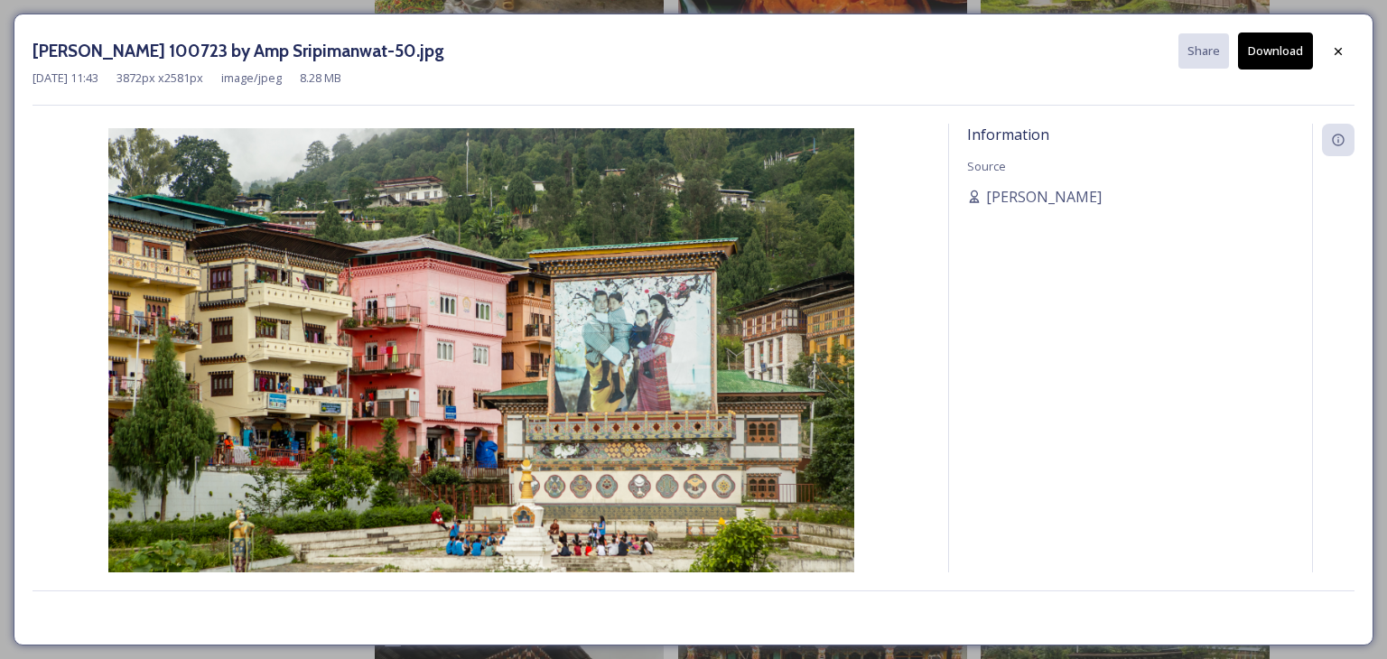
click at [1288, 62] on button "Download" at bounding box center [1275, 50] width 75 height 37
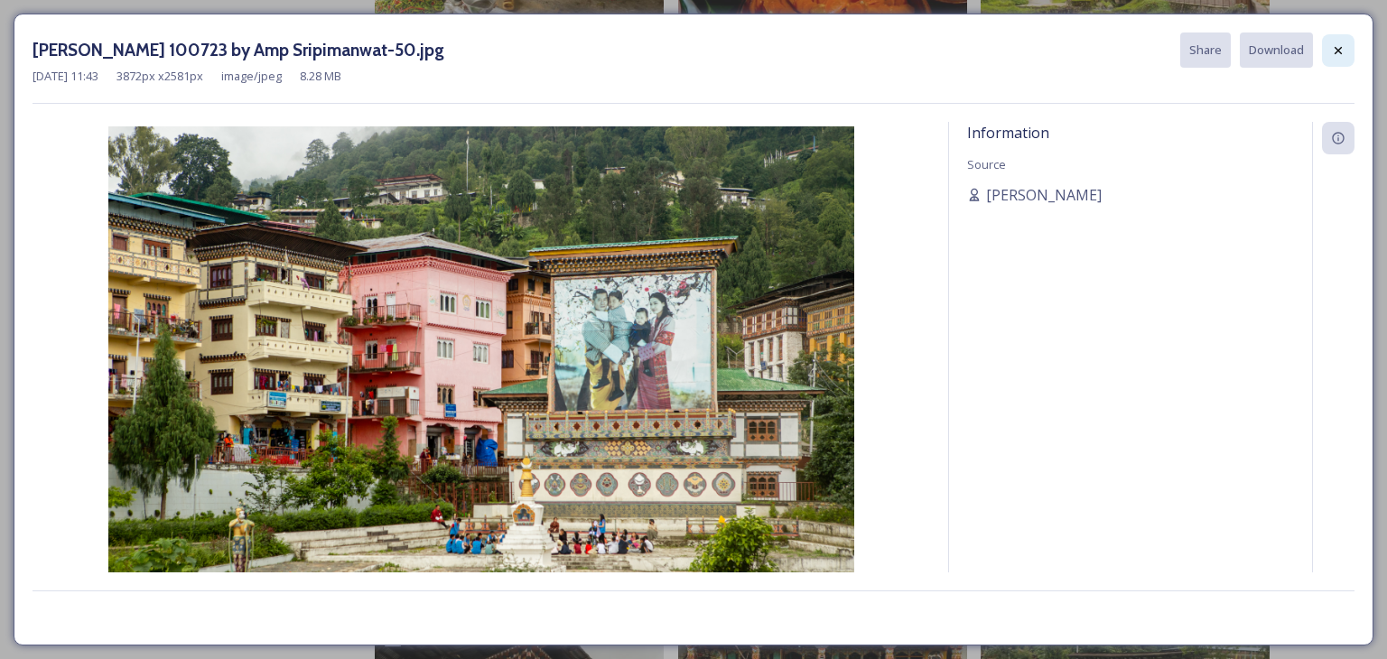
click at [1336, 59] on div at bounding box center [1338, 50] width 32 height 32
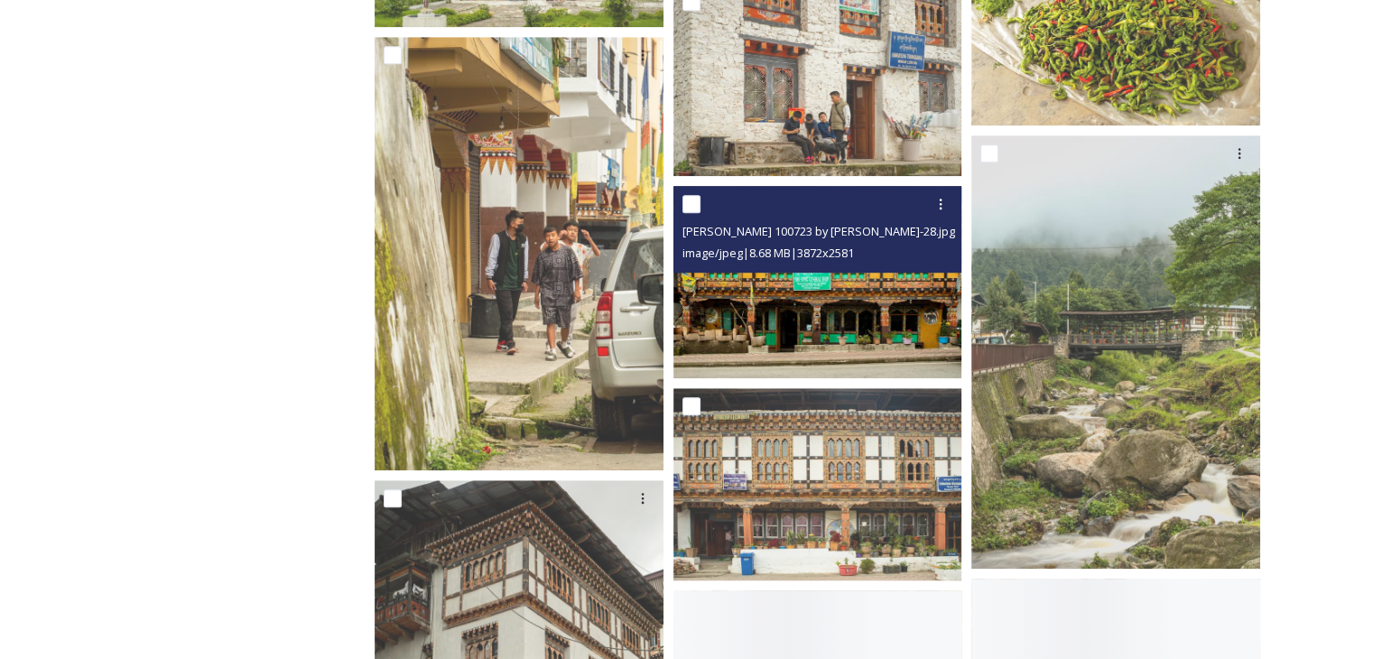
scroll to position [8124, 0]
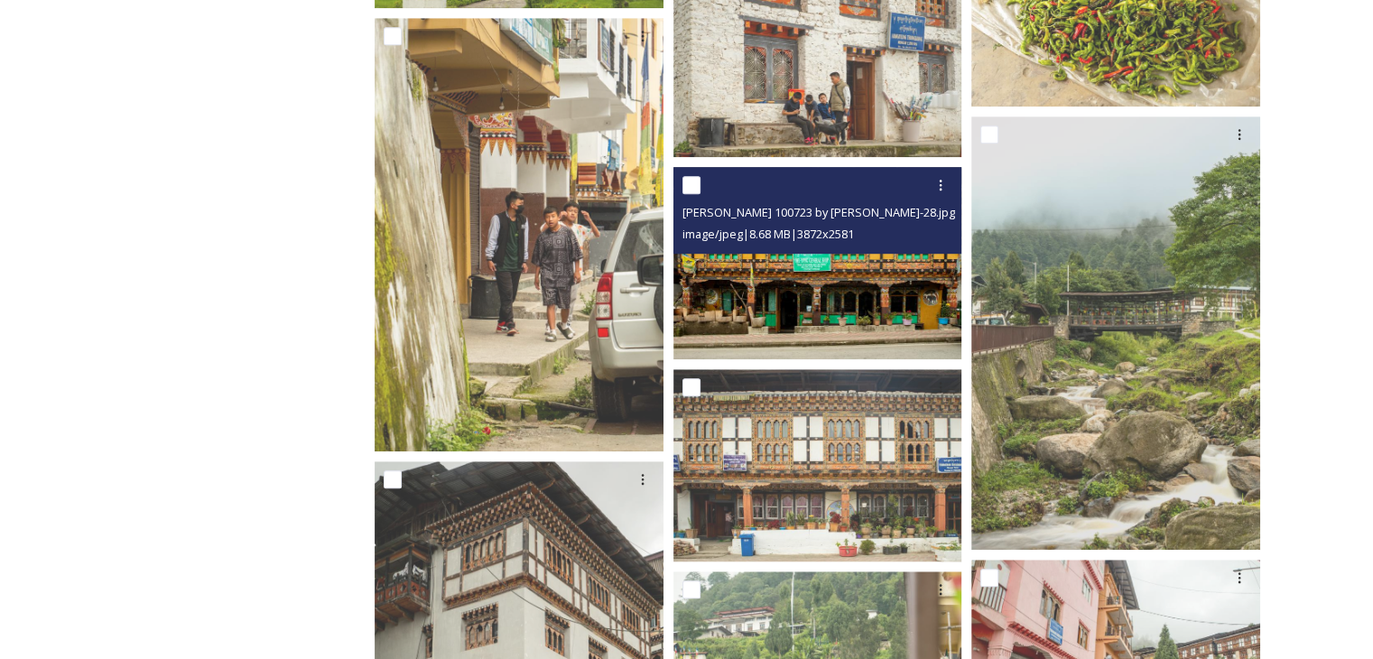
click at [791, 320] on img at bounding box center [817, 263] width 289 height 192
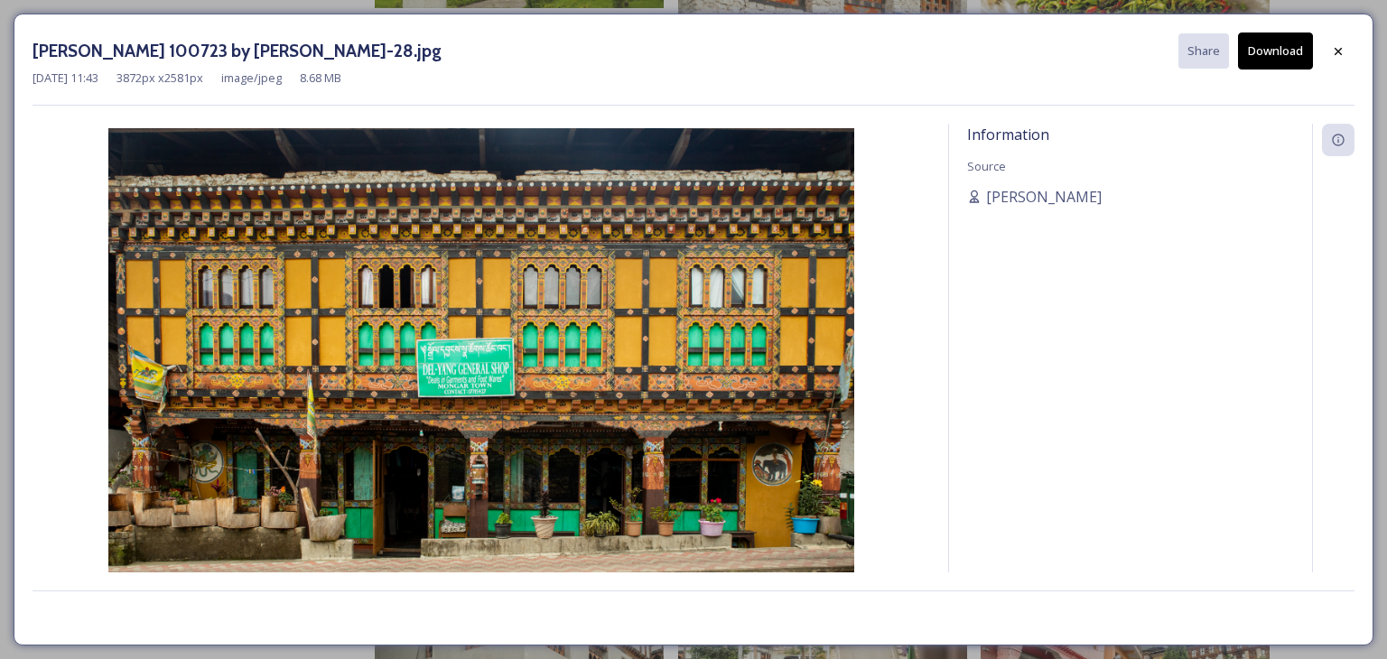
click at [1278, 55] on button "Download" at bounding box center [1275, 50] width 75 height 37
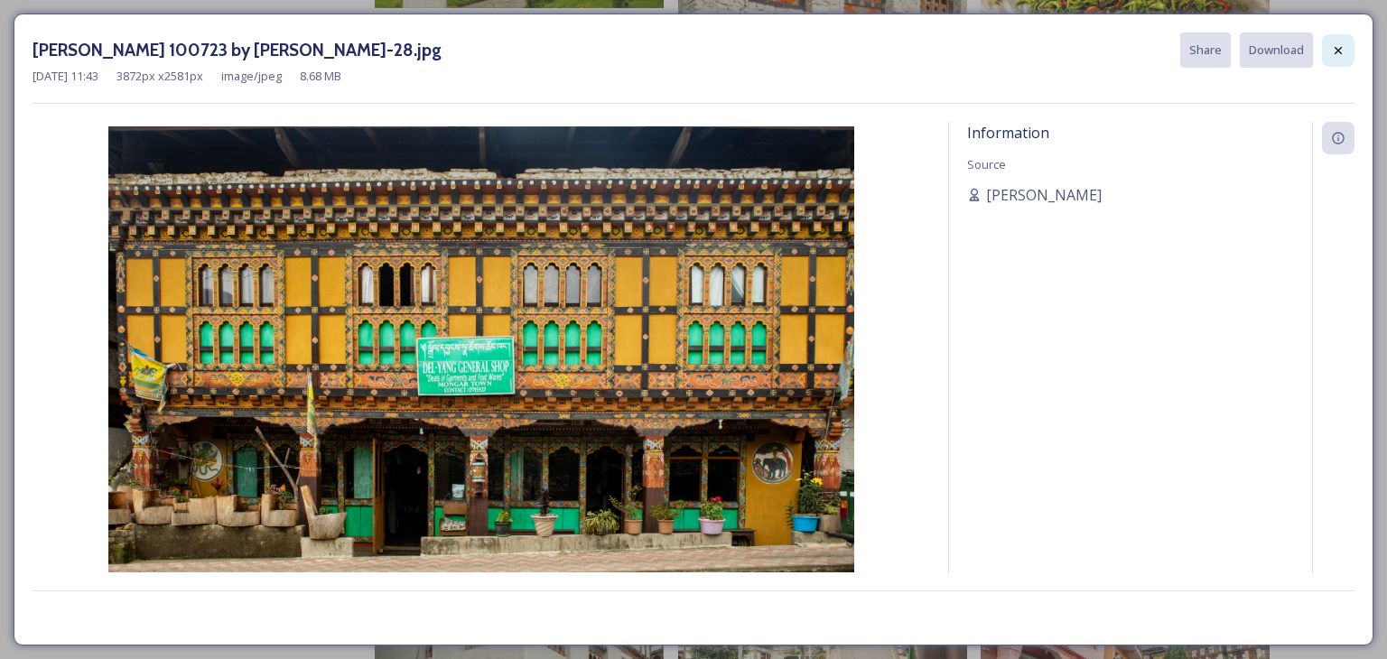
drag, startPoint x: 1331, startPoint y: 51, endPoint x: 1310, endPoint y: 51, distance: 20.8
click at [1331, 51] on icon at bounding box center [1338, 50] width 14 height 14
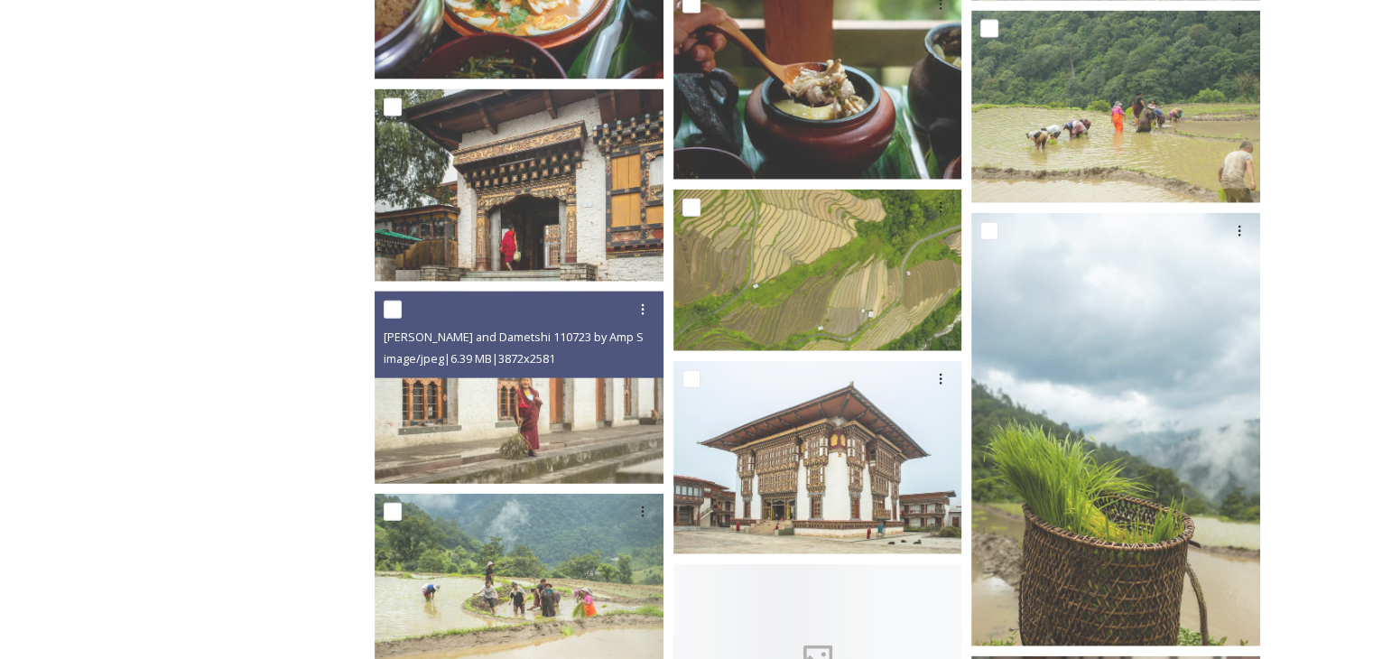
scroll to position [11194, 0]
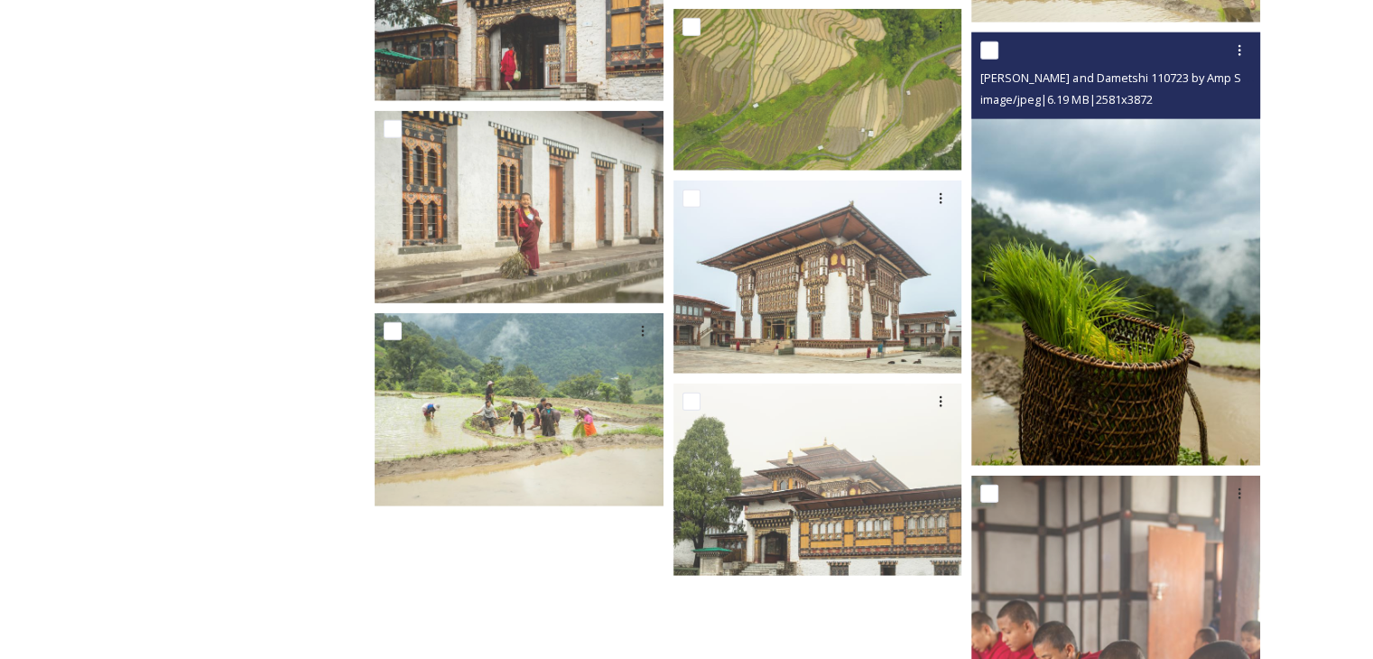
click at [1047, 332] on img at bounding box center [1115, 248] width 289 height 433
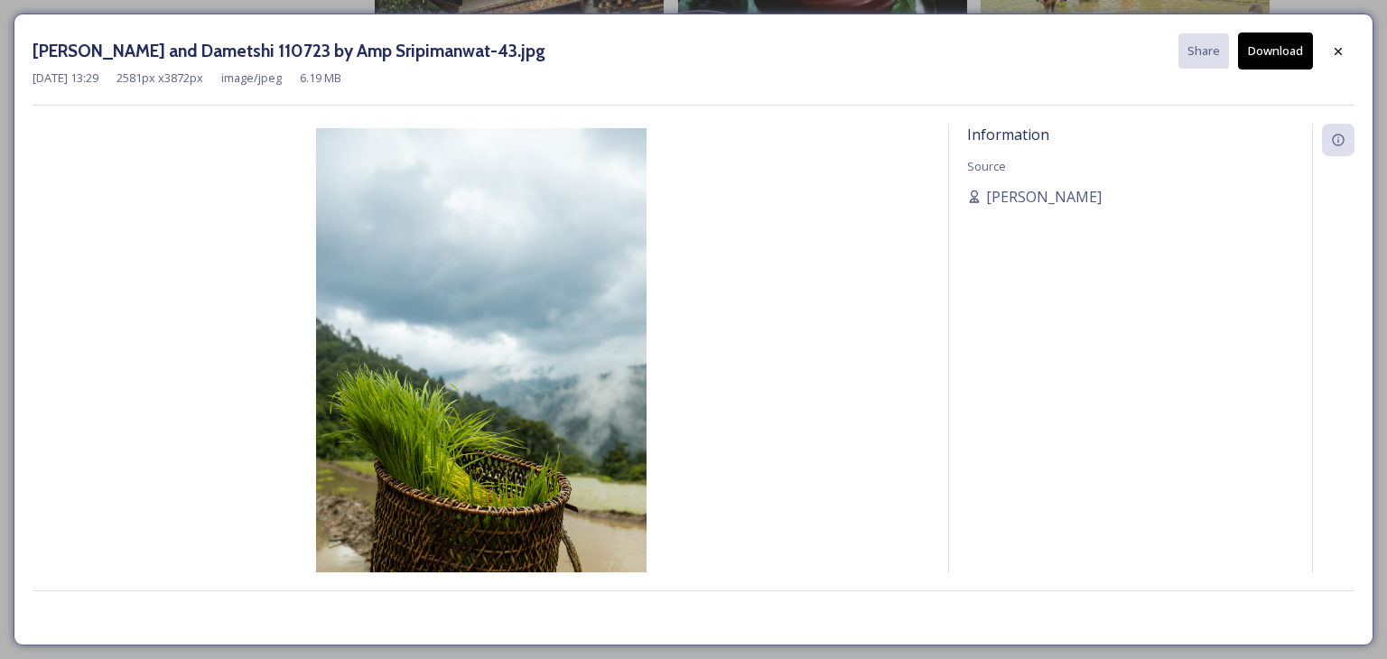
click at [1290, 55] on button "Download" at bounding box center [1275, 50] width 75 height 37
click at [1364, 52] on div "[PERSON_NAME] and Dametshi 110723 by Amp Sripimanwat-43.jpg Share Download [DAT…" at bounding box center [693, 330] width 1359 height 632
drag, startPoint x: 1337, startPoint y: 51, endPoint x: 1322, endPoint y: 59, distance: 16.1
click at [1337, 51] on icon at bounding box center [1337, 50] width 7 height 7
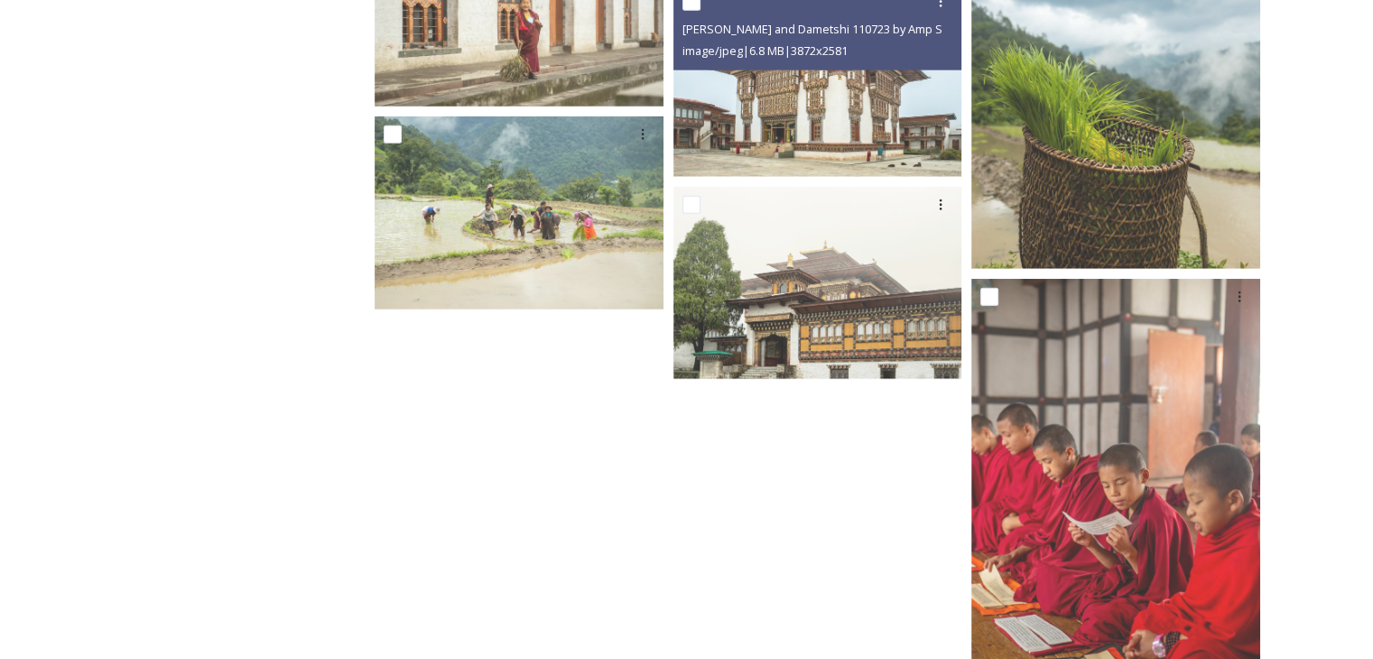
scroll to position [11484, 0]
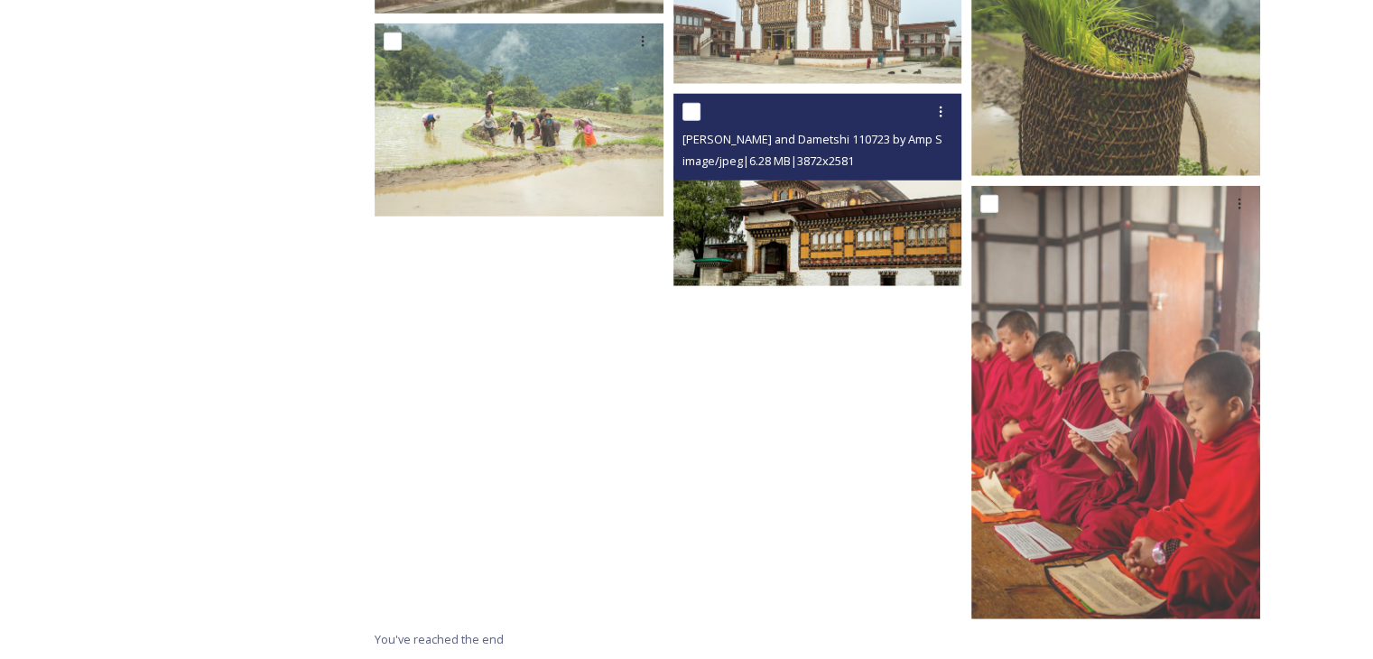
click at [846, 239] on img at bounding box center [817, 190] width 289 height 192
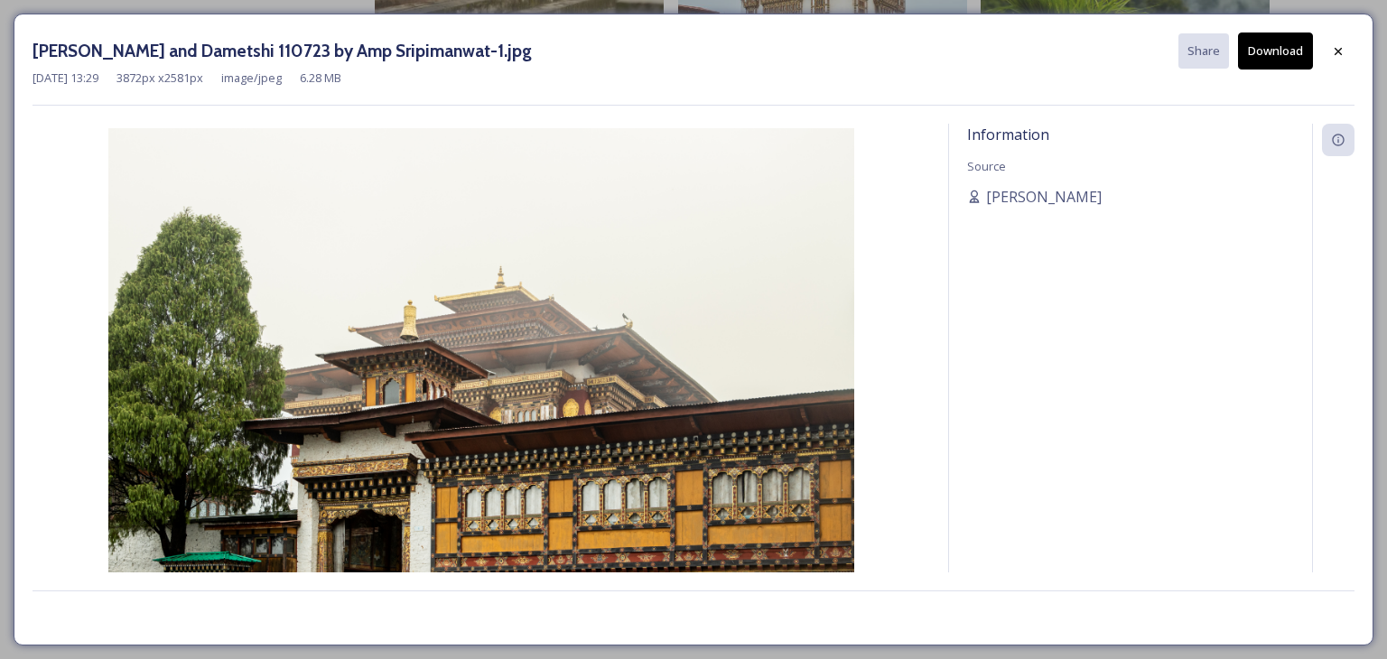
click at [1275, 55] on button "Download" at bounding box center [1275, 50] width 75 height 37
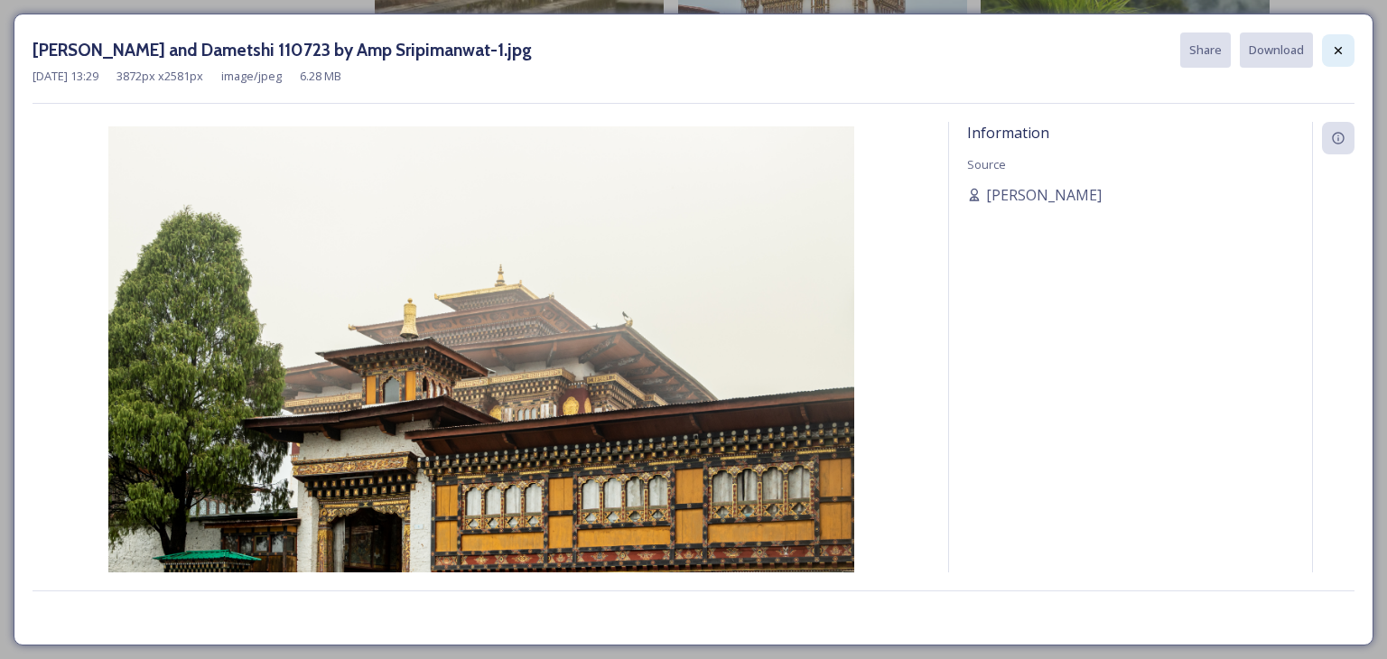
click at [1329, 50] on div at bounding box center [1338, 50] width 32 height 32
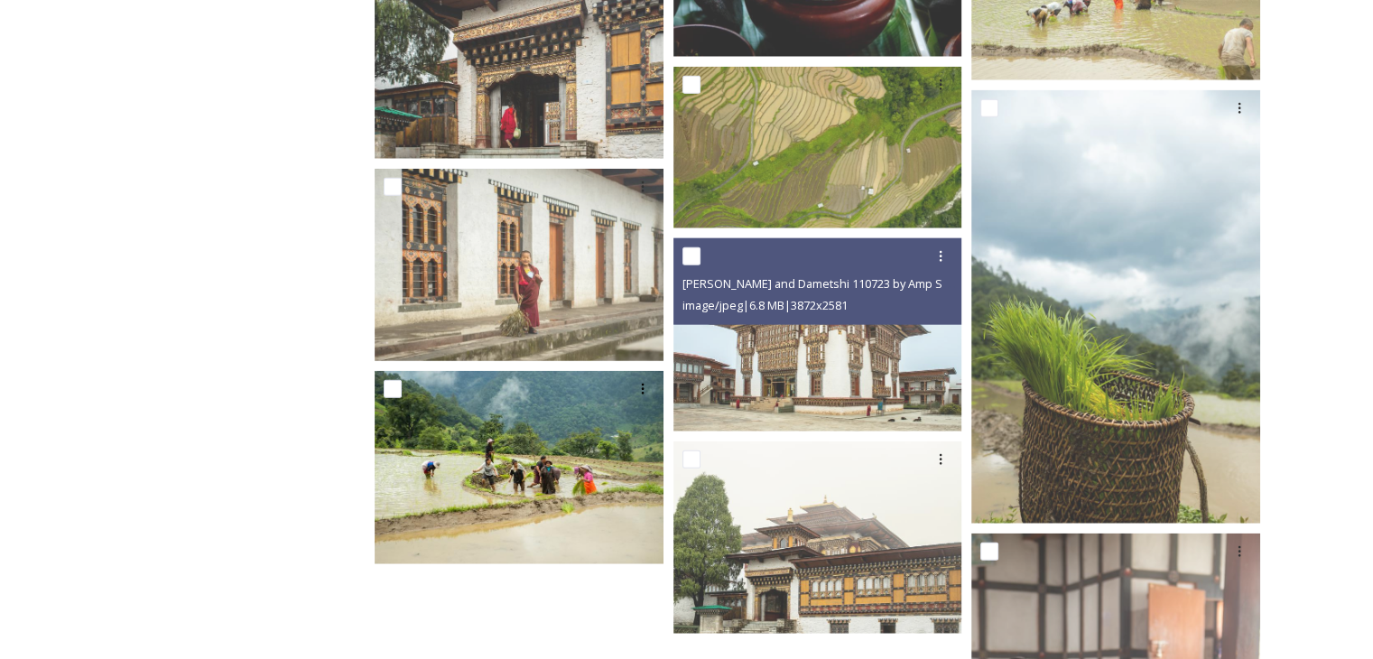
scroll to position [11122, 0]
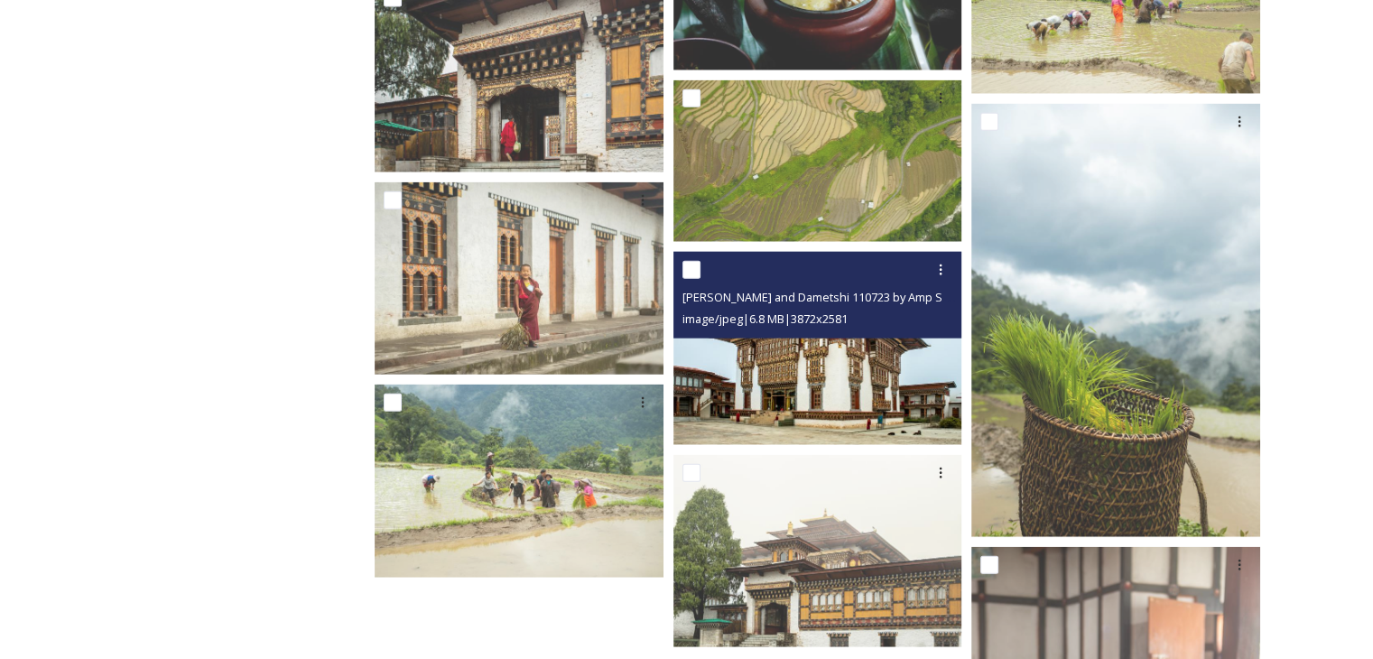
click at [769, 408] on img at bounding box center [817, 348] width 289 height 192
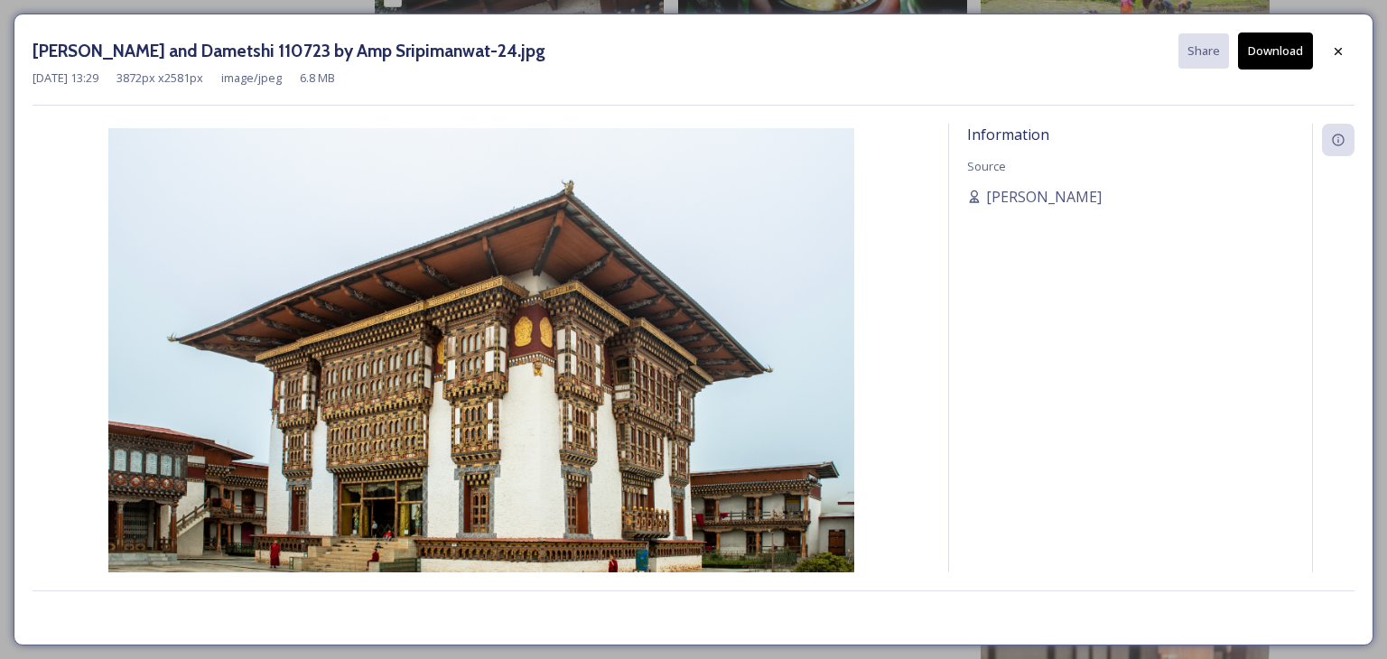
click at [1281, 54] on button "Download" at bounding box center [1275, 50] width 75 height 37
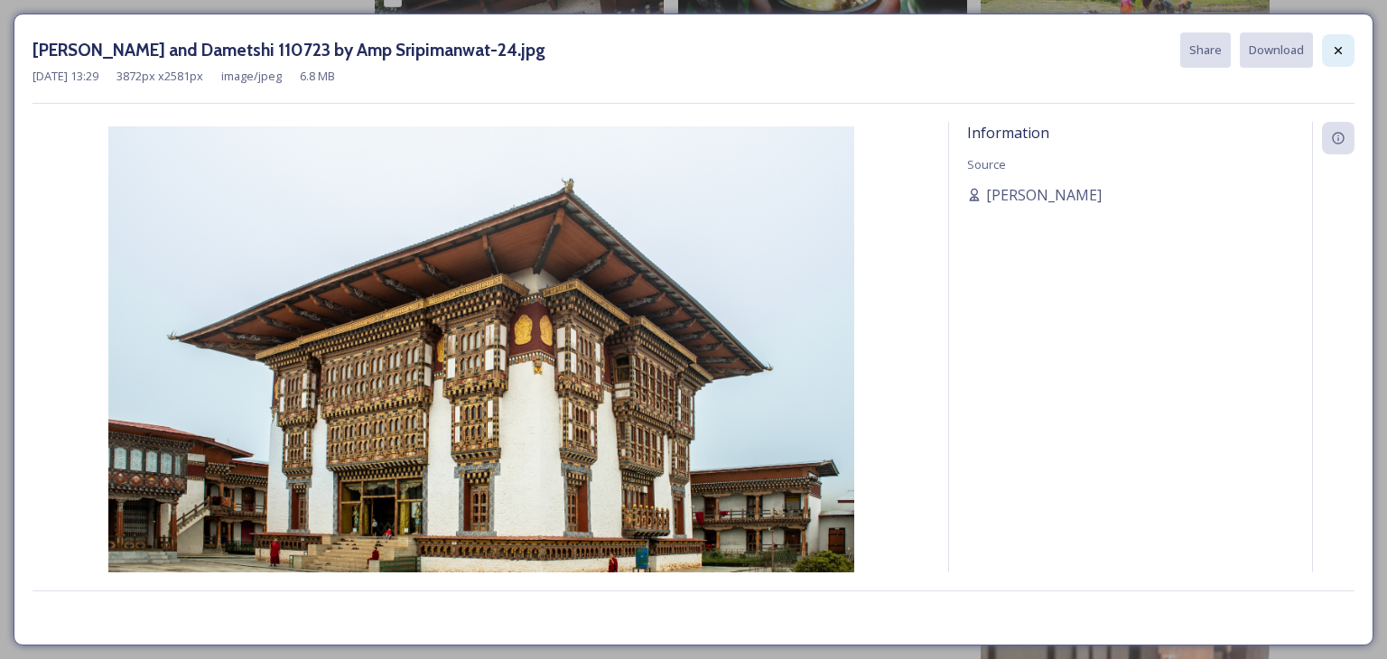
click at [1338, 51] on icon at bounding box center [1338, 50] width 14 height 14
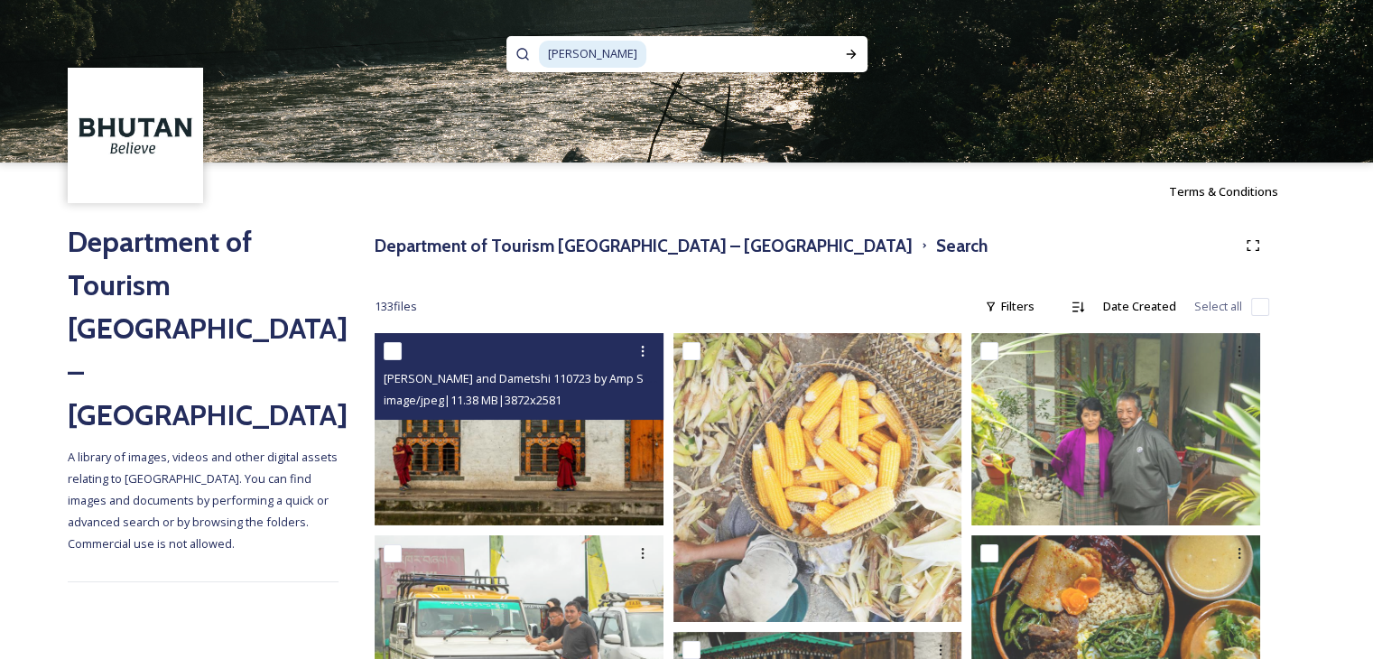
click at [579, 449] on img at bounding box center [519, 429] width 289 height 192
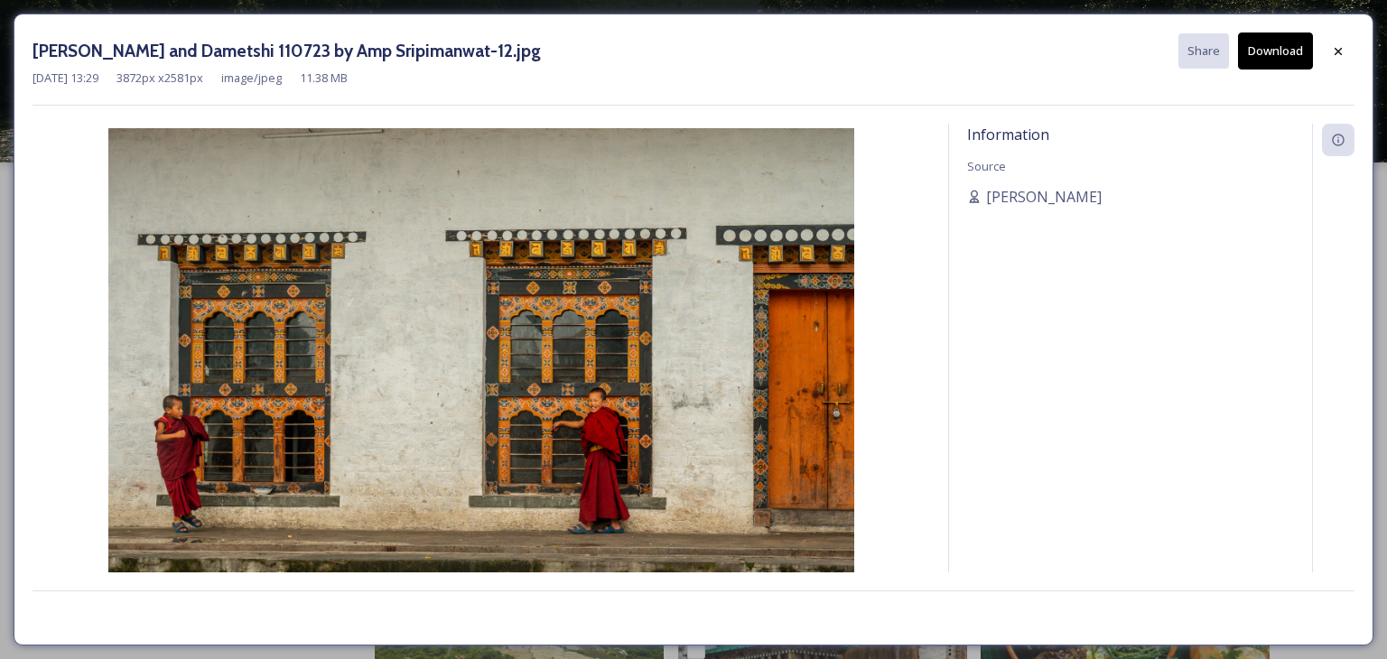
click at [1290, 49] on button "Download" at bounding box center [1275, 50] width 75 height 37
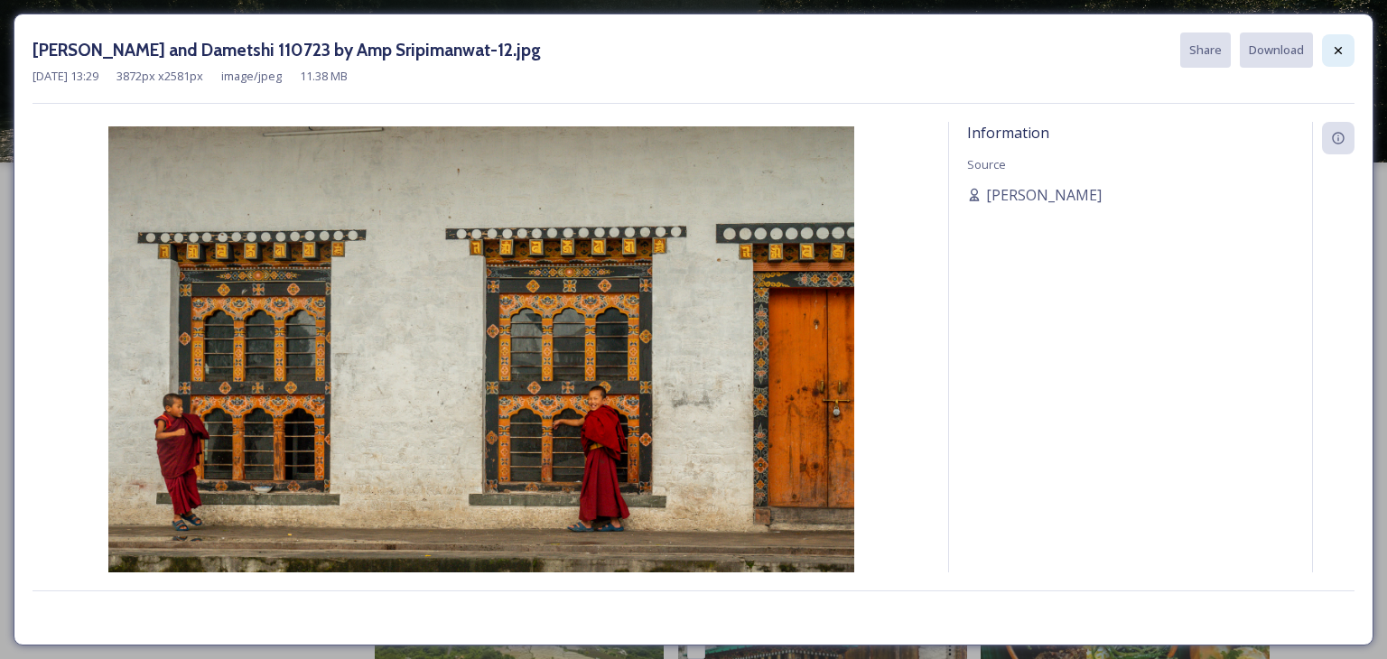
drag, startPoint x: 1328, startPoint y: 54, endPoint x: 1109, endPoint y: 98, distance: 223.8
click at [1328, 53] on div at bounding box center [1338, 50] width 32 height 32
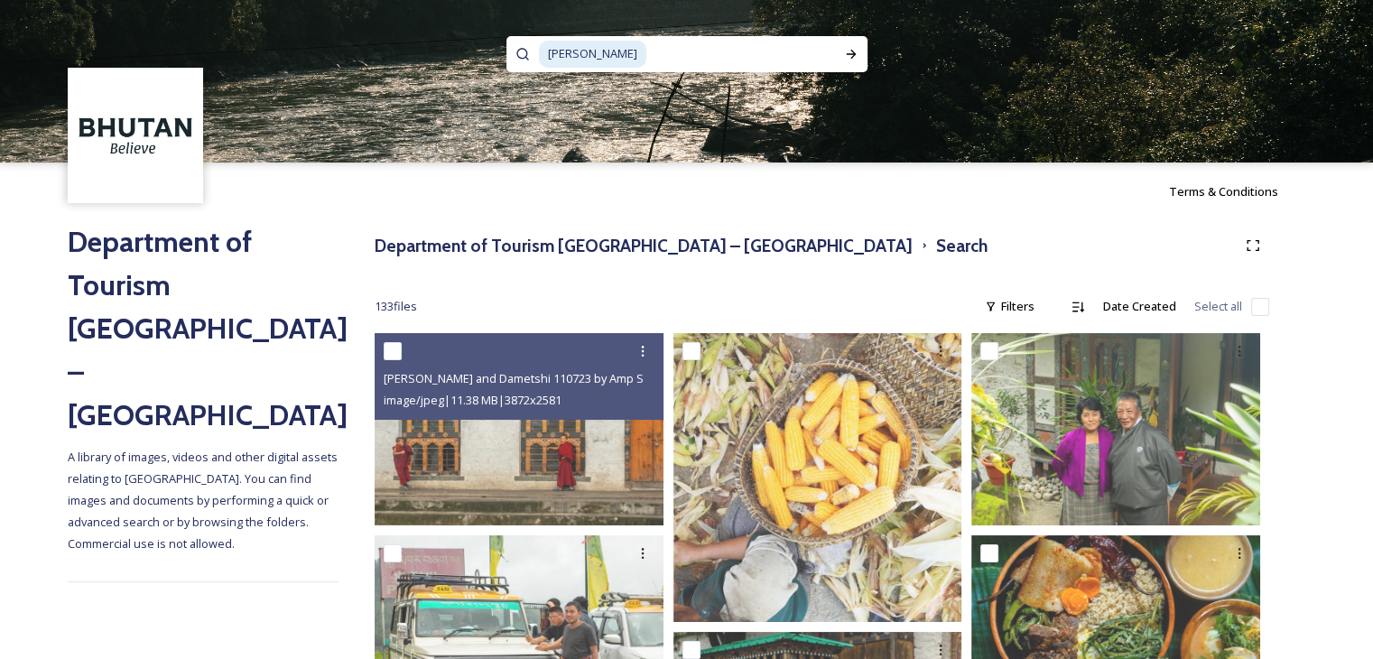
click at [742, 49] on input at bounding box center [741, 54] width 187 height 40
type input "m"
type input "[PERSON_NAME]"
click at [850, 56] on icon at bounding box center [851, 54] width 14 height 14
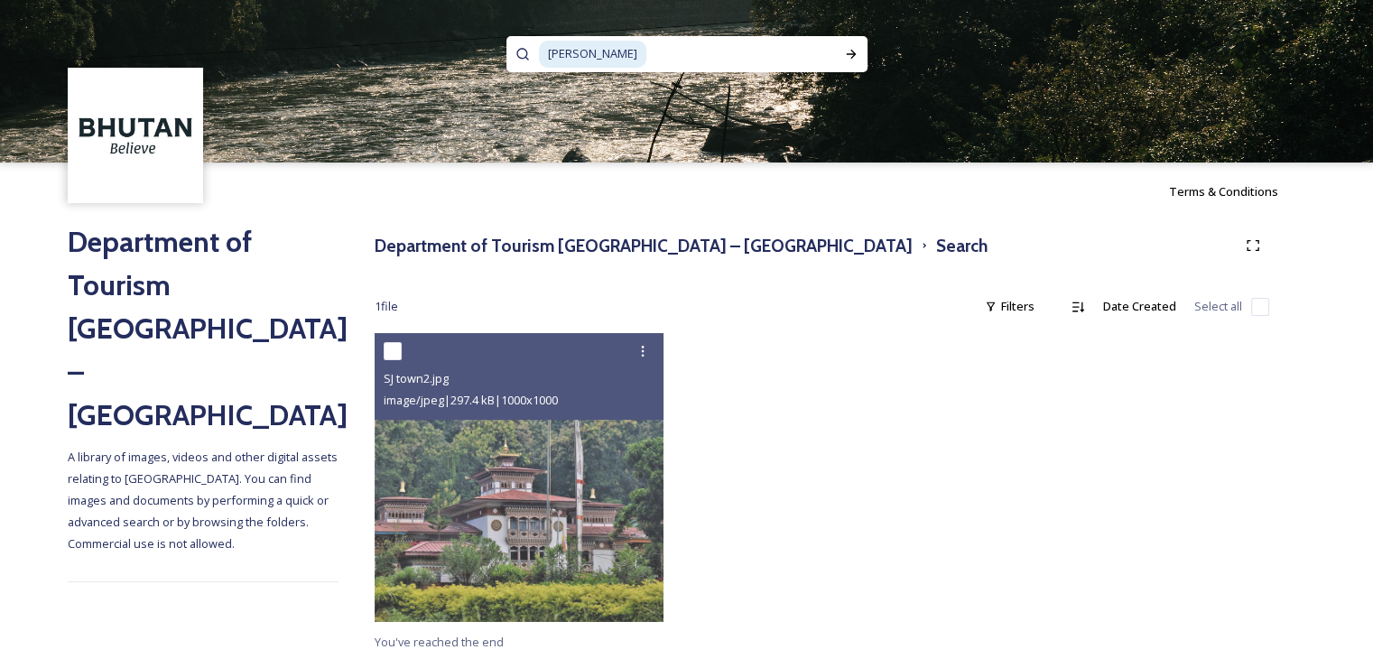
scroll to position [4, 0]
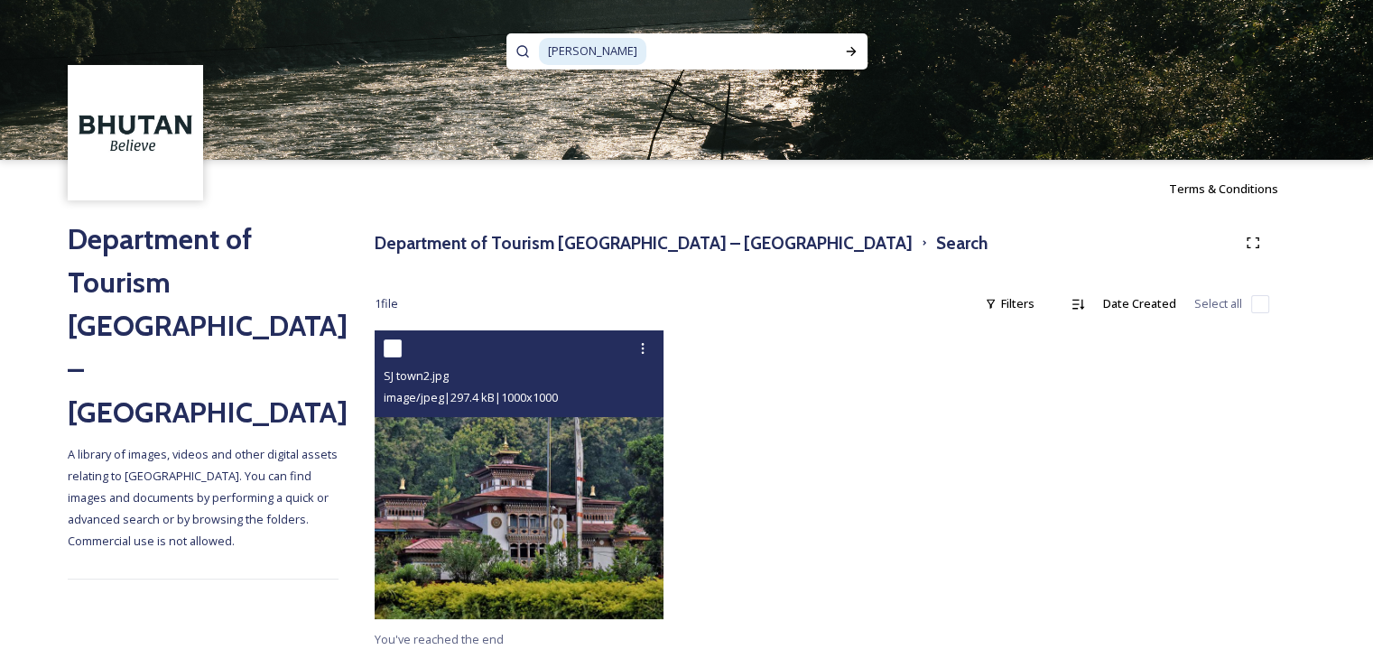
click at [555, 455] on img at bounding box center [519, 474] width 289 height 289
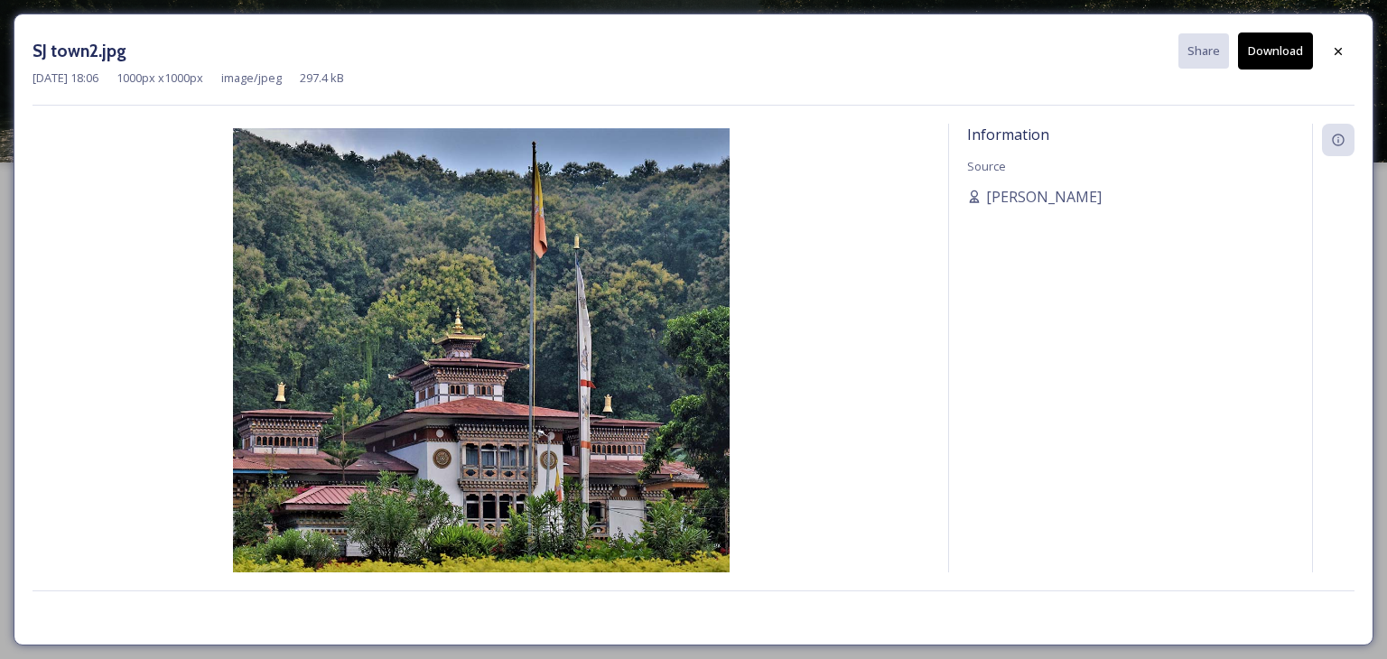
click at [1263, 54] on button "Download" at bounding box center [1275, 50] width 75 height 37
drag, startPoint x: 1339, startPoint y: 51, endPoint x: 1304, endPoint y: 75, distance: 42.3
click at [1339, 51] on icon at bounding box center [1337, 50] width 7 height 7
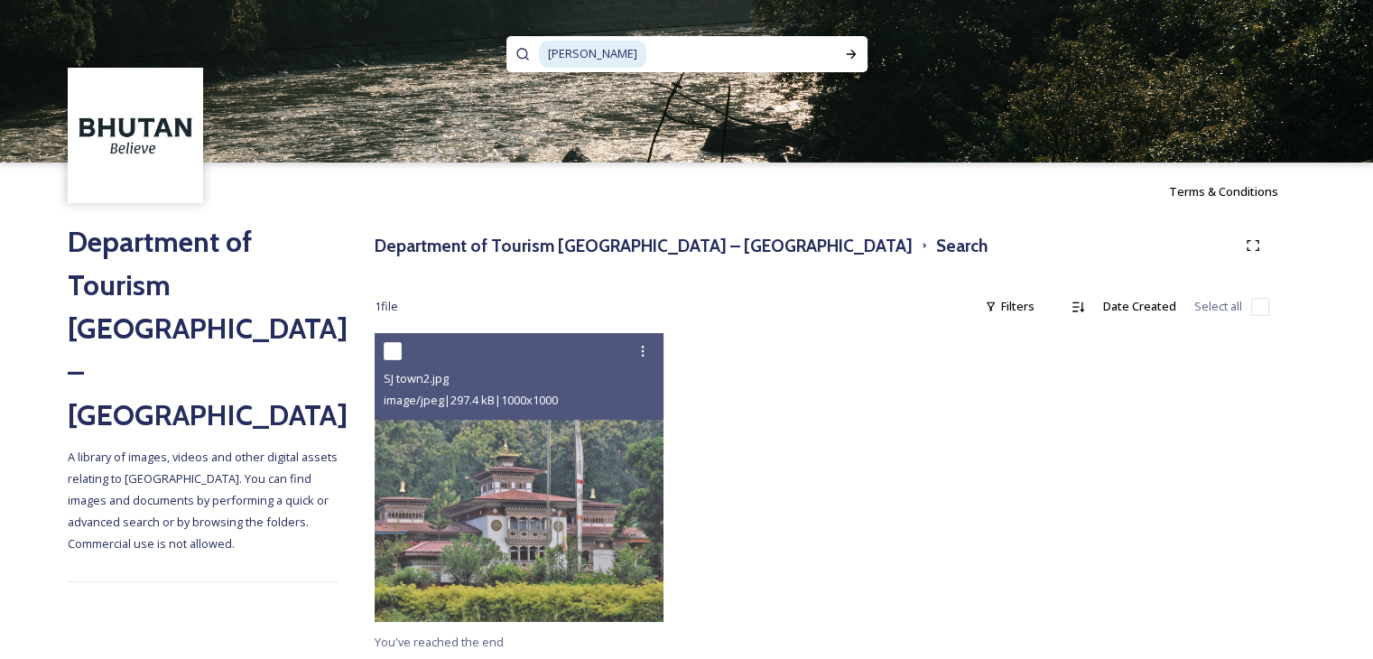
click at [753, 60] on input at bounding box center [741, 54] width 187 height 40
type input "s"
type input "bumthang"
click at [842, 65] on div "Run Search" at bounding box center [851, 54] width 32 height 32
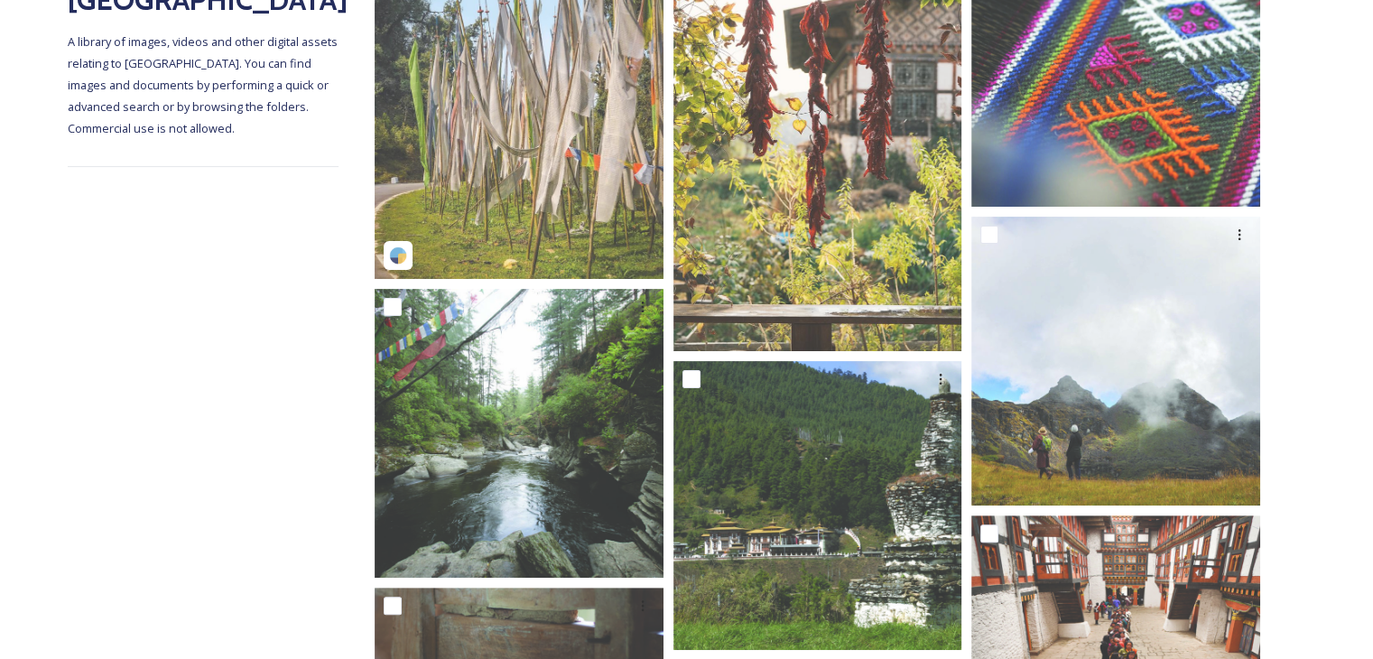
scroll to position [722, 0]
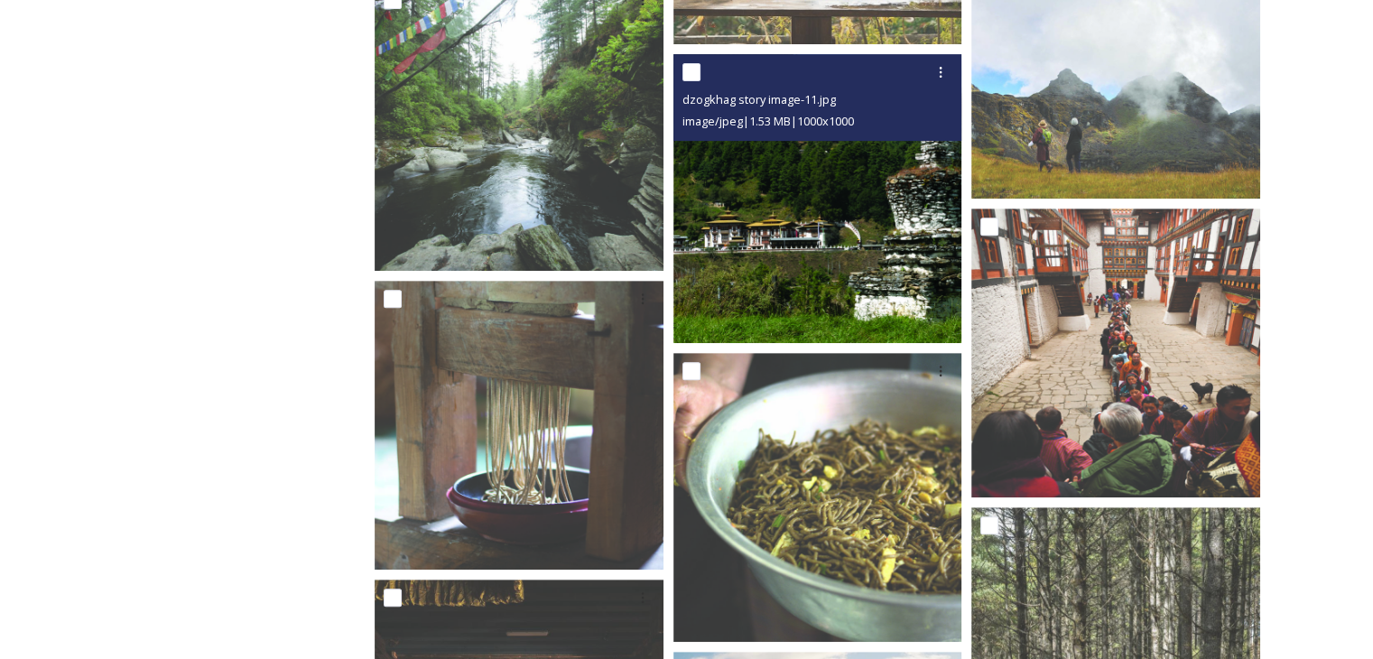
click at [804, 240] on img at bounding box center [817, 198] width 289 height 289
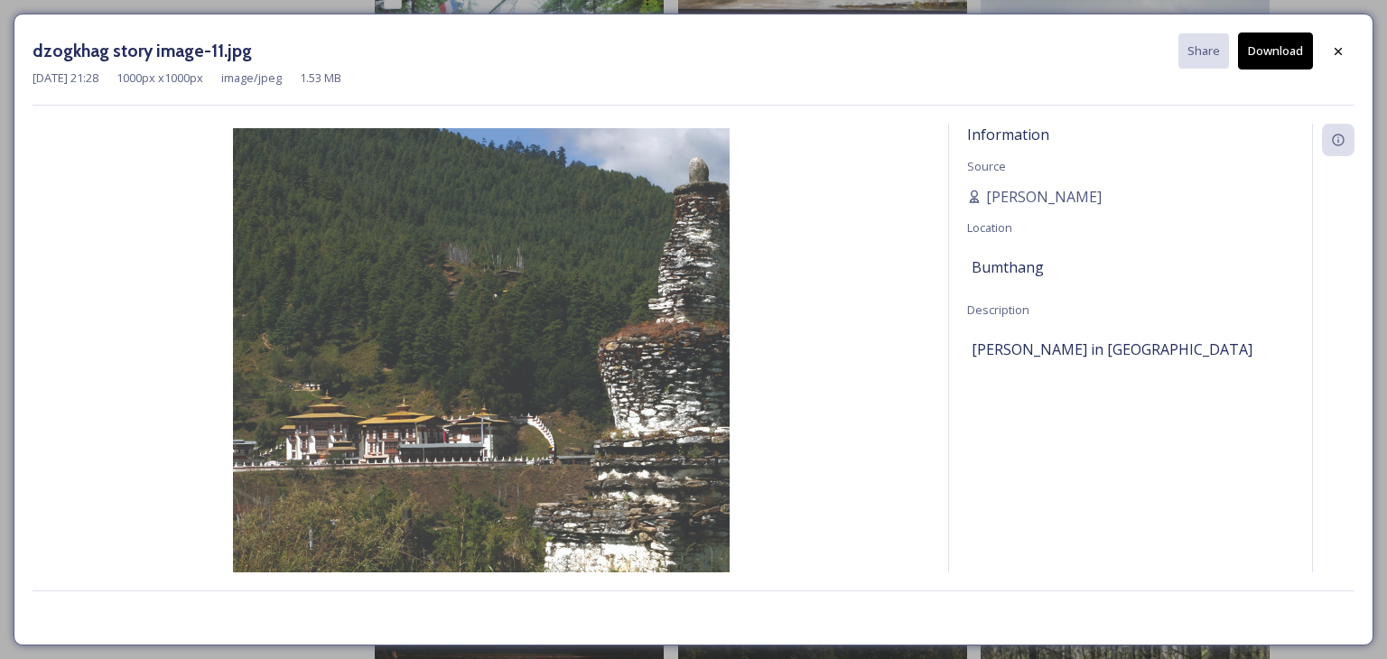
click at [1274, 63] on button "Download" at bounding box center [1275, 50] width 75 height 37
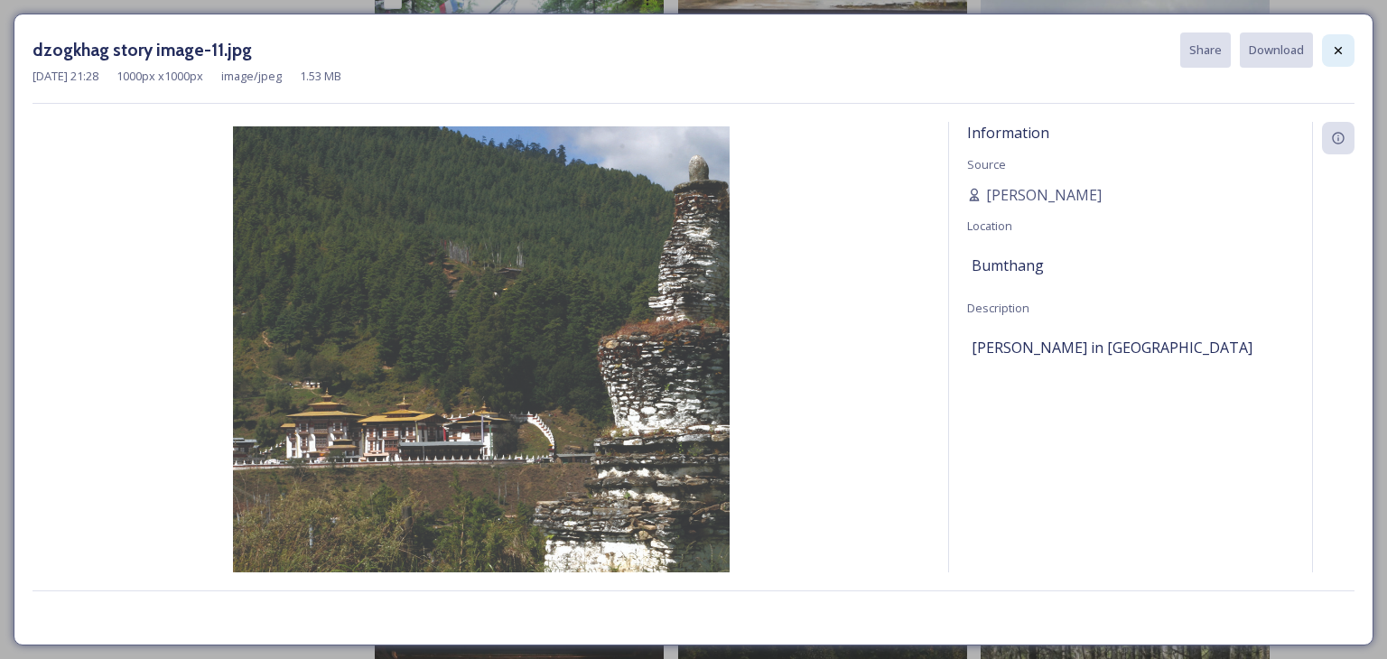
click at [1354, 57] on div at bounding box center [1338, 50] width 32 height 32
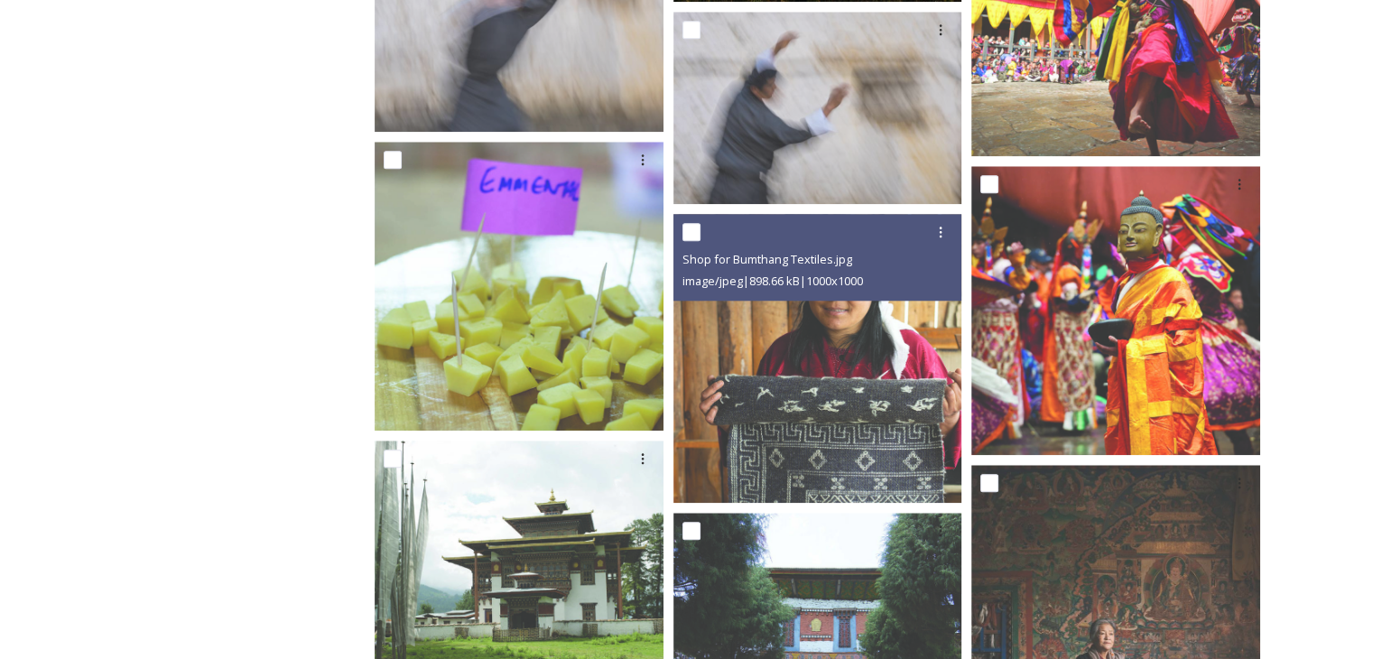
scroll to position [2167, 0]
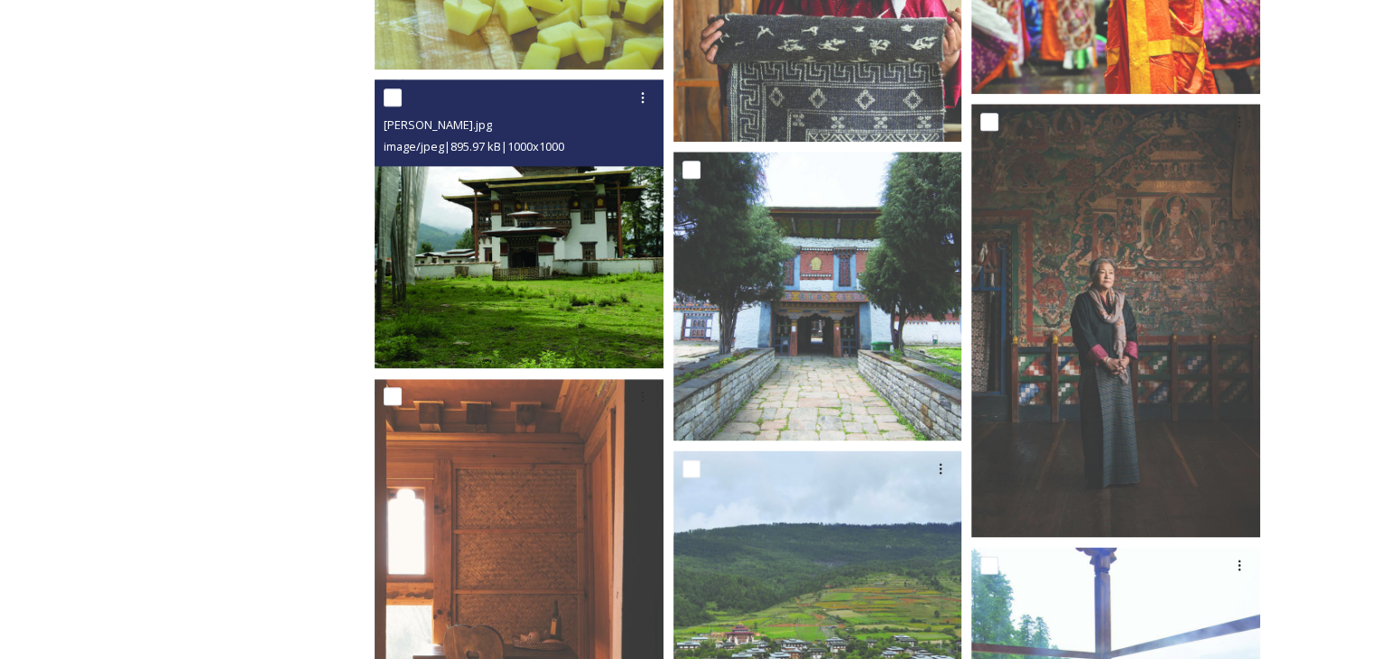
click at [528, 306] on img at bounding box center [519, 223] width 289 height 289
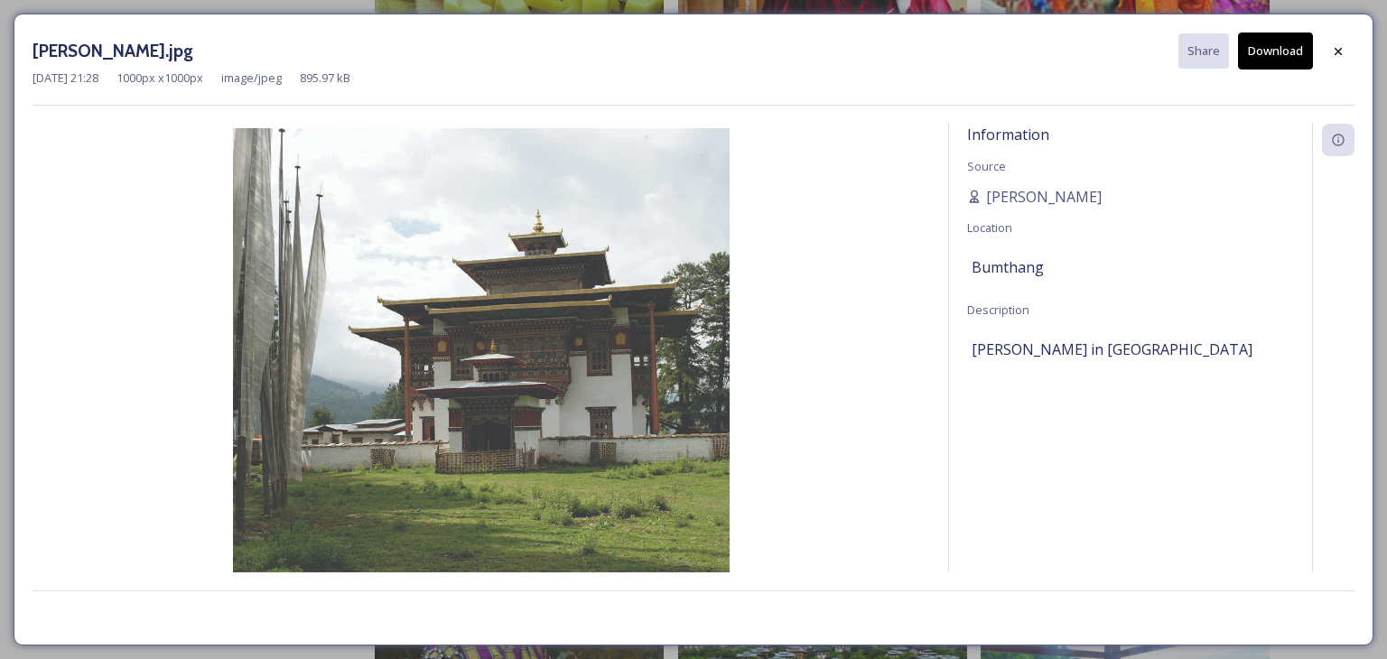
click at [1290, 58] on button "Download" at bounding box center [1275, 50] width 75 height 37
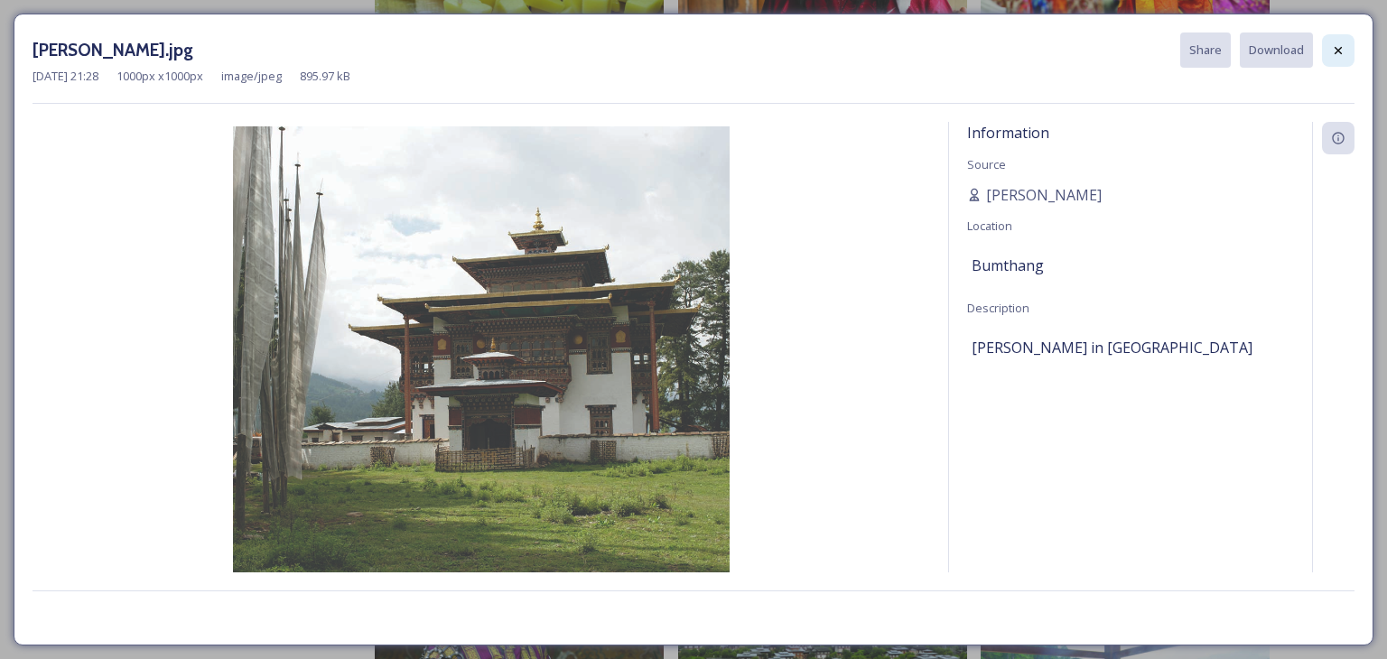
click at [1340, 55] on icon at bounding box center [1338, 50] width 14 height 14
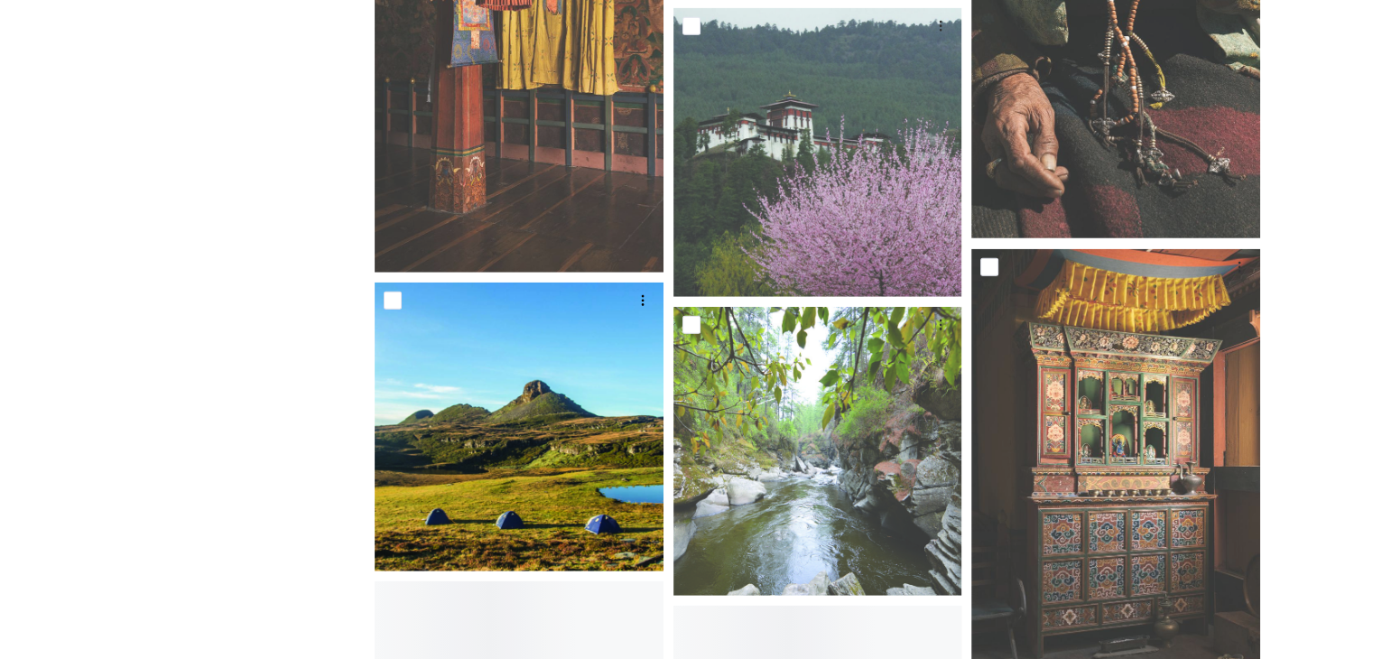
scroll to position [4694, 0]
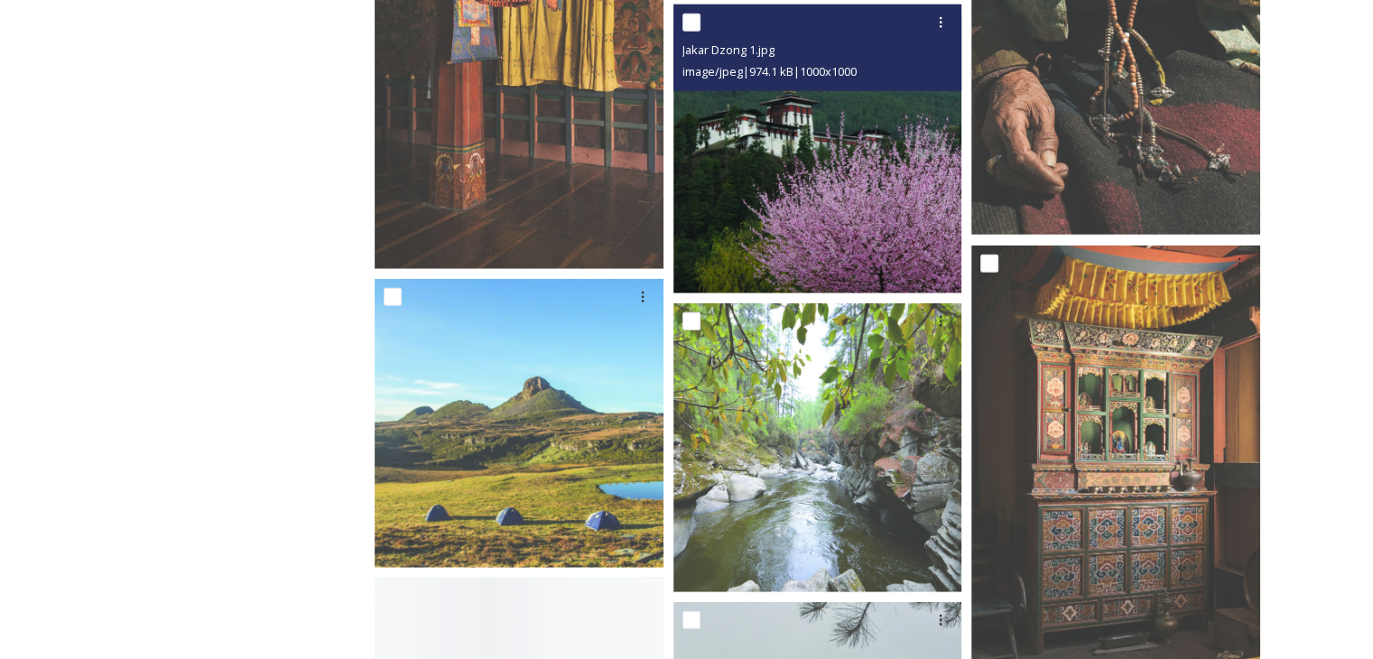
click at [747, 212] on img at bounding box center [817, 149] width 289 height 289
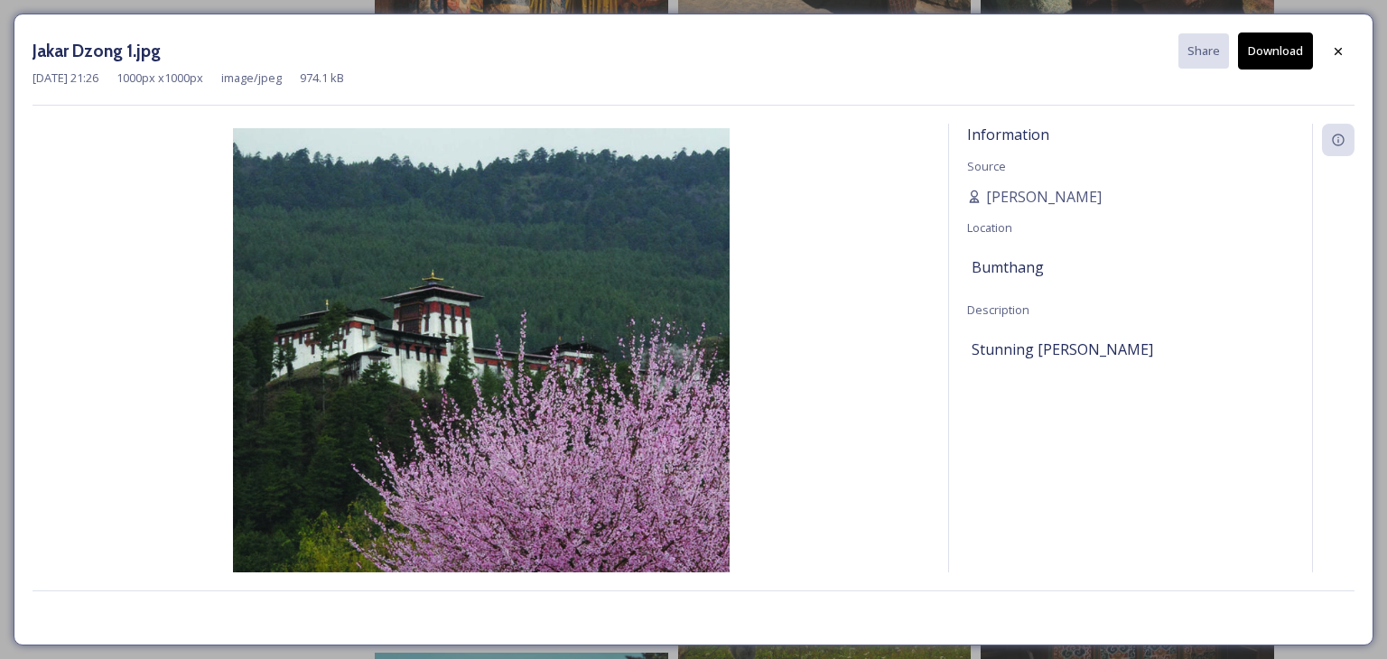
click at [1283, 60] on button "Download" at bounding box center [1275, 50] width 75 height 37
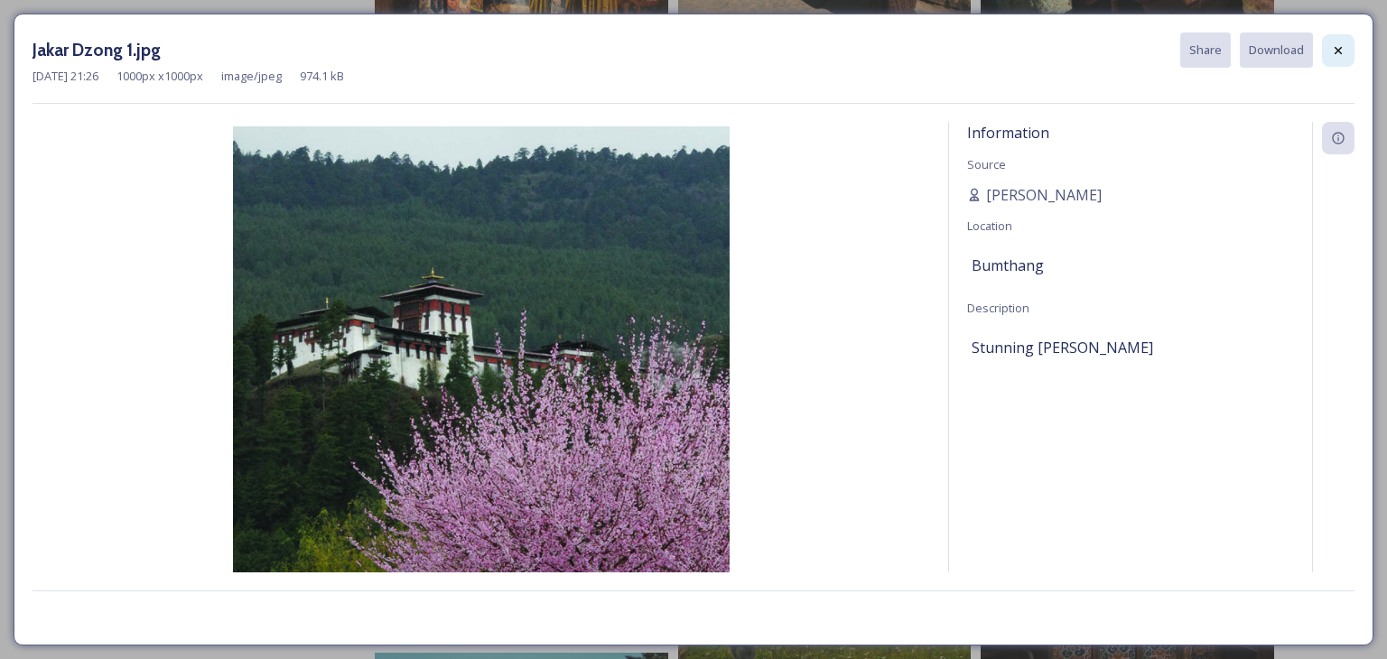
click at [1341, 53] on icon at bounding box center [1337, 49] width 7 height 7
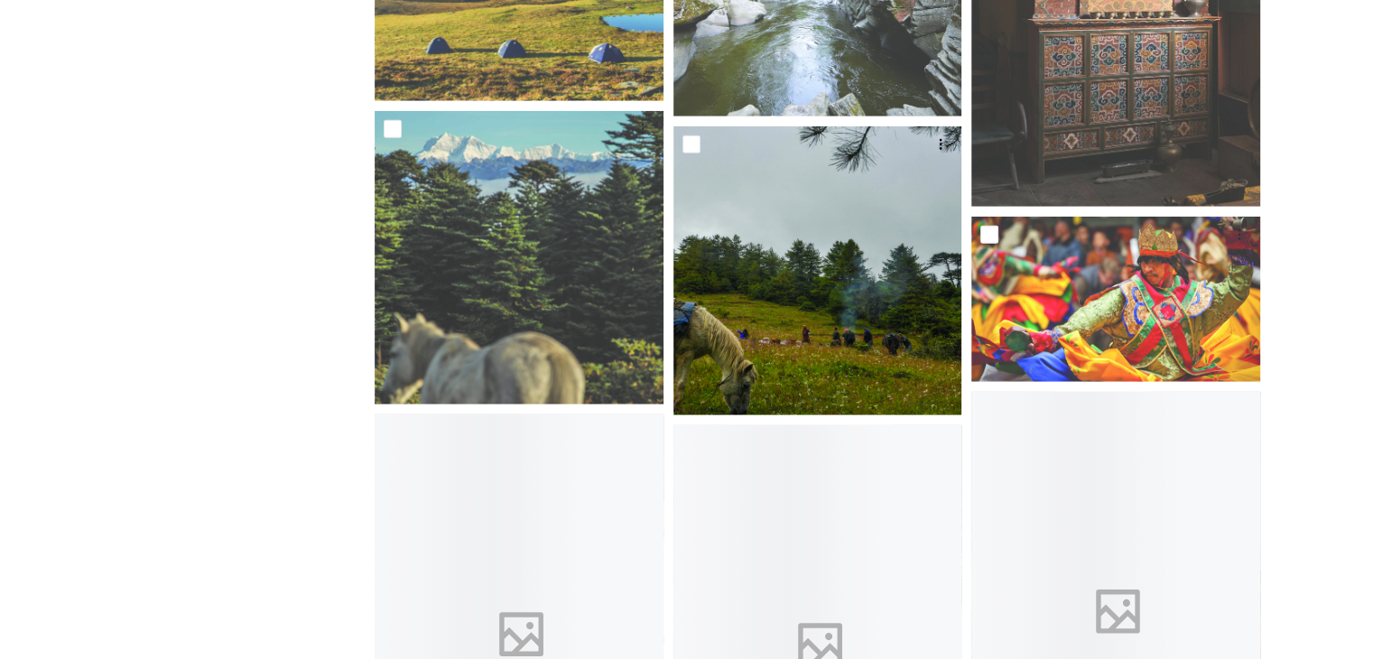
scroll to position [5055, 0]
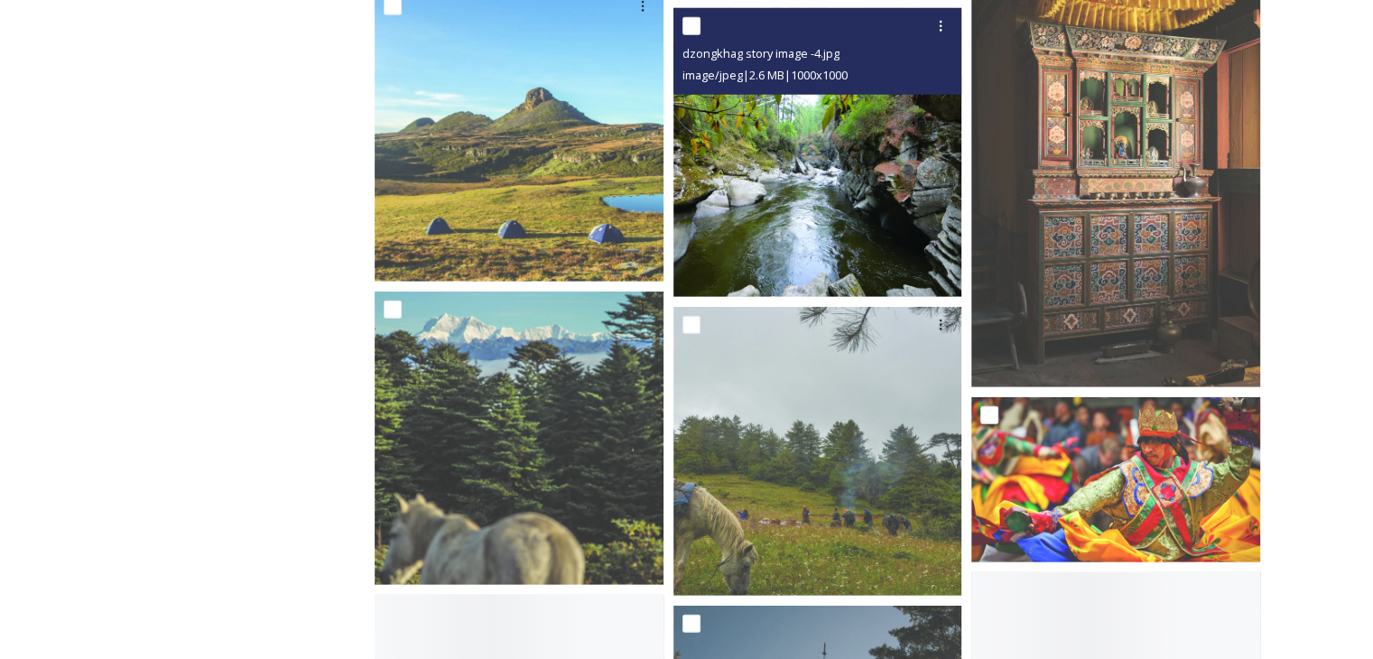
click at [802, 238] on img at bounding box center [817, 152] width 289 height 289
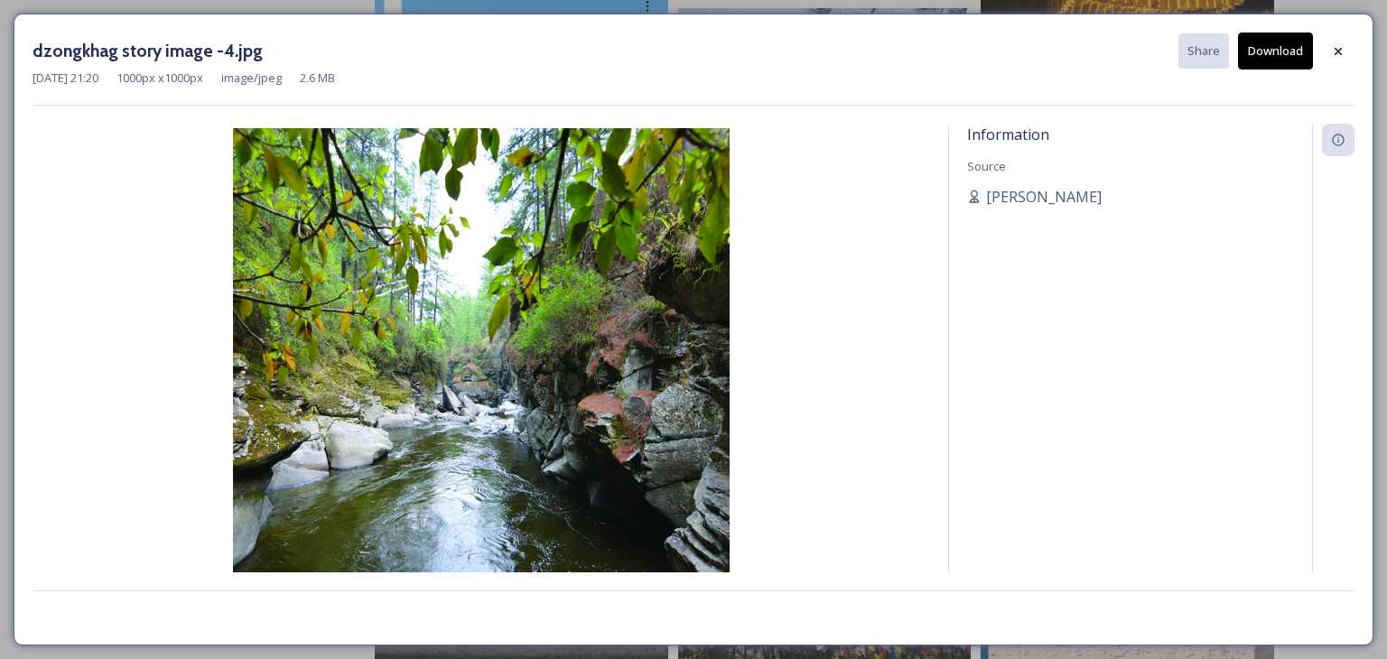
click at [1278, 60] on button "Download" at bounding box center [1275, 50] width 75 height 37
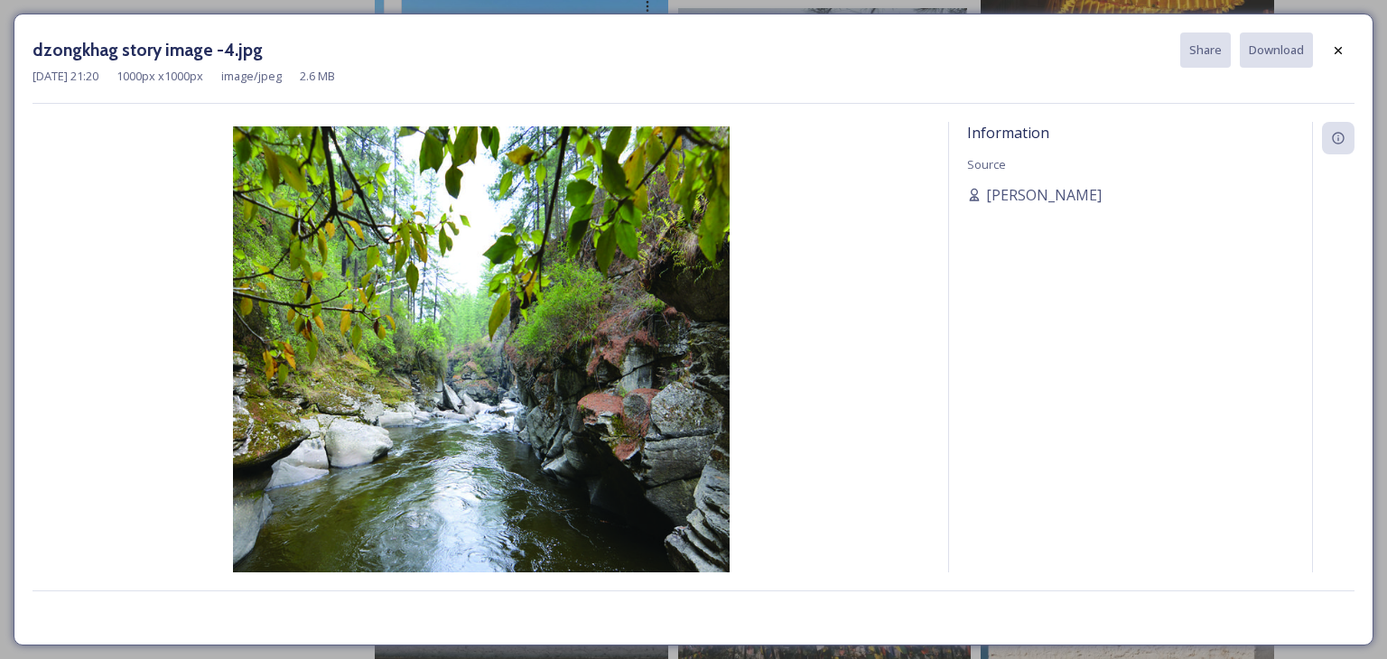
drag, startPoint x: 1325, startPoint y: 55, endPoint x: 1310, endPoint y: 62, distance: 17.0
click at [1325, 55] on div at bounding box center [1338, 50] width 32 height 32
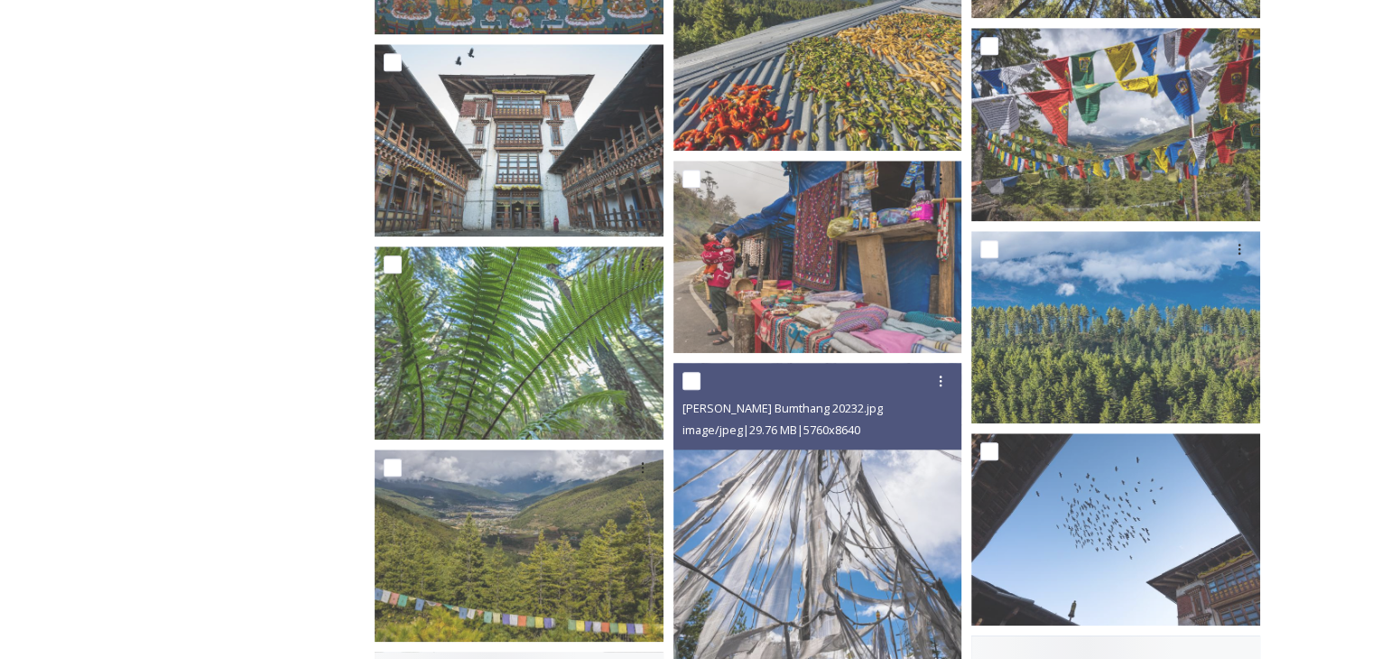
scroll to position [8666, 0]
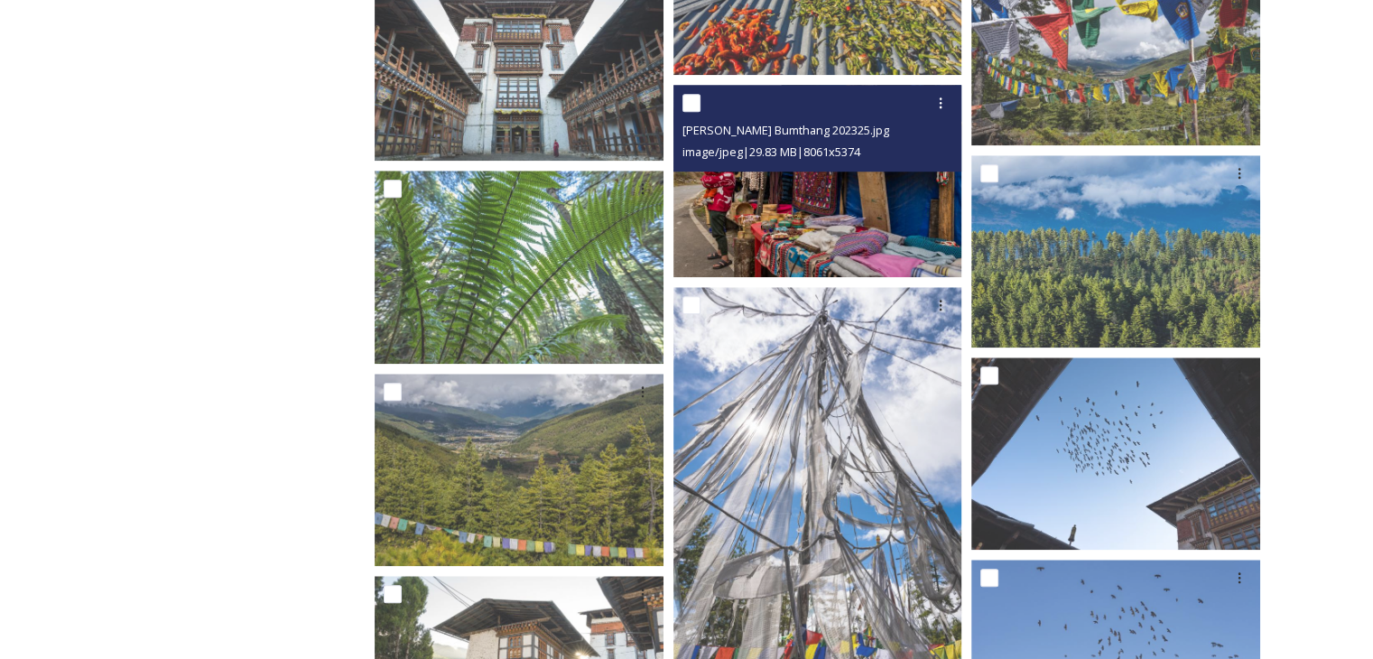
click at [787, 251] on img at bounding box center [817, 181] width 289 height 192
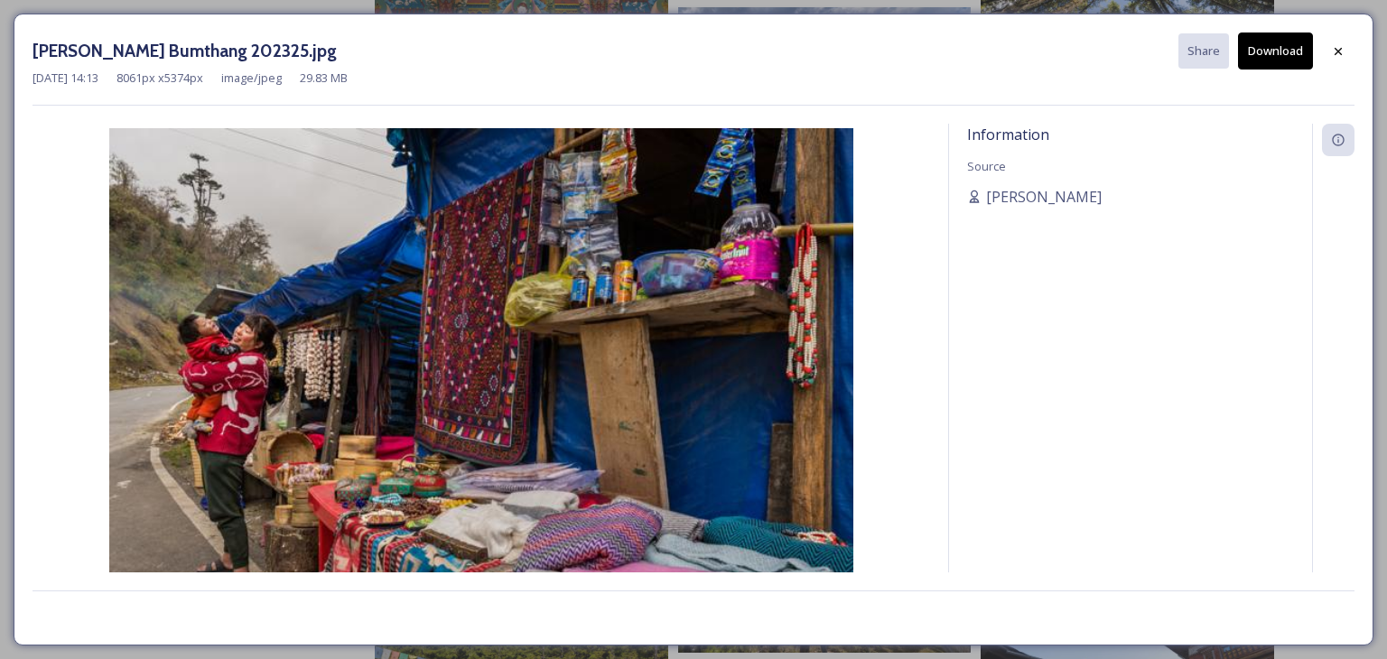
click at [1292, 55] on button "Download" at bounding box center [1275, 50] width 75 height 37
drag, startPoint x: 1336, startPoint y: 52, endPoint x: 525, endPoint y: 391, distance: 878.5
click at [1336, 52] on icon at bounding box center [1338, 51] width 14 height 14
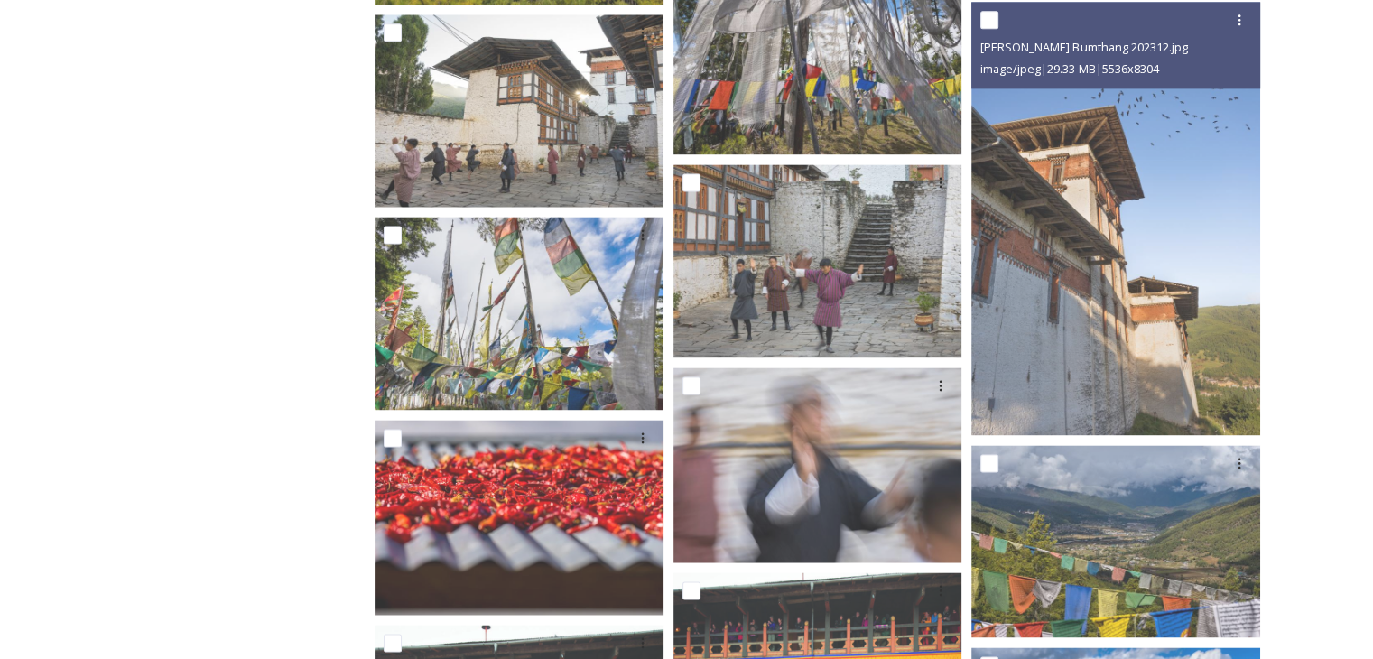
scroll to position [9388, 0]
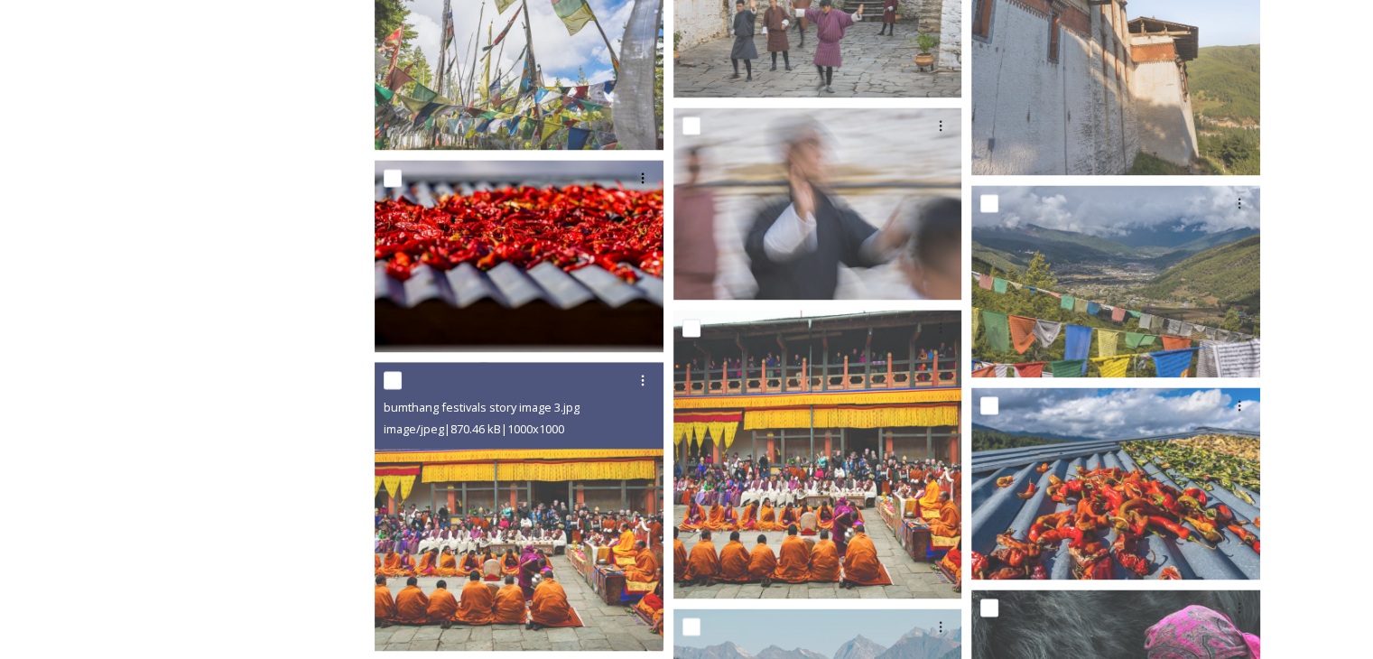
scroll to position [9569, 0]
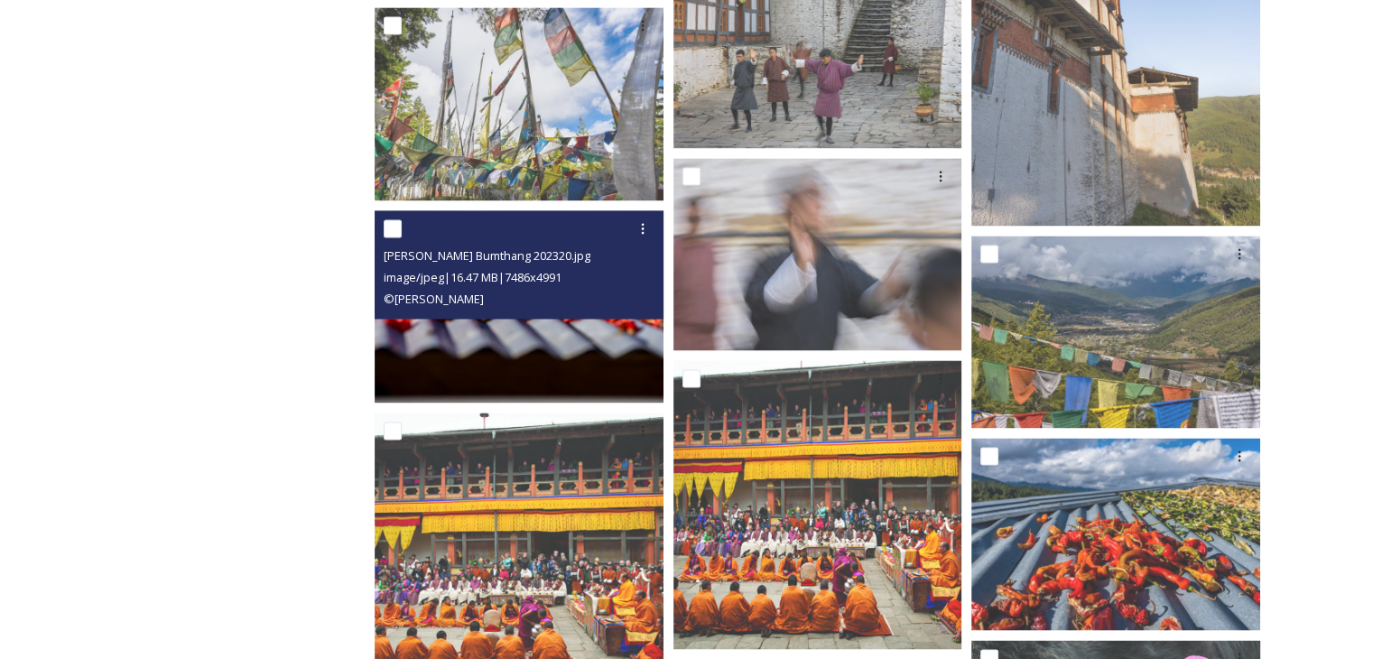
click at [496, 413] on img at bounding box center [519, 557] width 289 height 289
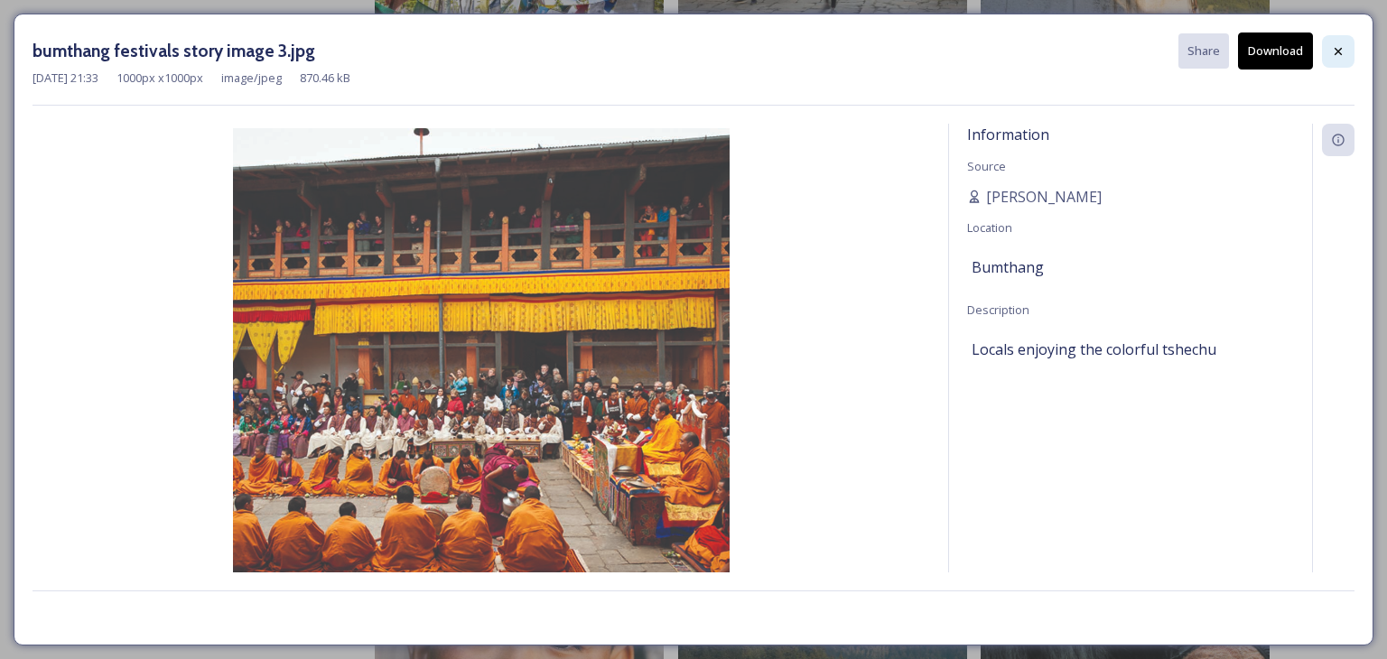
click at [1332, 46] on icon at bounding box center [1338, 51] width 14 height 14
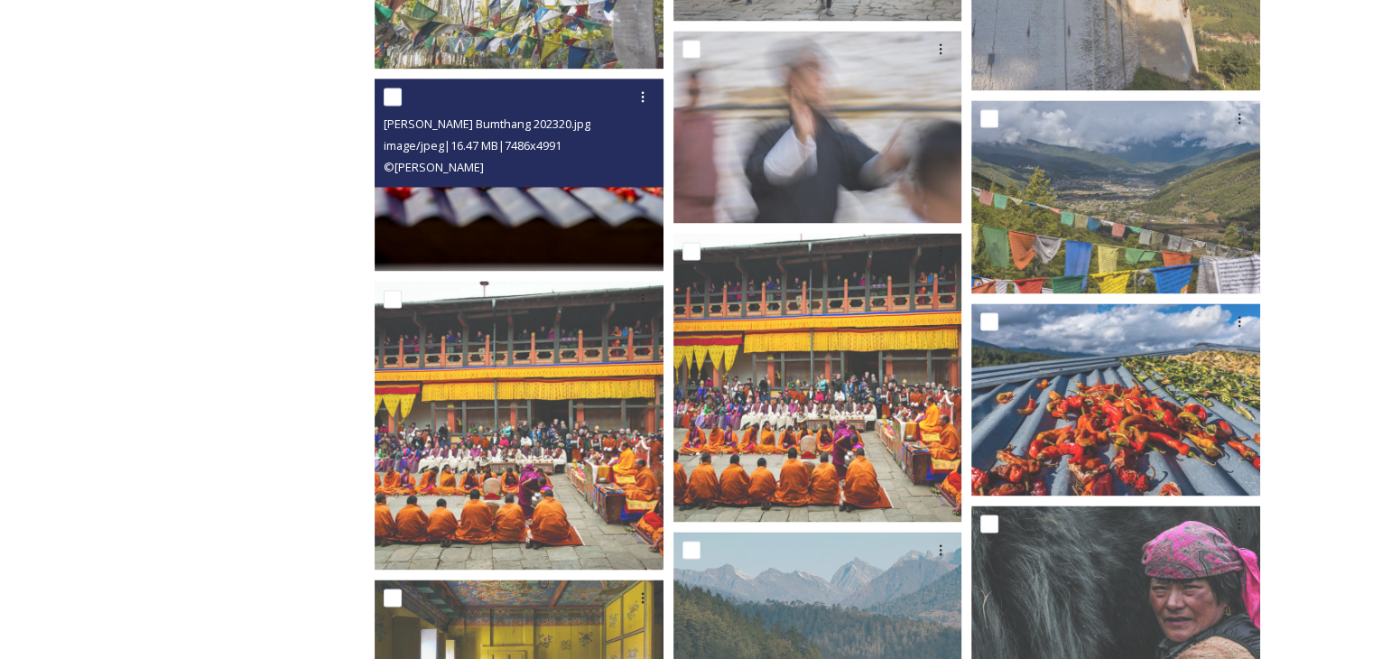
click at [524, 236] on img at bounding box center [519, 175] width 289 height 192
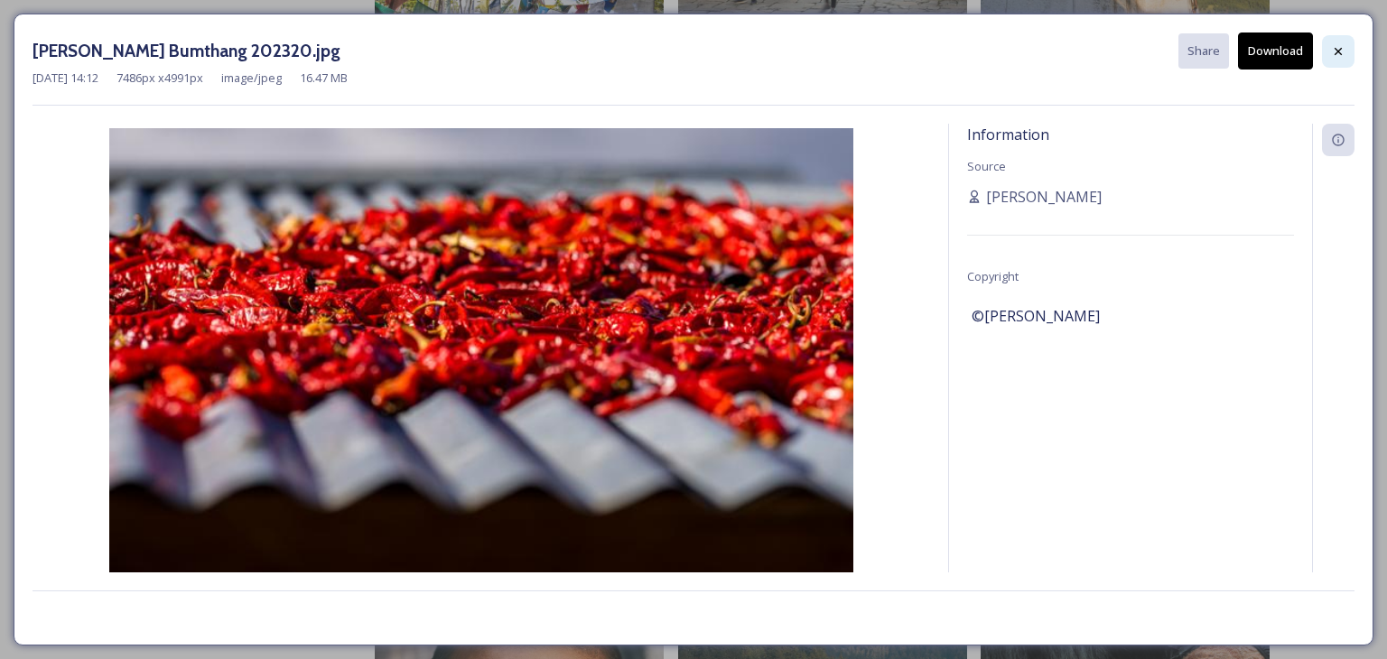
click at [1337, 51] on icon at bounding box center [1337, 50] width 7 height 7
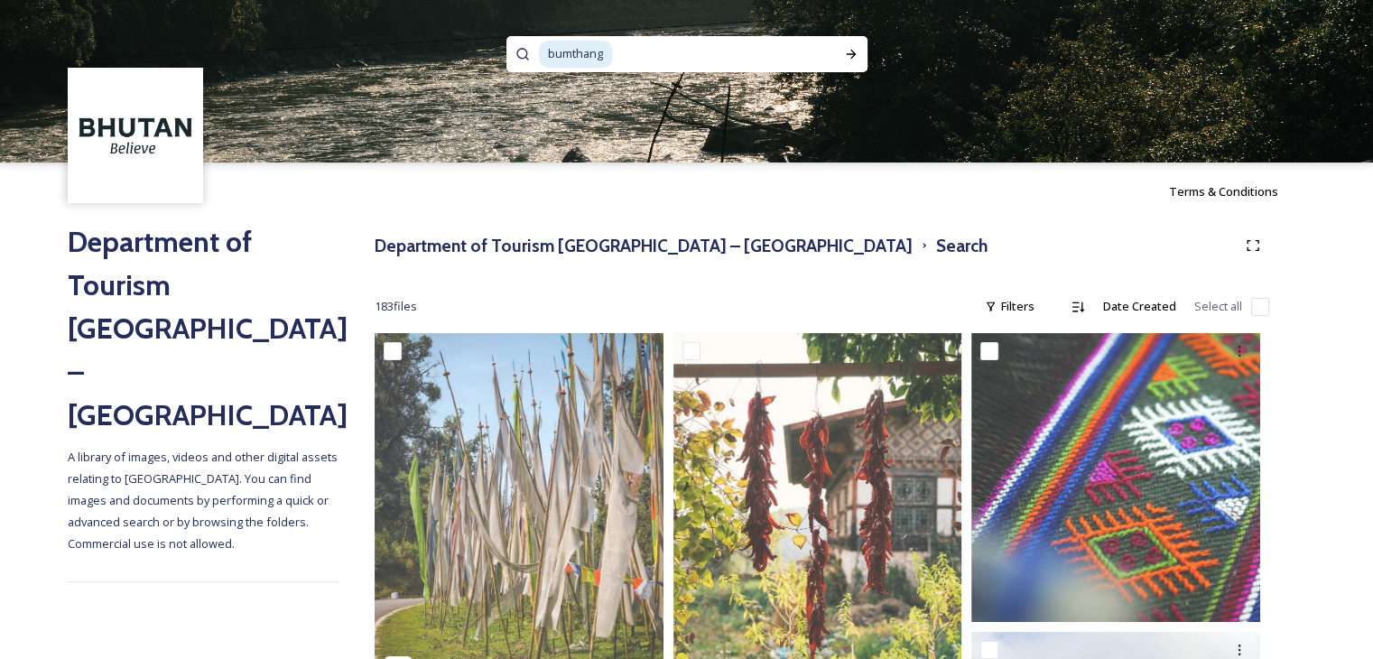
click at [607, 50] on span "bumthang" at bounding box center [575, 54] width 73 height 26
click at [854, 62] on div "Run Search" at bounding box center [851, 54] width 32 height 32
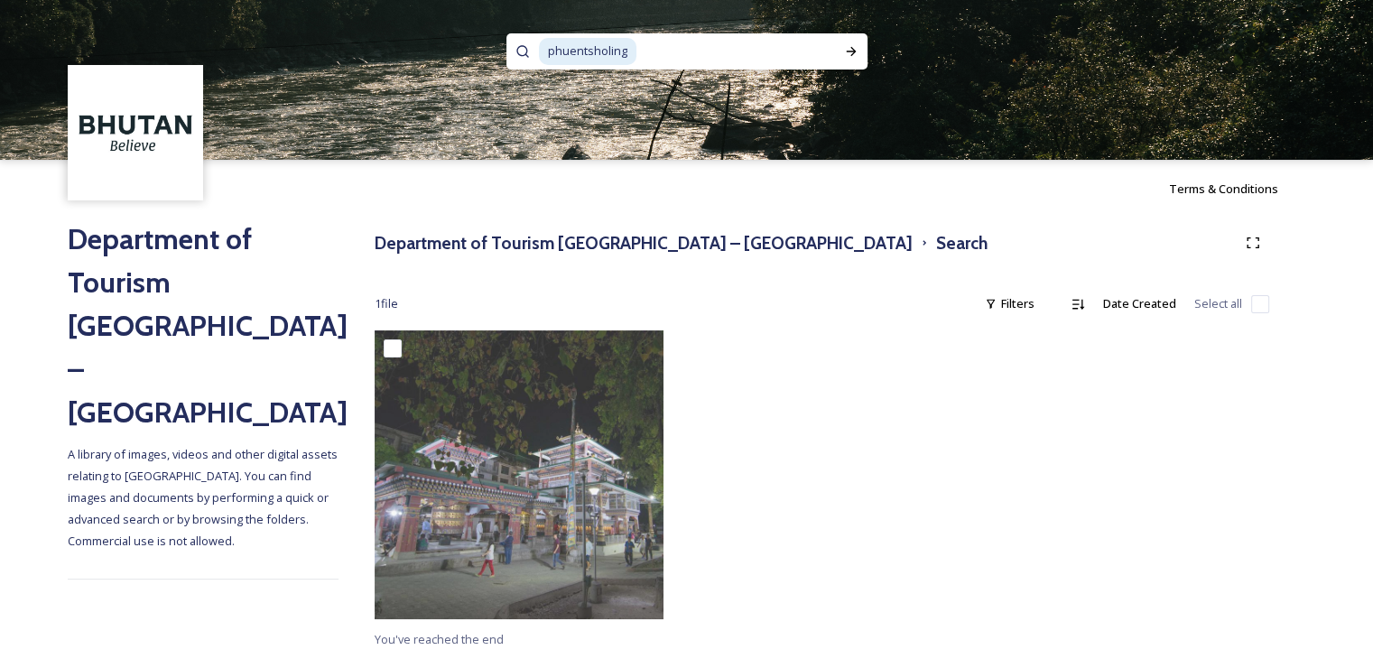
scroll to position [4, 0]
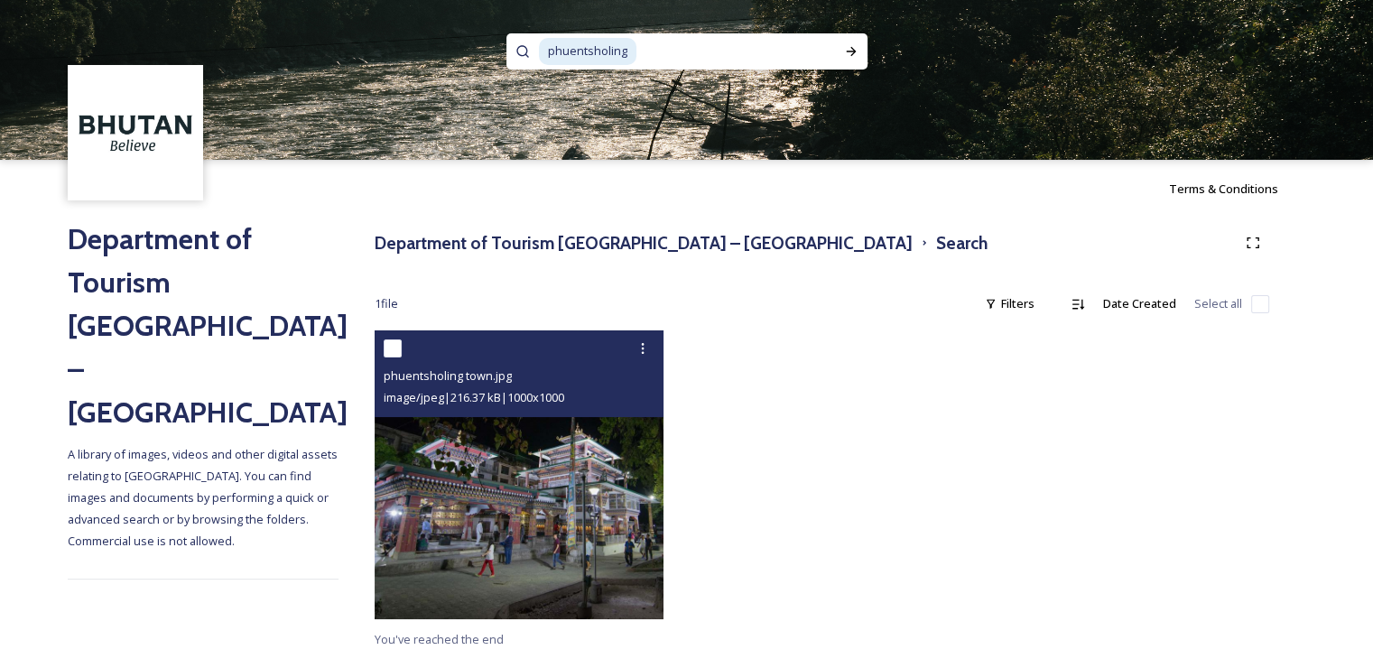
click at [466, 511] on img at bounding box center [519, 474] width 289 height 289
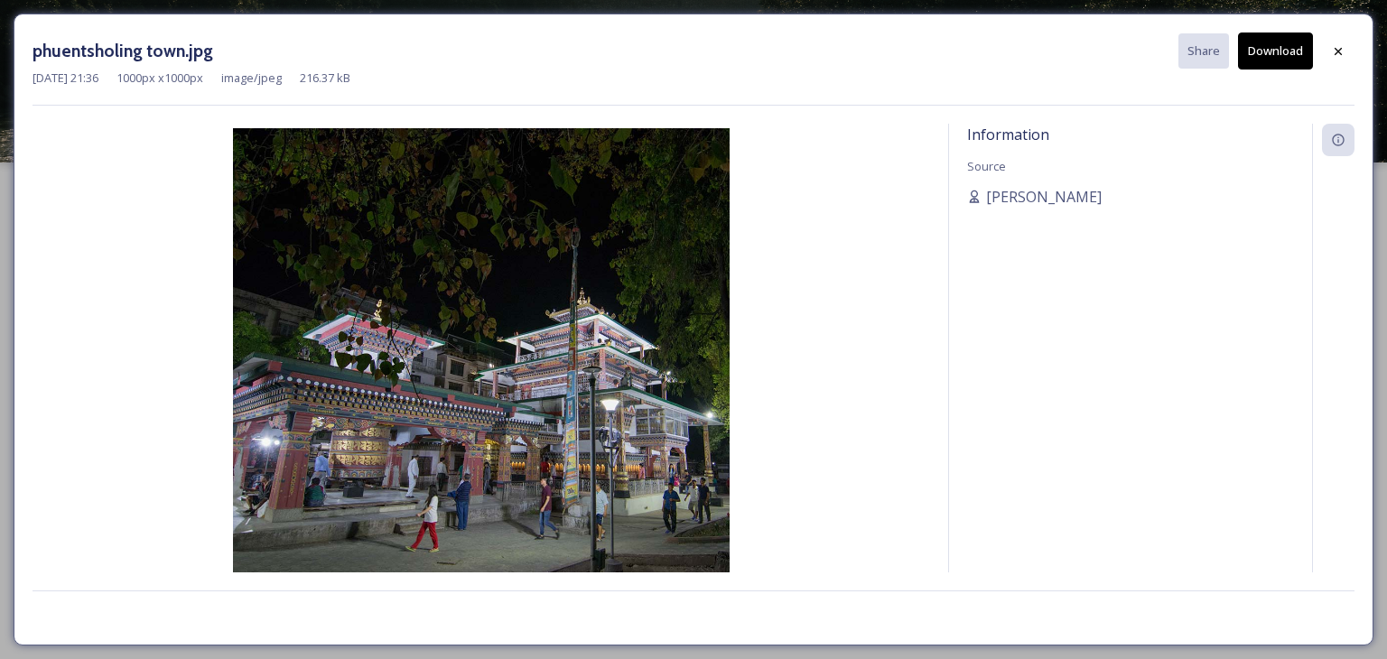
click at [1285, 55] on button "Download" at bounding box center [1275, 50] width 75 height 37
drag, startPoint x: 1340, startPoint y: 50, endPoint x: 1329, endPoint y: 46, distance: 11.4
click at [1340, 50] on icon at bounding box center [1338, 51] width 14 height 14
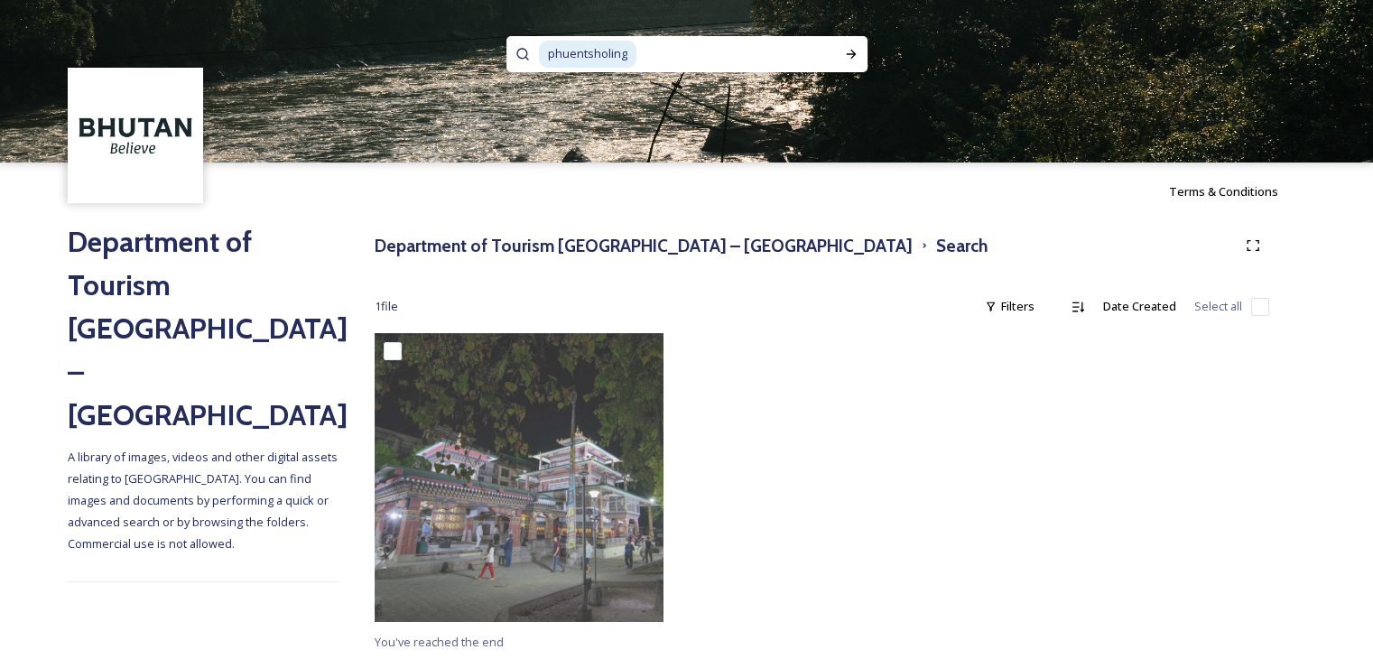
click at [811, 62] on input at bounding box center [736, 54] width 197 height 40
type input "p"
type input "chhukha"
click at [847, 51] on icon at bounding box center [851, 54] width 14 height 14
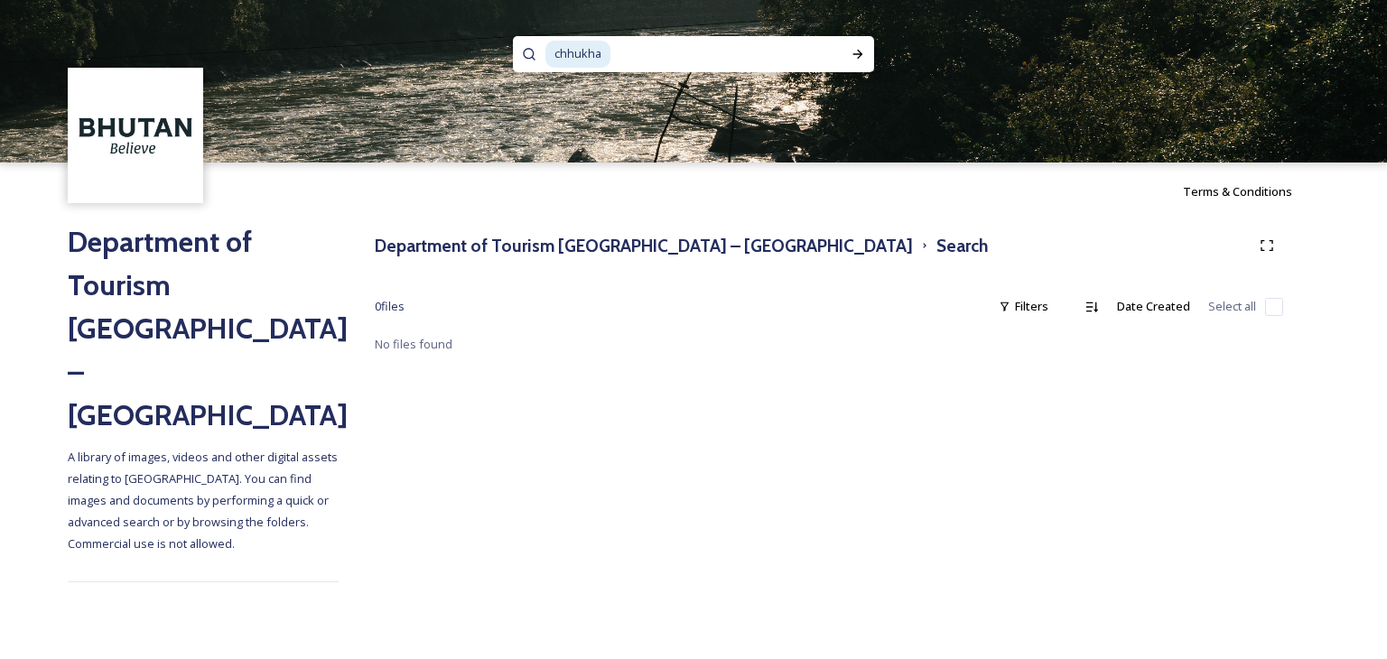
click at [628, 52] on input at bounding box center [719, 54] width 214 height 40
type input "c"
